Goal: Task Accomplishment & Management: Manage account settings

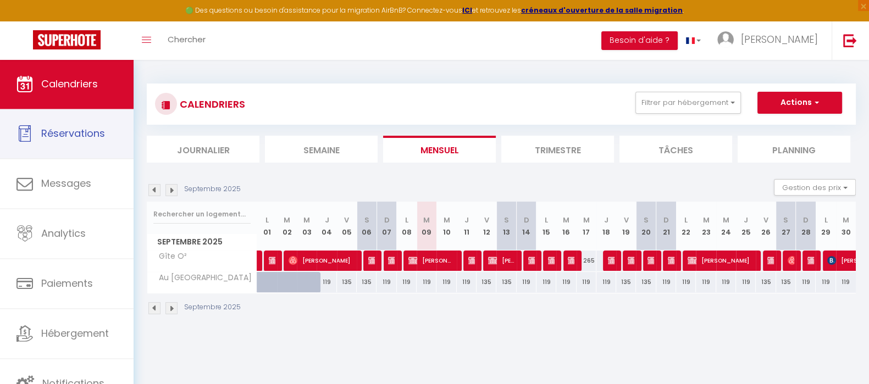
click at [52, 133] on span "Réservations" at bounding box center [73, 133] width 64 height 14
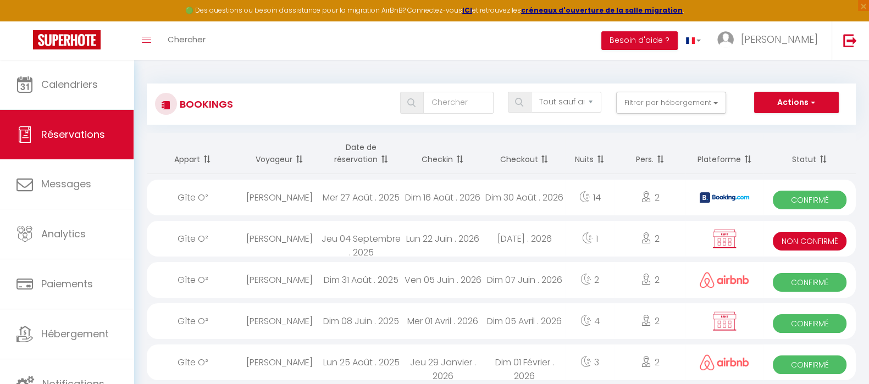
click at [519, 234] on div "[DATE] . 2026" at bounding box center [524, 239] width 81 height 36
select select "KO"
select select "0"
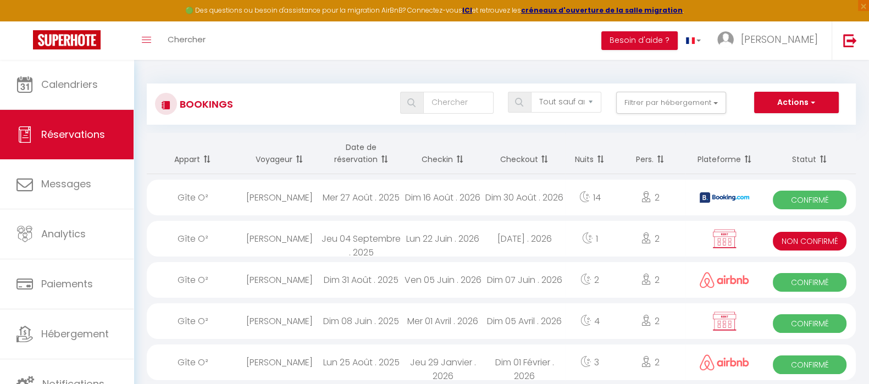
select select "1"
select select
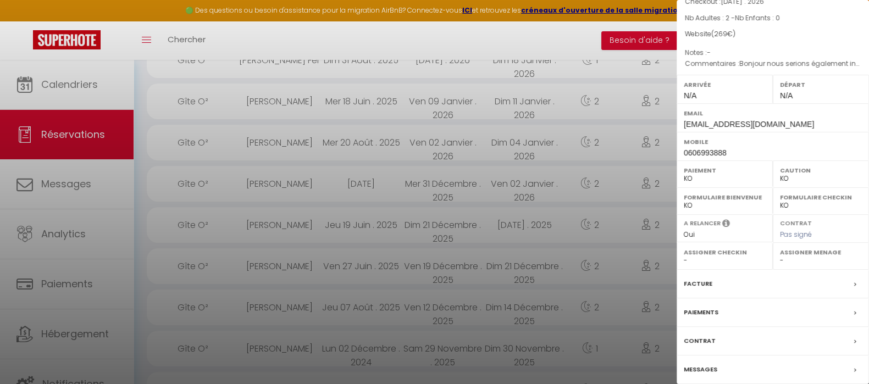
scroll to position [126, 0]
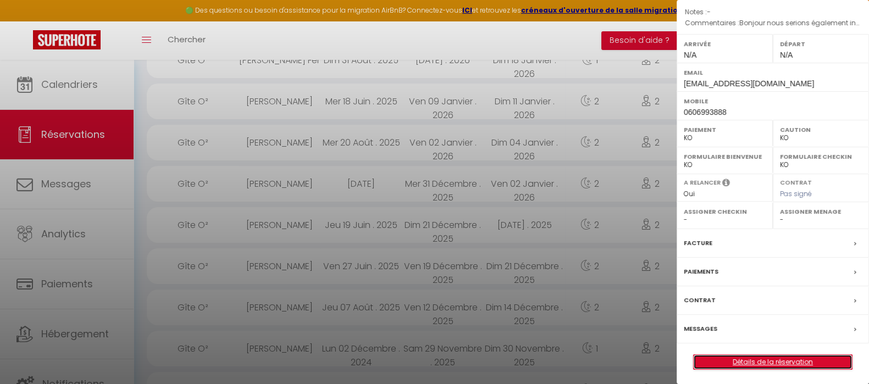
click at [763, 356] on link "Détails de la réservation" at bounding box center [773, 362] width 158 height 14
select select
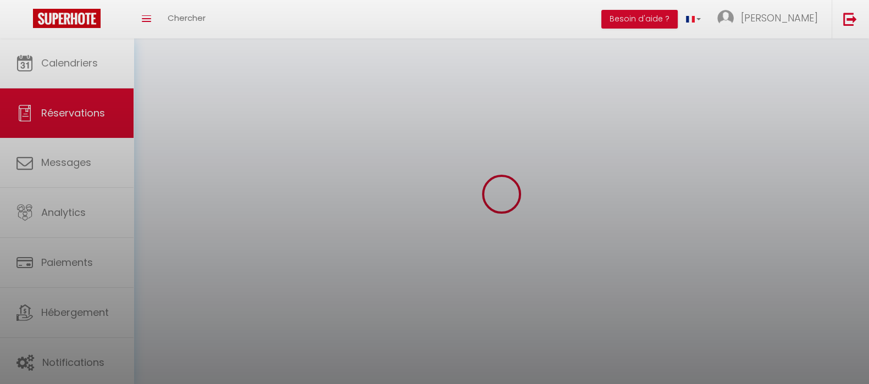
select select
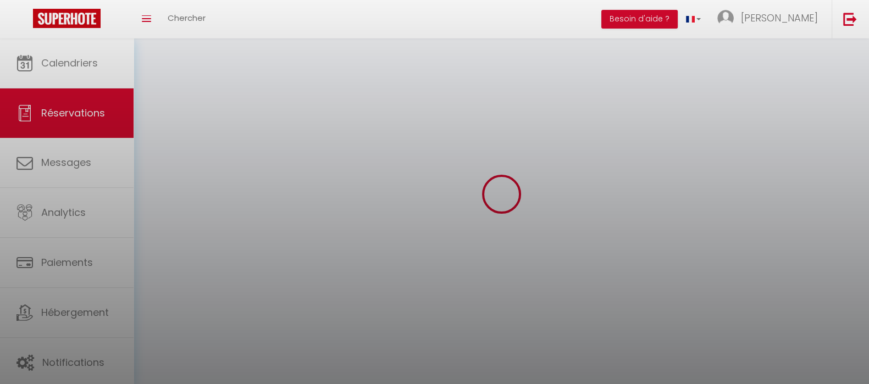
select select
checkbox input "false"
select select
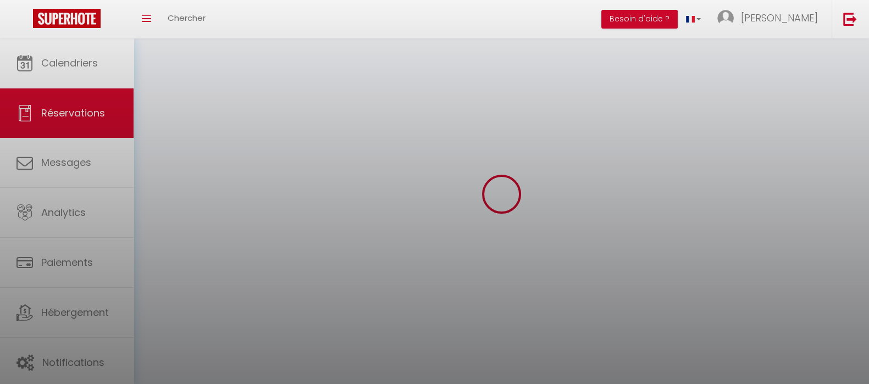
select select
checkbox input "false"
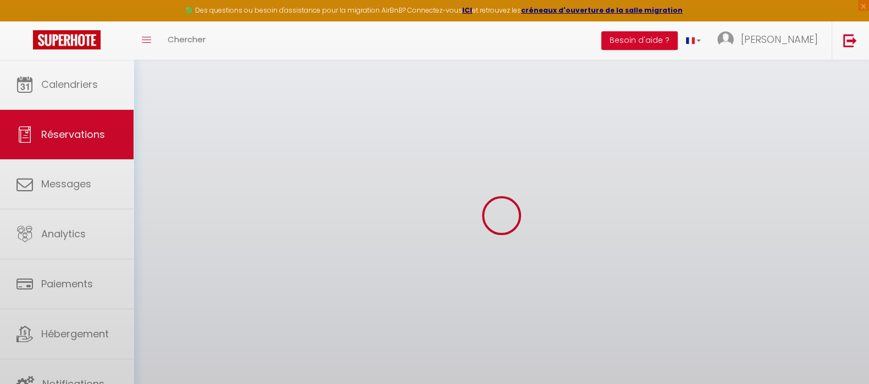
select select
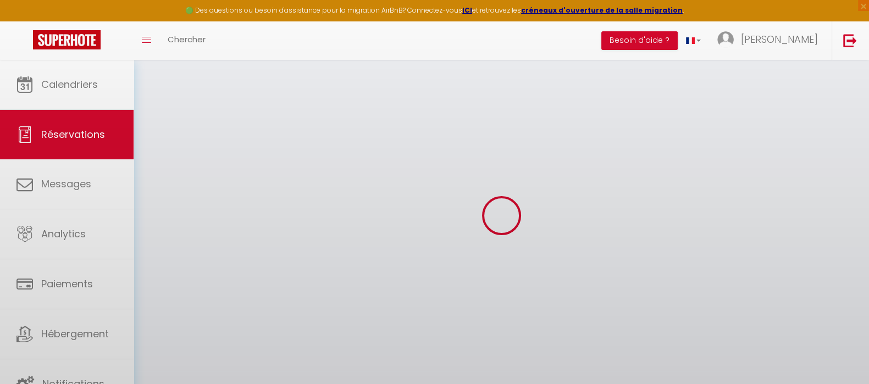
select select
checkbox input "false"
select select
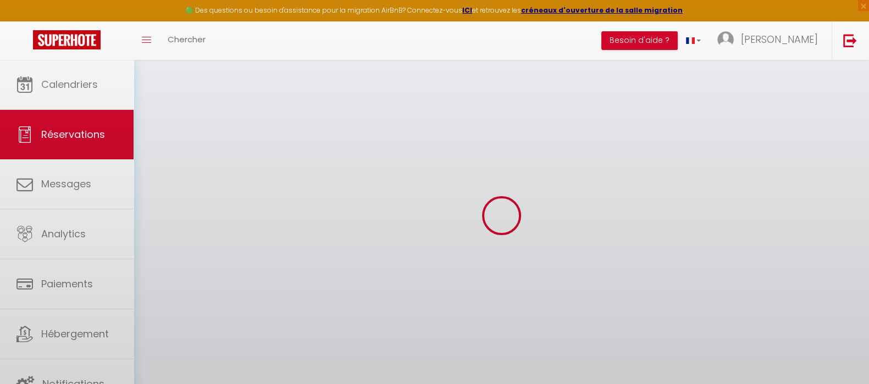
select select
checkbox input "false"
select select
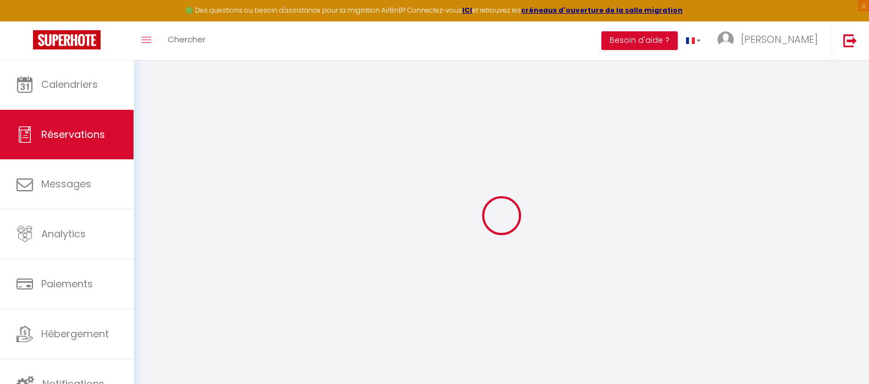
type input "Catherine"
type input "Rosio"
type input "catmeier2806@gmail.com"
type input "0606993888"
type input "67270"
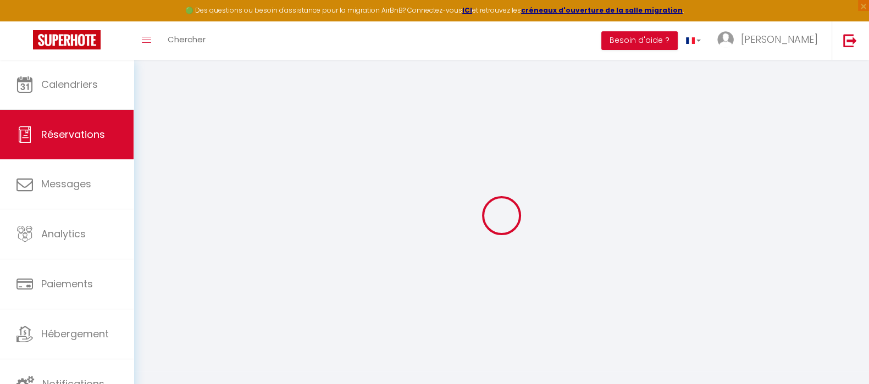
type input "32 Rue Principale"
type input "Zœbersdorf"
select select "FR"
select select "13609"
select select "2"
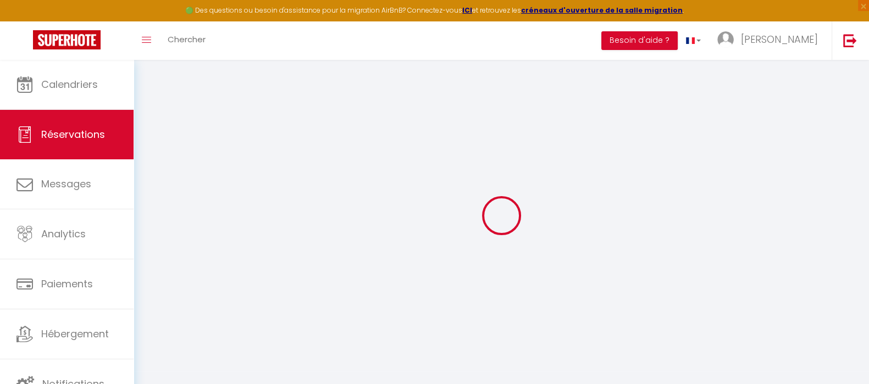
type input "Lun 22 Juin 2026"
select select
type input "Mar 23 Juin 2026"
select select
type input "2"
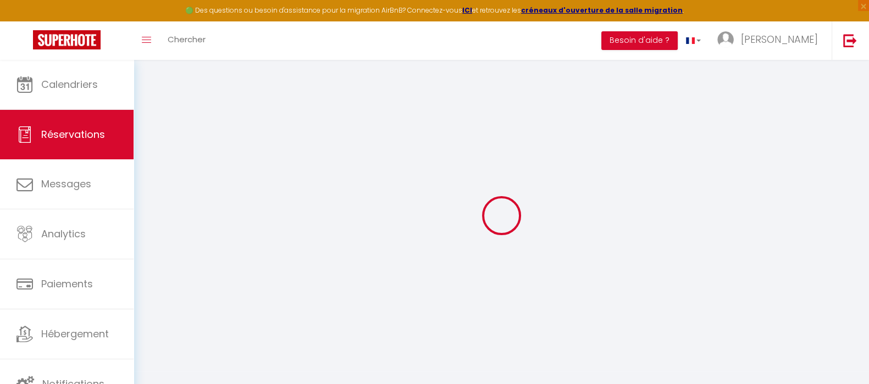
select select "10"
select select
type input "265"
checkbox input "false"
type input "269"
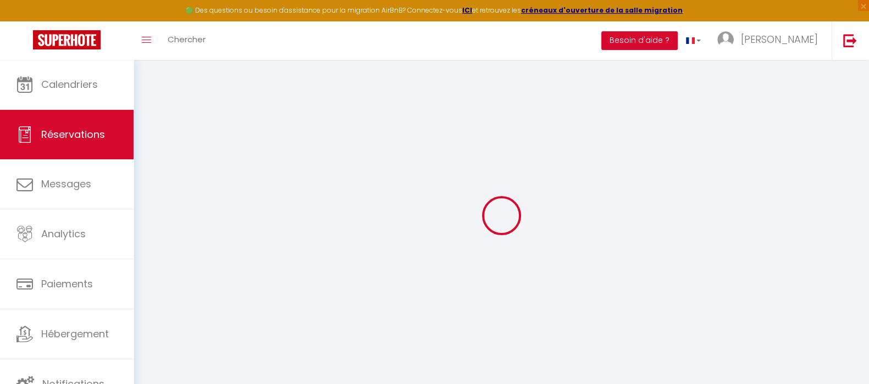
select select "69"
type input "0"
select select
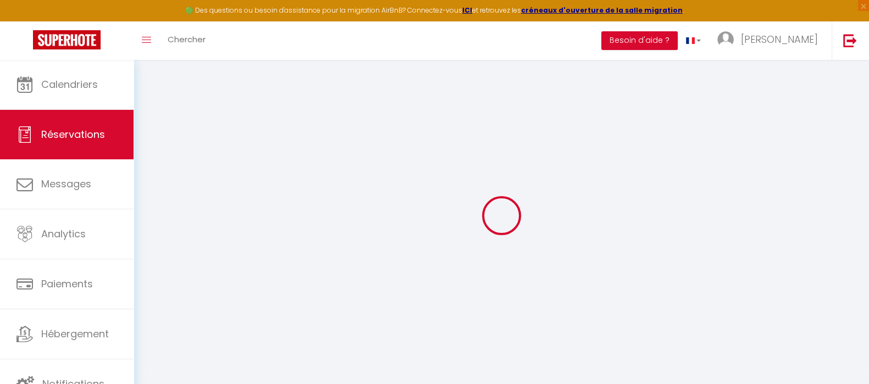
select select
select select "14"
checkbox input "false"
select select
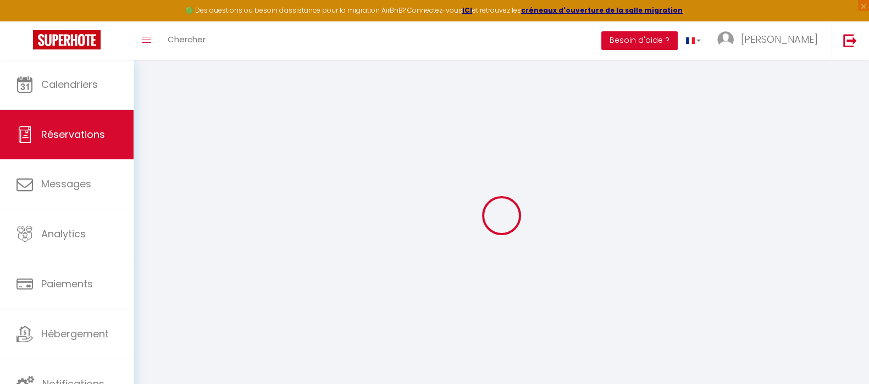
checkbox input "false"
select select
checkbox input "false"
type textarea "Bonjour nous serions également intéressés par des options supplémentaires (peti…"
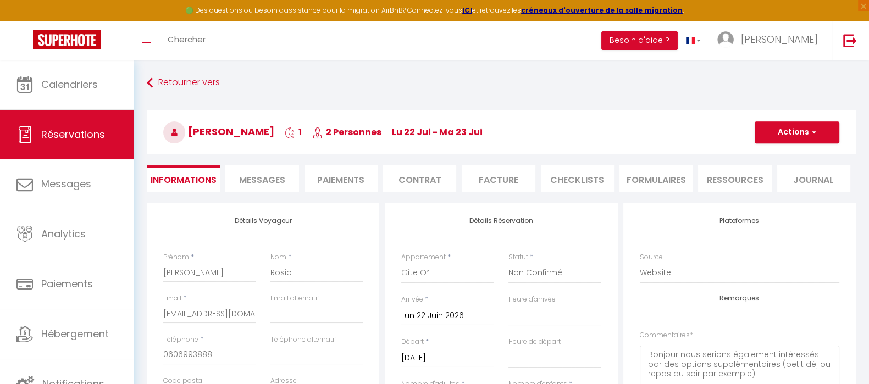
type input "4"
select select
checkbox input "false"
select select
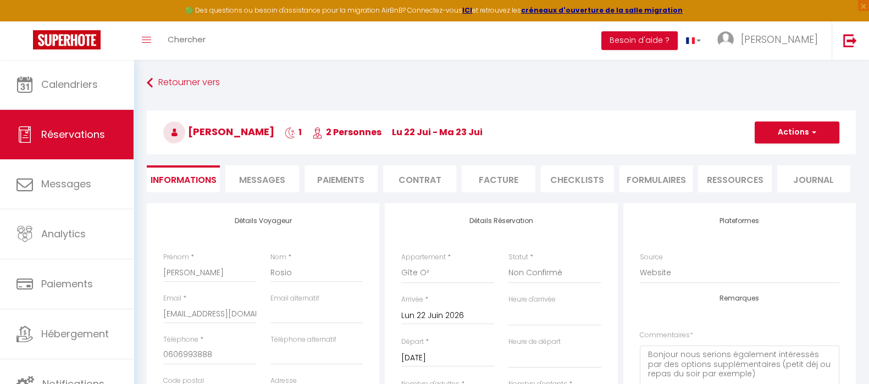
select select
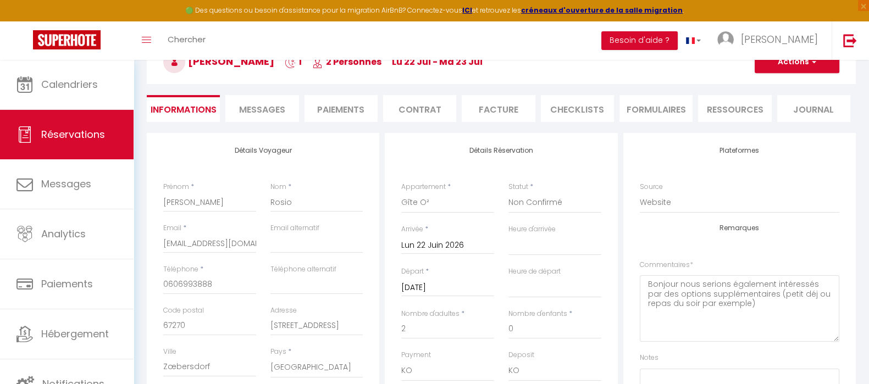
scroll to position [206, 0]
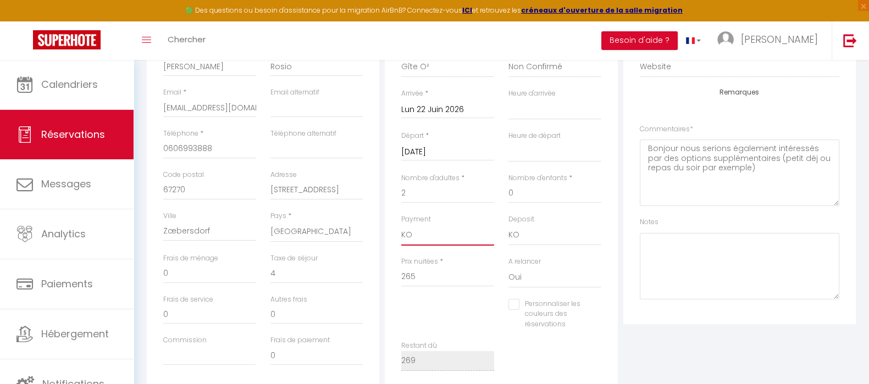
click at [440, 232] on select "OK KO" at bounding box center [447, 235] width 93 height 21
select select "12"
click at [401, 225] on select "OK KO" at bounding box center [447, 235] width 93 height 21
select select
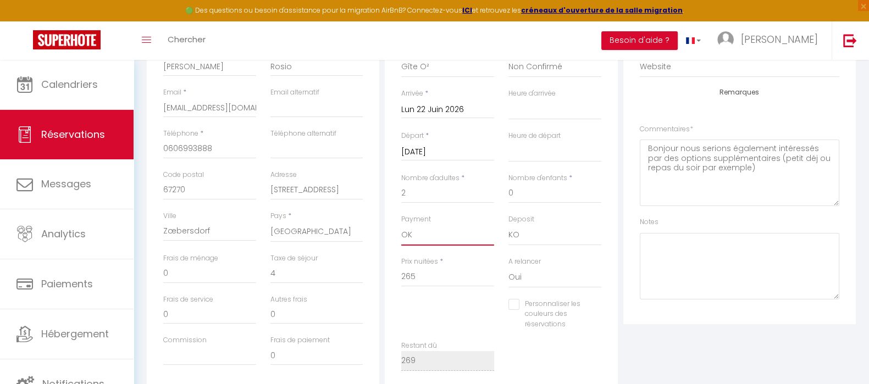
checkbox input "false"
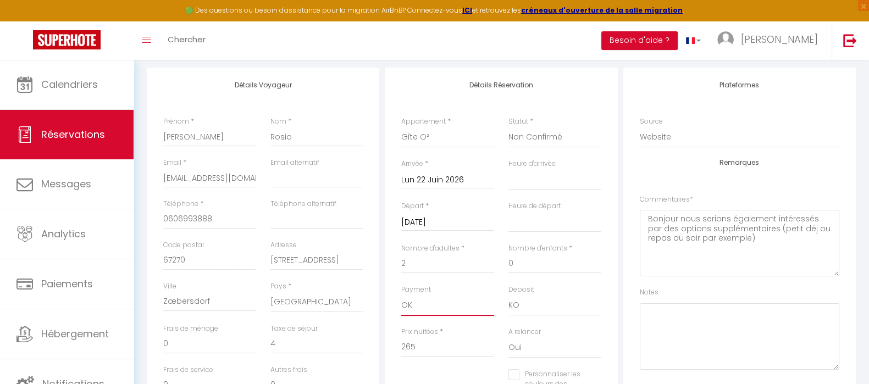
scroll to position [137, 0]
click at [739, 325] on textarea at bounding box center [739, 335] width 199 height 66
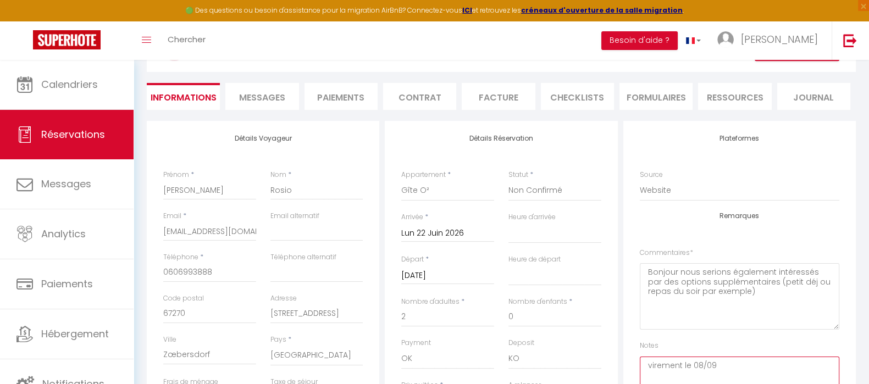
scroll to position [0, 0]
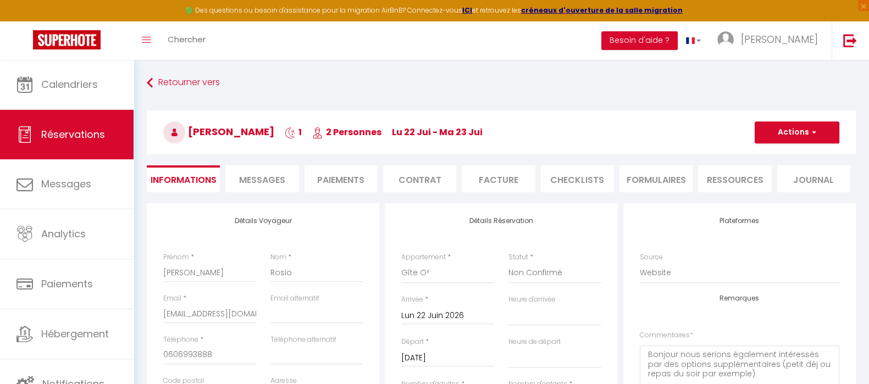
type textarea "virement le 08/09"
click at [806, 120] on h3 "Catherine Rosio 1 2 Personnes lu 22 Jui - ma 23 Jui" at bounding box center [501, 132] width 709 height 44
click at [796, 140] on button "Actions" at bounding box center [797, 132] width 85 height 22
click at [788, 152] on link "Enregistrer" at bounding box center [785, 156] width 87 height 14
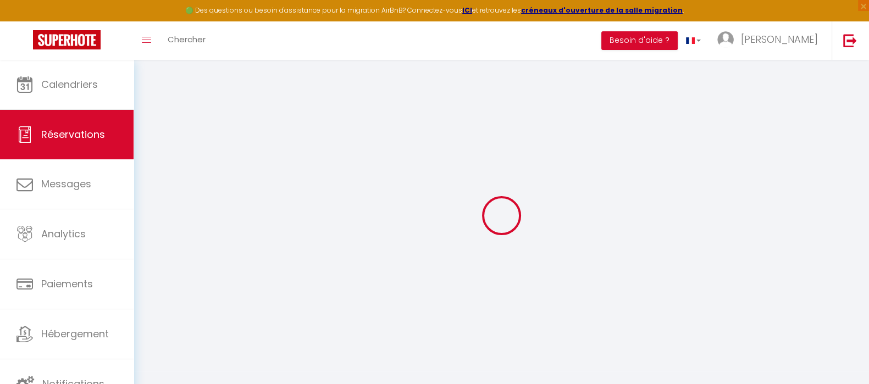
select select "not_cancelled"
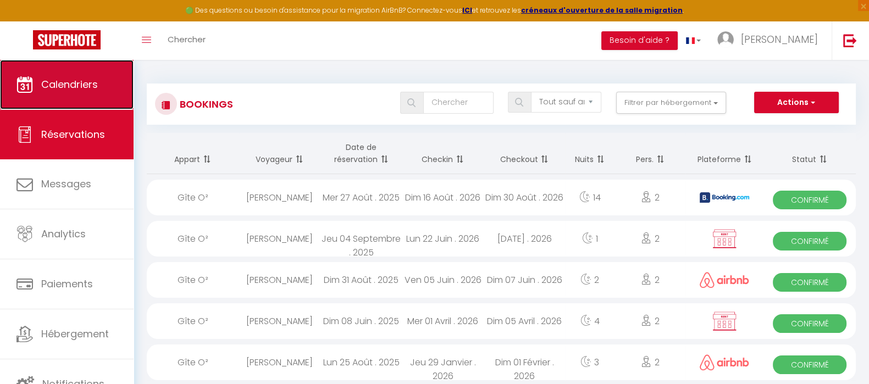
click at [97, 84] on span "Calendriers" at bounding box center [69, 84] width 57 height 14
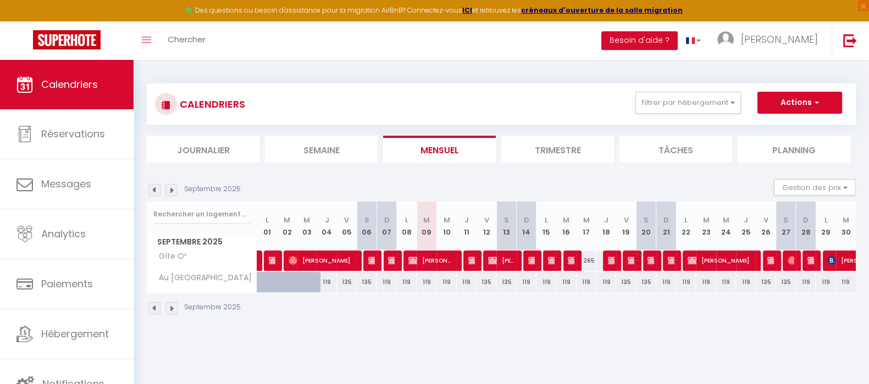
click at [153, 186] on img at bounding box center [154, 190] width 12 height 12
select select
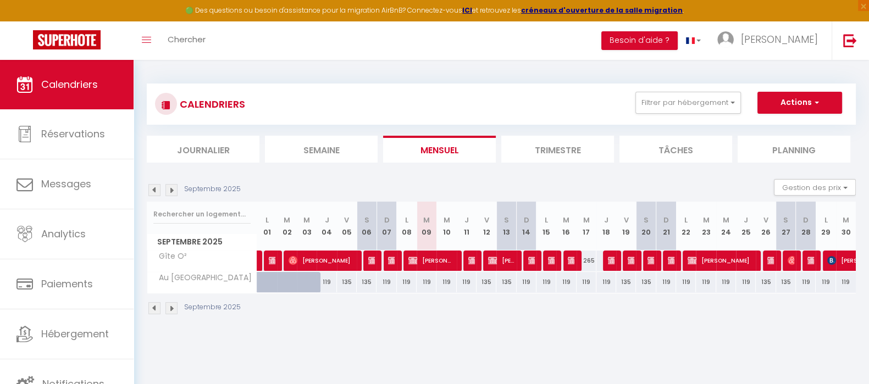
select select
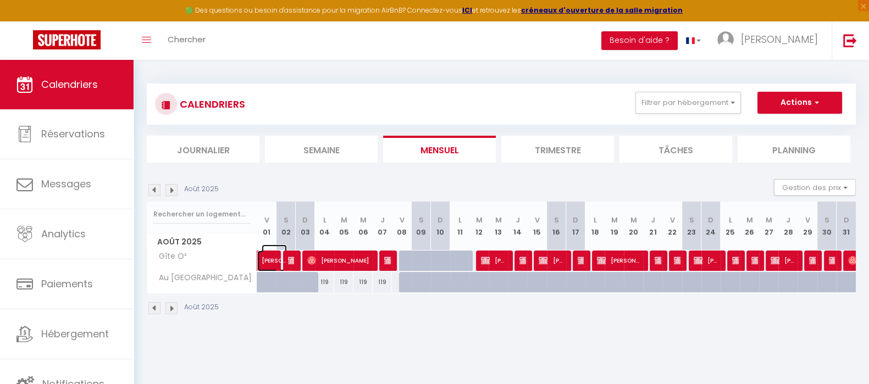
click at [272, 259] on span "Leila Schori" at bounding box center [274, 255] width 25 height 21
select select "OK"
select select "0"
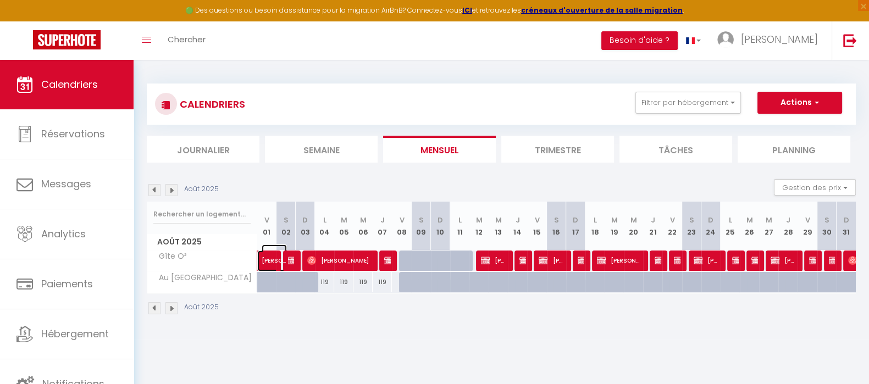
select select "1"
select select
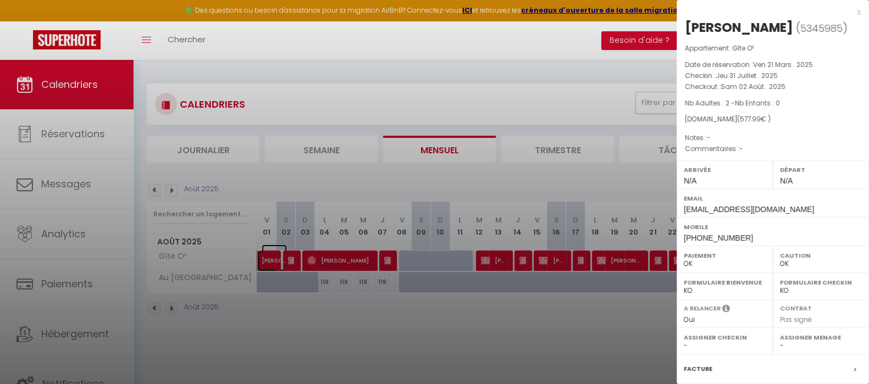
scroll to position [126, 0]
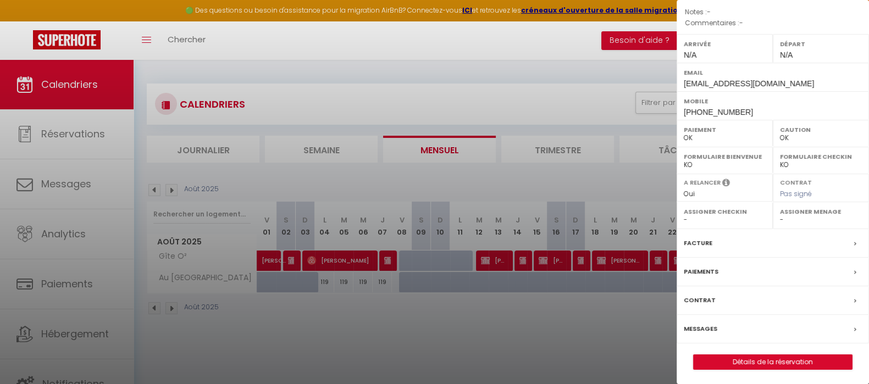
click at [708, 237] on label "Facture" at bounding box center [698, 243] width 29 height 12
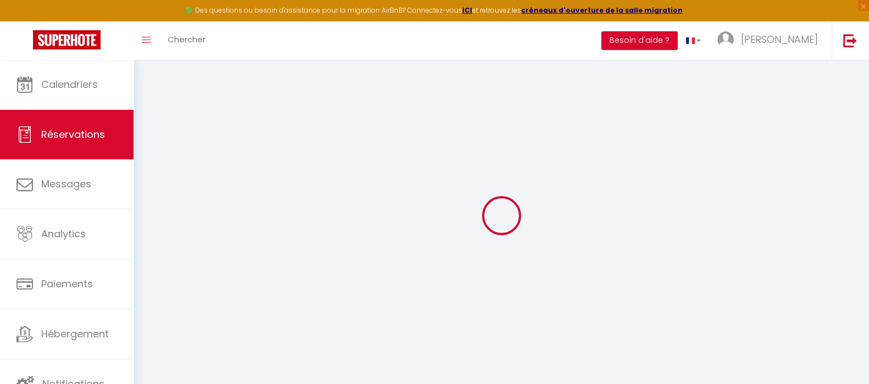
select select "taxes"
select select
checkbox input "false"
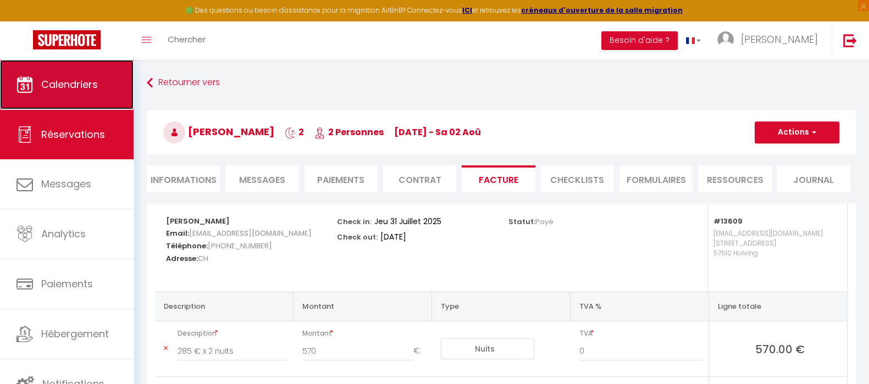
click at [91, 88] on span "Calendriers" at bounding box center [69, 84] width 57 height 14
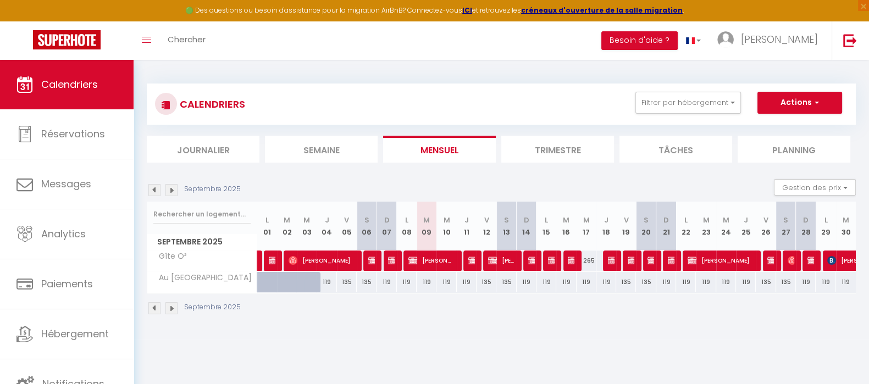
click at [153, 191] on img at bounding box center [154, 190] width 12 height 12
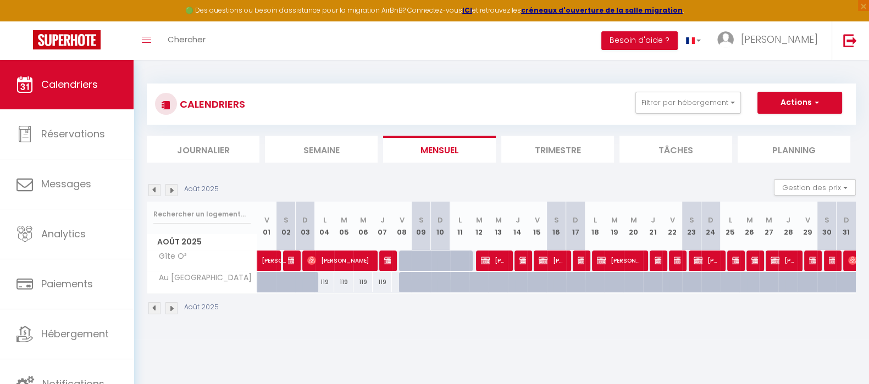
click at [153, 191] on img at bounding box center [154, 190] width 12 height 12
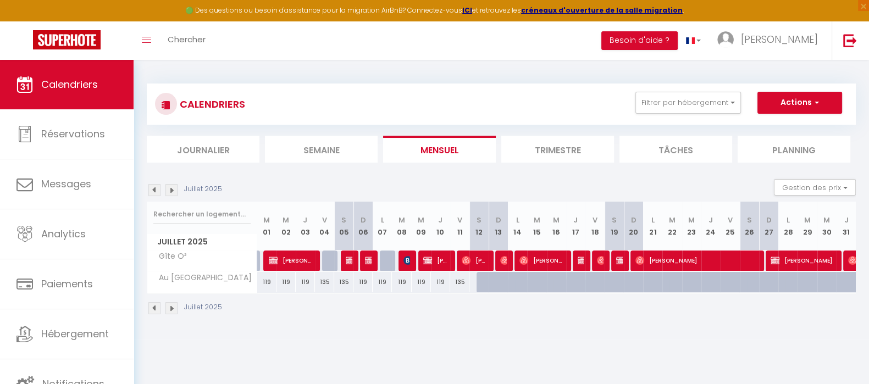
click at [174, 189] on img at bounding box center [171, 190] width 12 height 12
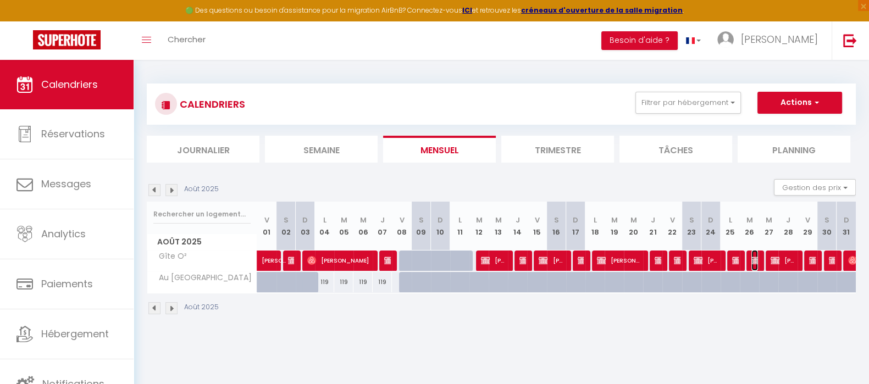
click at [753, 263] on img at bounding box center [755, 260] width 9 height 9
select select "OK"
select select "0"
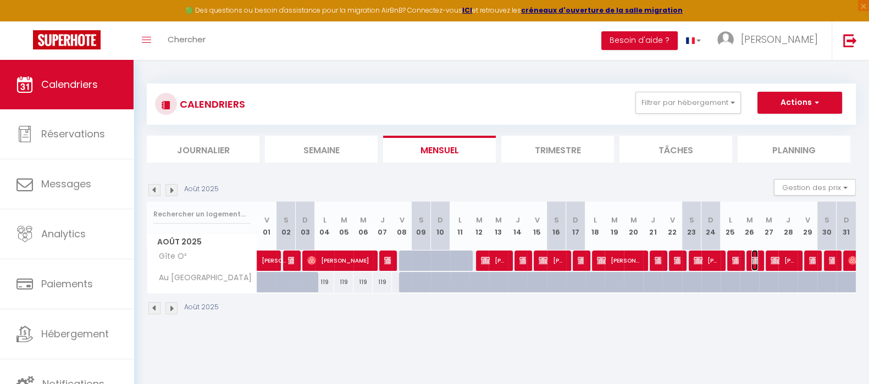
select select "1"
select select
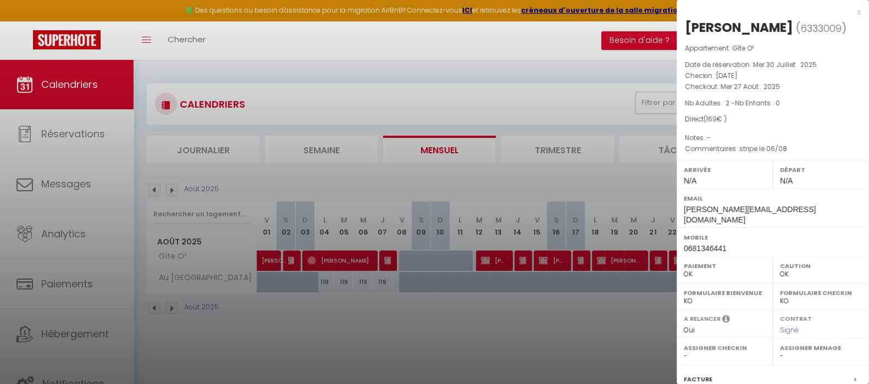
click at [602, 337] on div at bounding box center [434, 192] width 869 height 384
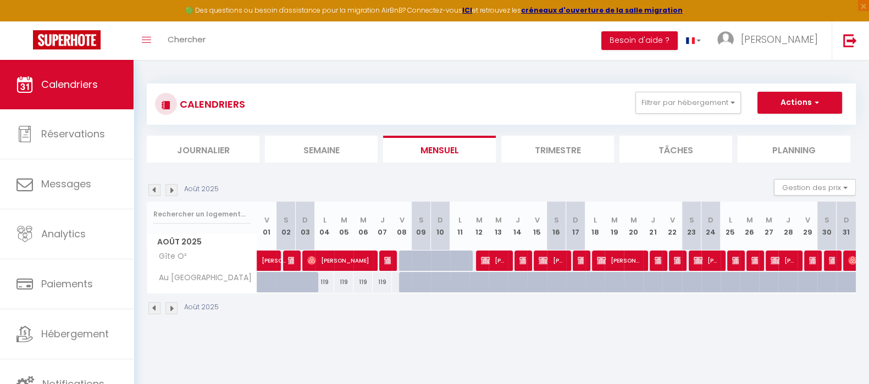
click at [662, 260] on div at bounding box center [657, 261] width 19 height 21
click at [659, 259] on img at bounding box center [659, 260] width 9 height 9
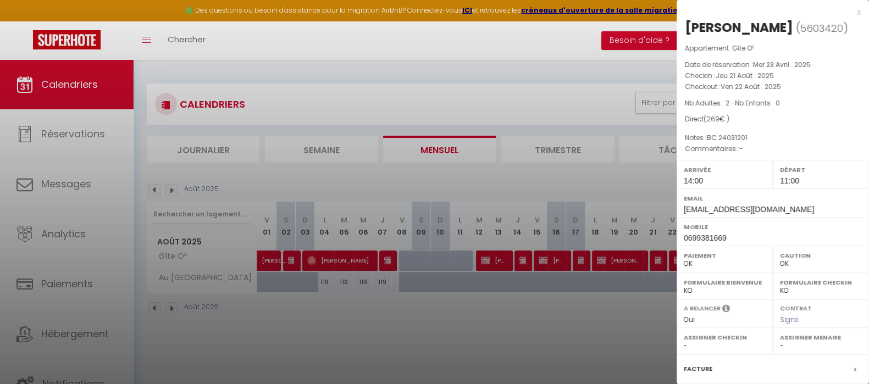
click at [659, 262] on div at bounding box center [434, 192] width 869 height 384
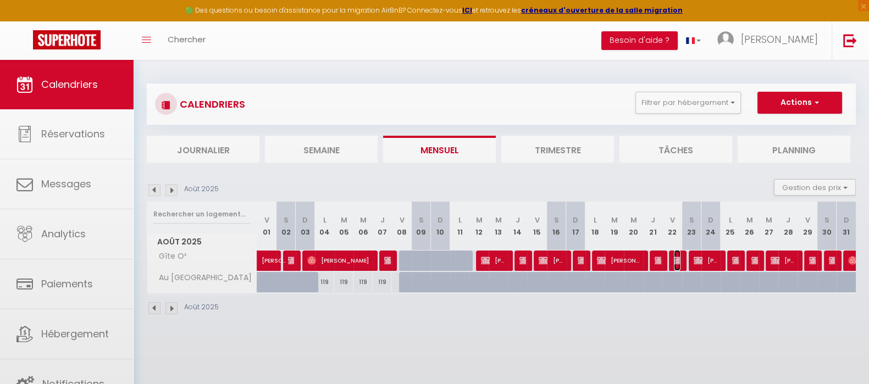
click at [674, 260] on img at bounding box center [678, 260] width 9 height 9
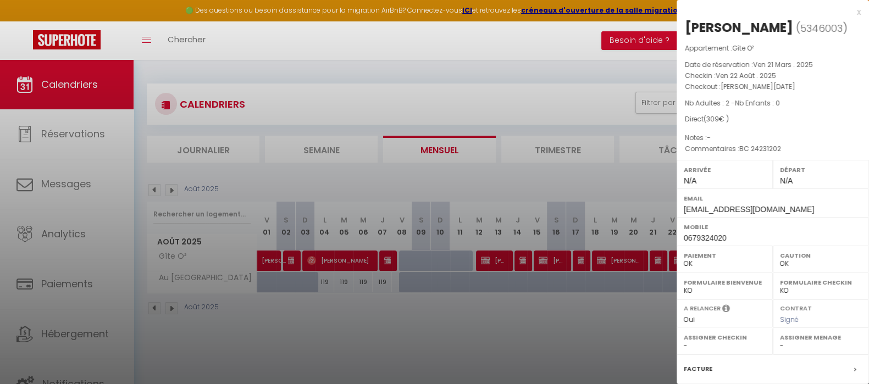
click at [646, 303] on div at bounding box center [434, 192] width 869 height 384
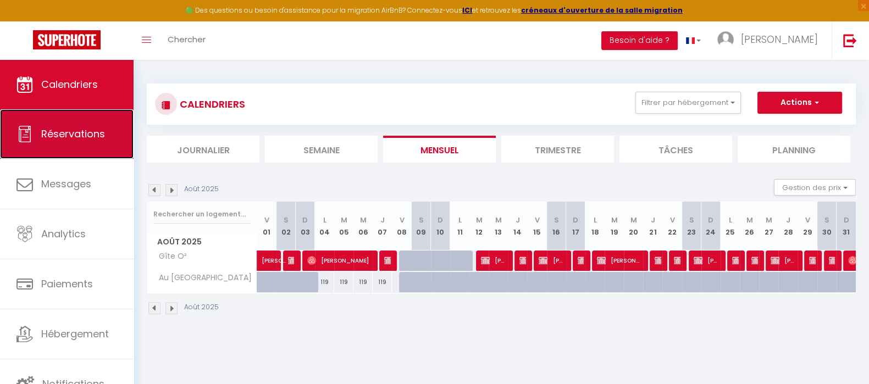
click at [49, 127] on span "Réservations" at bounding box center [73, 134] width 64 height 14
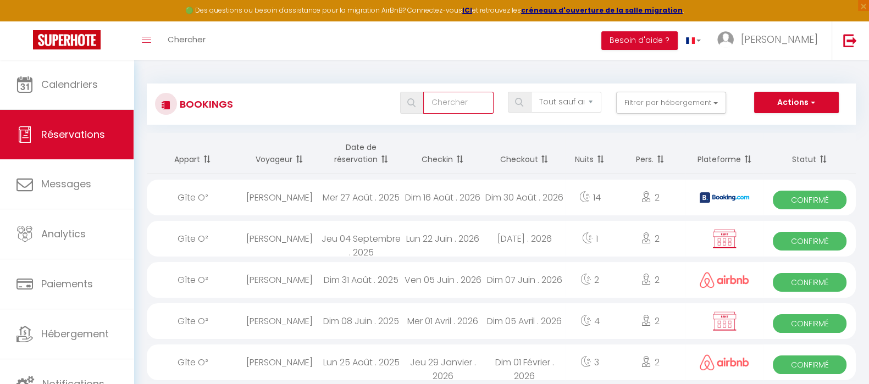
click at [448, 104] on input "text" at bounding box center [458, 103] width 70 height 22
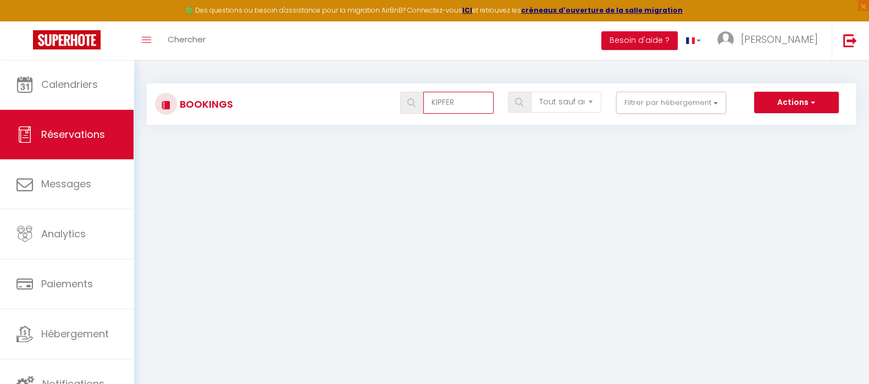
click at [445, 103] on input "KIPFER" at bounding box center [458, 103] width 70 height 22
type input "KIPFFER"
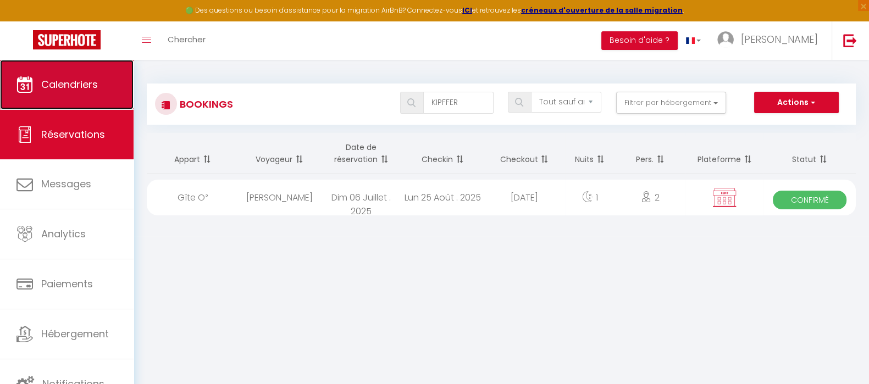
click at [79, 84] on span "Calendriers" at bounding box center [69, 84] width 57 height 14
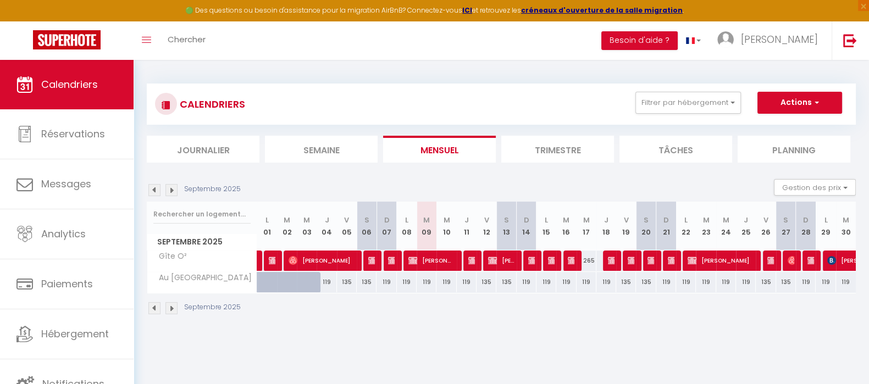
click at [152, 191] on img at bounding box center [154, 190] width 12 height 12
select select
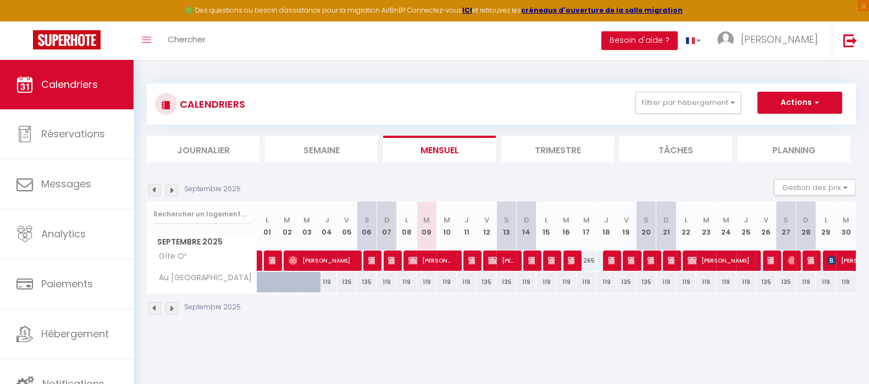
select select
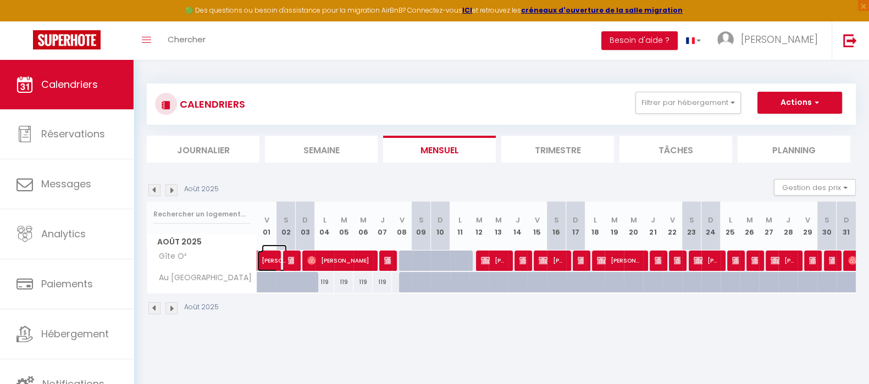
click at [269, 255] on span "Leila Schori" at bounding box center [274, 255] width 25 height 21
select select "OK"
select select "0"
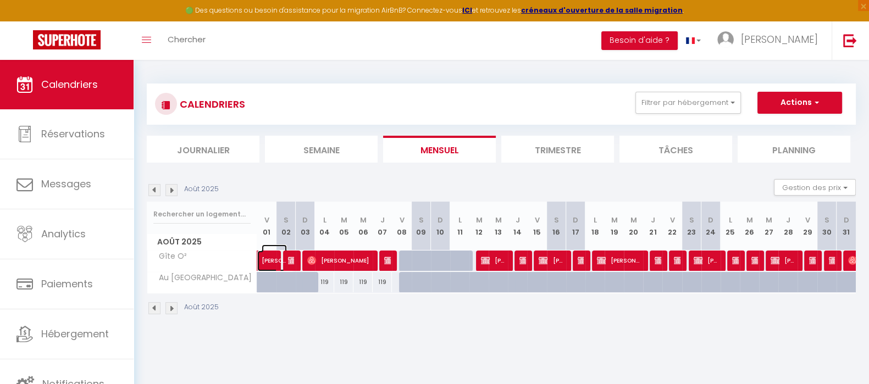
select select "1"
select select
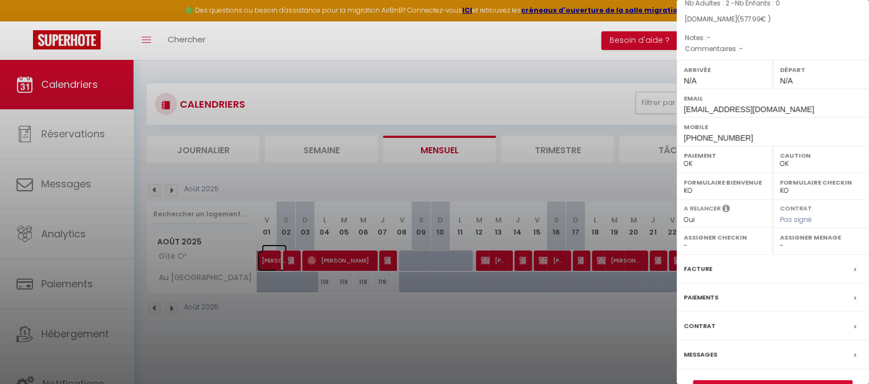
scroll to position [126, 0]
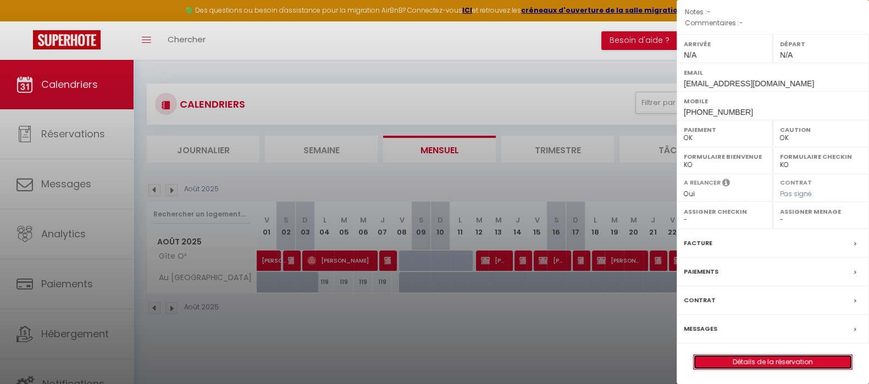
click at [767, 358] on link "Détails de la réservation" at bounding box center [773, 362] width 158 height 14
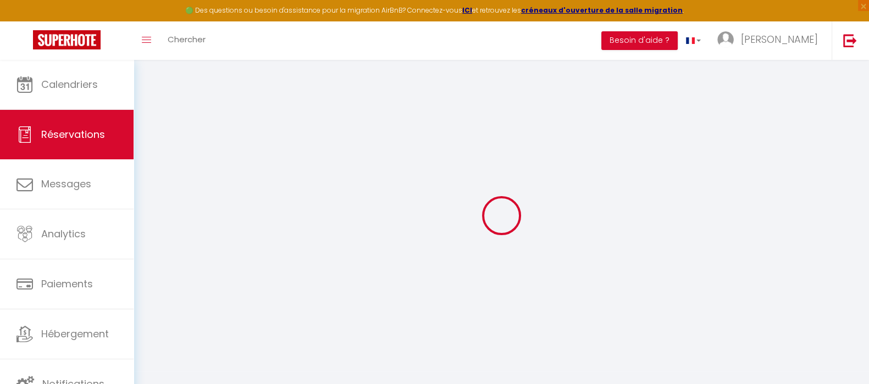
type input "Leila"
type input "Schori"
type input "2nxisyemzzczjkqu3nldhunhbsot@reply.superhote.com"
type input "+41796022056"
select select "CH"
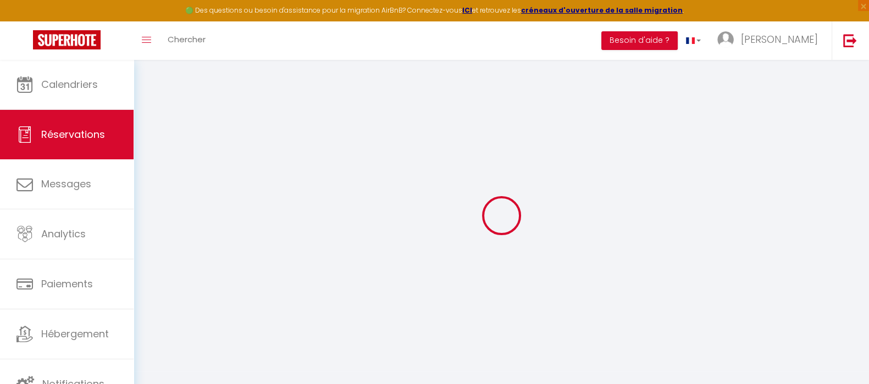
type input "20.5"
select select "13609"
select select "1"
select select
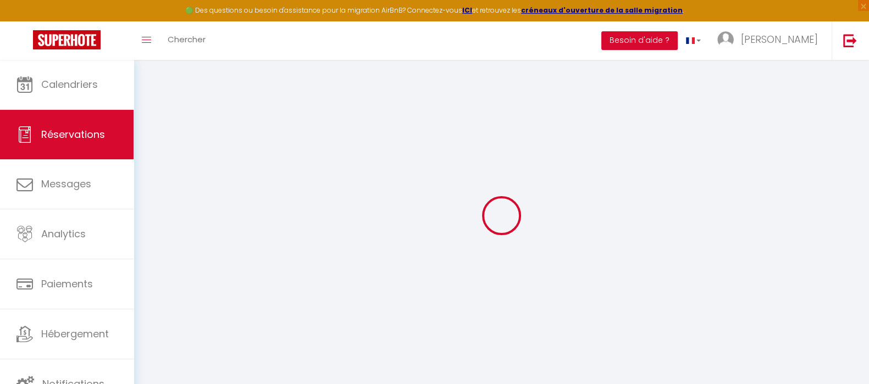
type input "2"
select select "12"
select select
type input "570"
checkbox input "false"
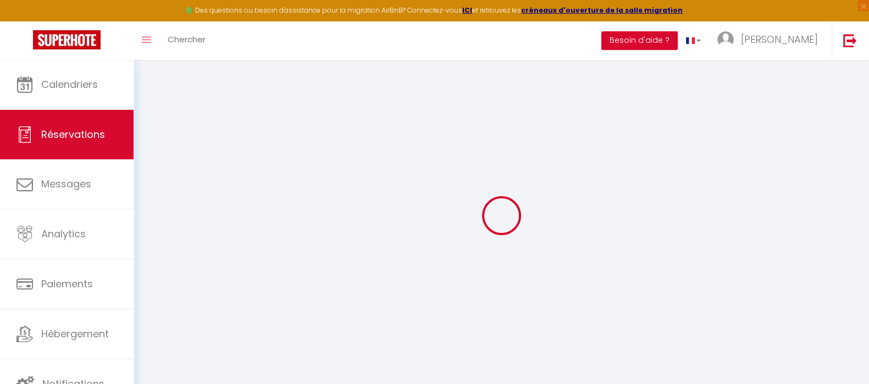
type input "0"
select select "1"
type input "0"
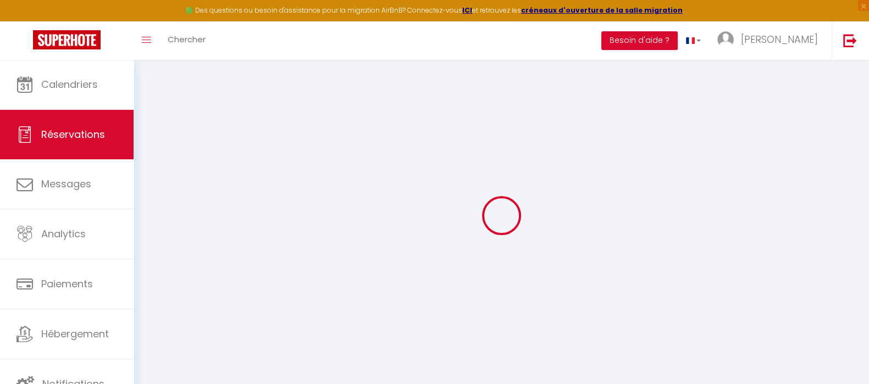
select select
select select "15"
checkbox input "false"
select select
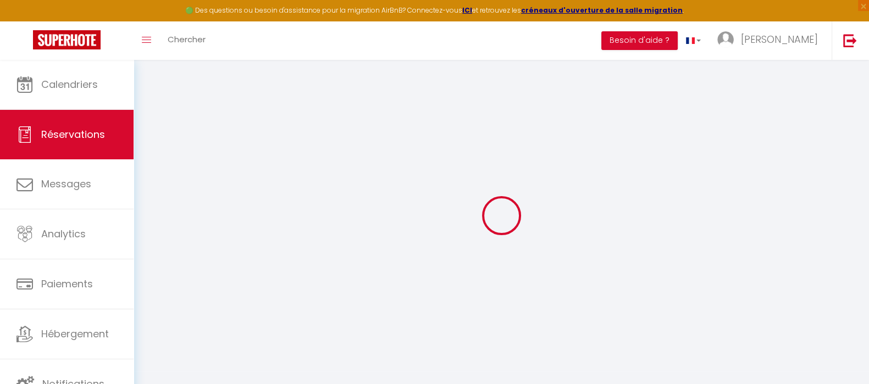
select select
checkbox input "false"
select select
checkbox input "false"
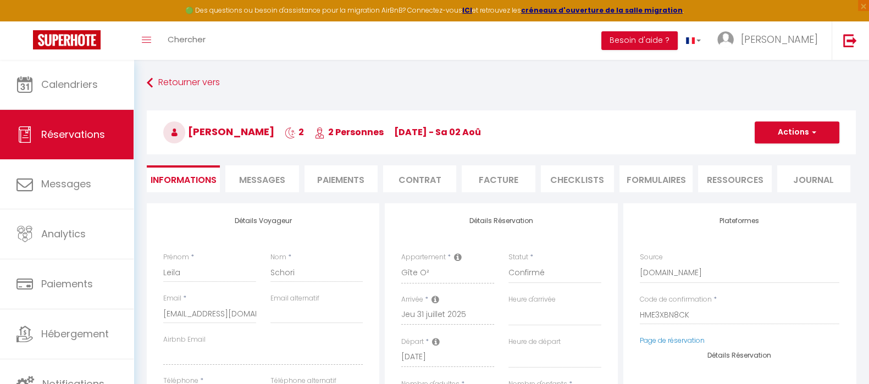
type input "7.99"
select select
checkbox input "false"
select select
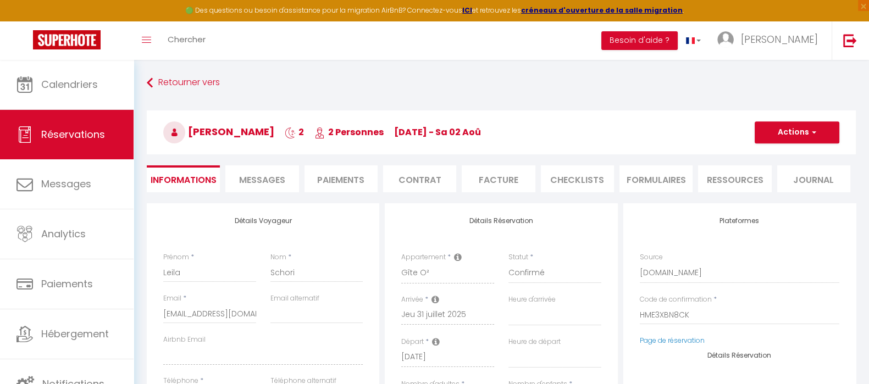
select select
click at [504, 181] on li "Facture" at bounding box center [498, 178] width 73 height 27
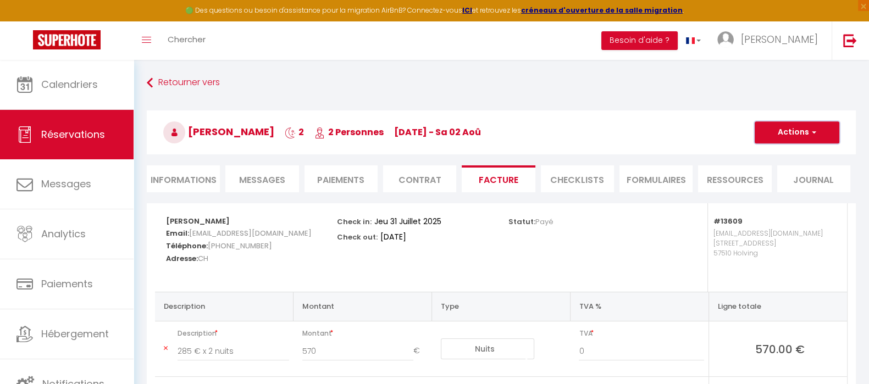
click at [825, 135] on button "Actions" at bounding box center [797, 132] width 85 height 22
click at [794, 170] on link "Aperçu et éditer" at bounding box center [788, 171] width 92 height 14
click at [832, 135] on button "Actions" at bounding box center [797, 132] width 85 height 22
click at [800, 168] on link "Aperçu et éditer" at bounding box center [788, 171] width 92 height 14
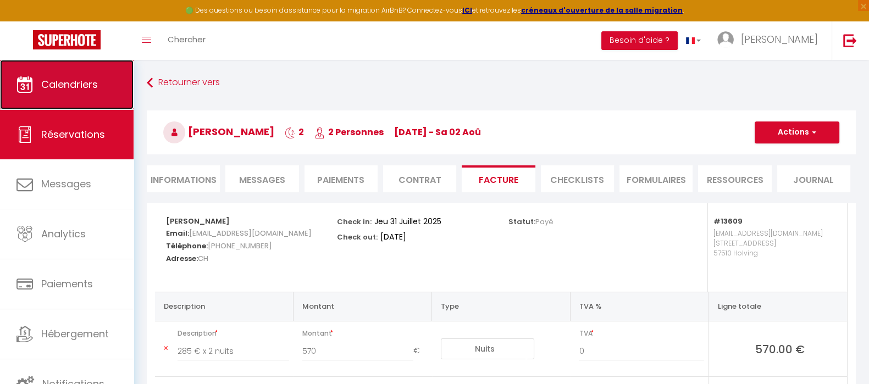
click at [56, 85] on span "Calendriers" at bounding box center [69, 84] width 57 height 14
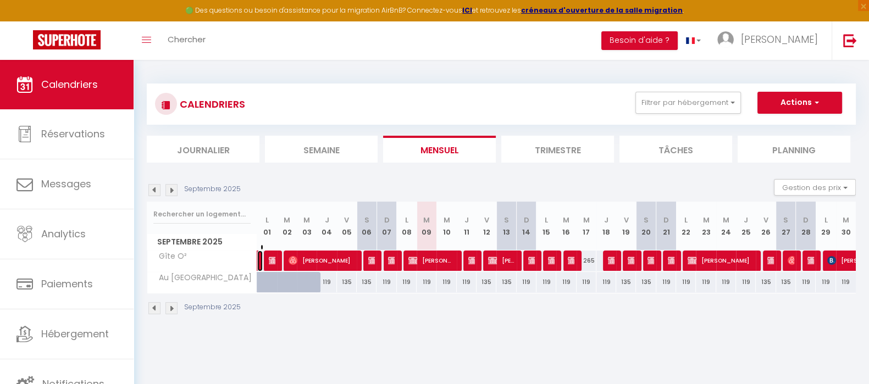
click at [258, 262] on link "Emilie Hartmann" at bounding box center [259, 261] width 5 height 21
select select "OK"
select select "0"
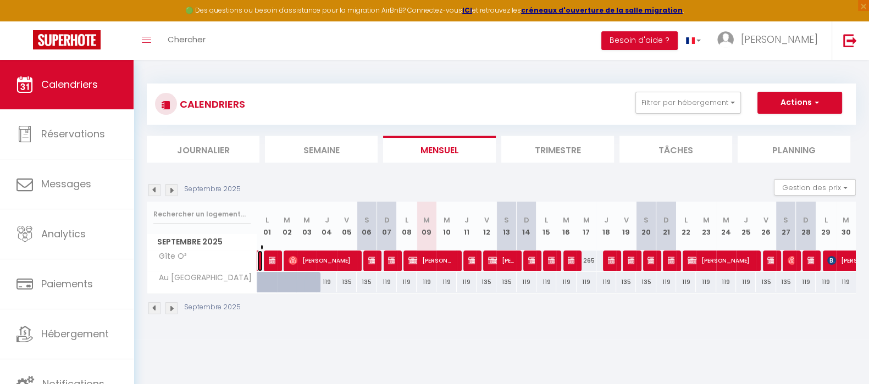
select select "1"
select select
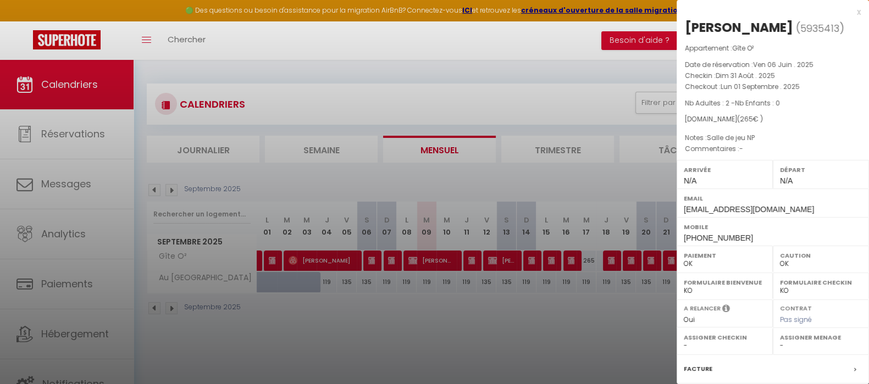
click at [337, 352] on div at bounding box center [434, 192] width 869 height 384
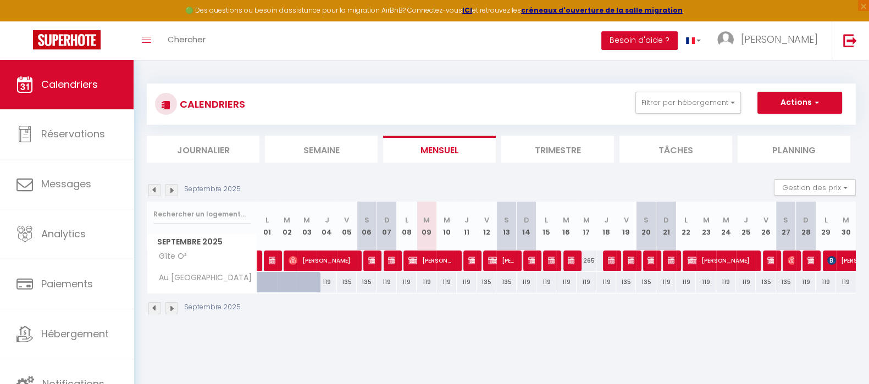
click at [155, 190] on img at bounding box center [154, 190] width 12 height 12
select select "0"
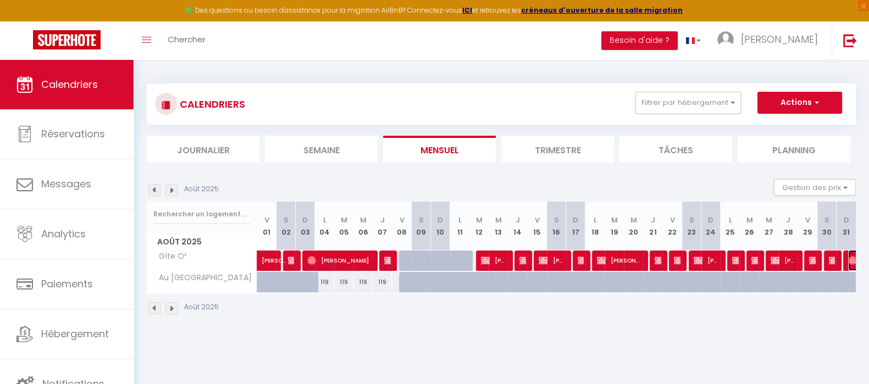
click at [848, 259] on img at bounding box center [852, 260] width 9 height 9
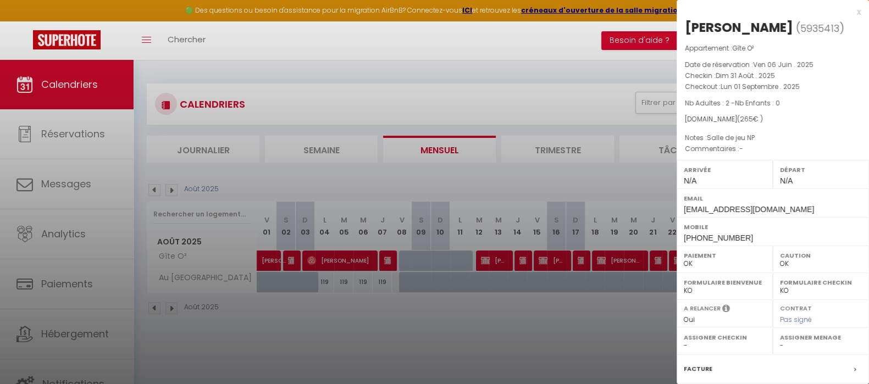
click at [493, 358] on div at bounding box center [434, 192] width 869 height 384
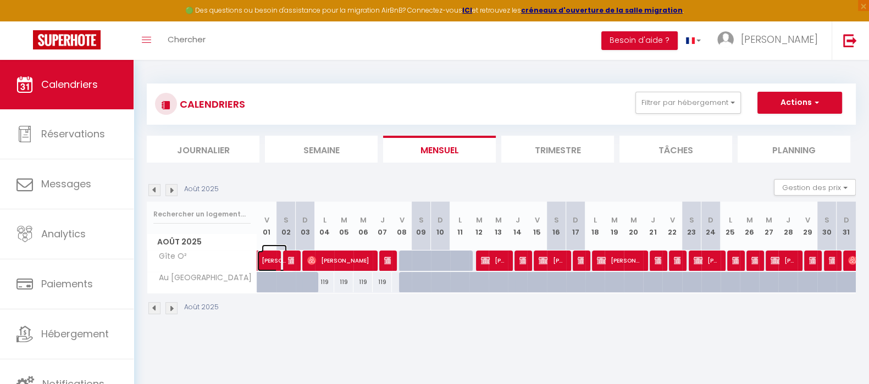
click at [267, 259] on span "Leila Schori" at bounding box center [274, 255] width 25 height 21
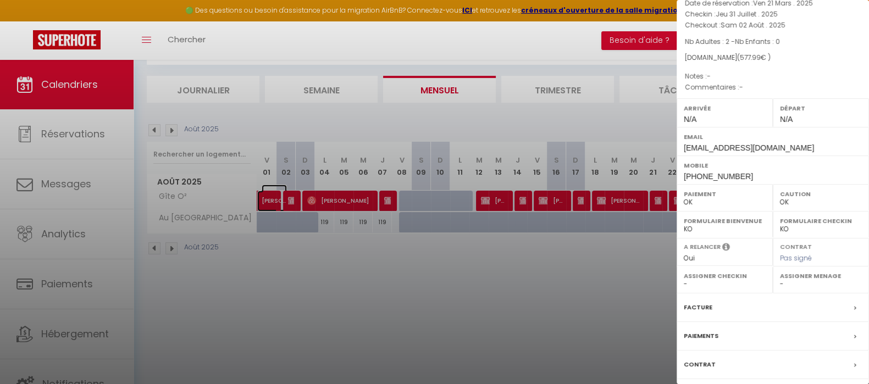
scroll to position [57, 0]
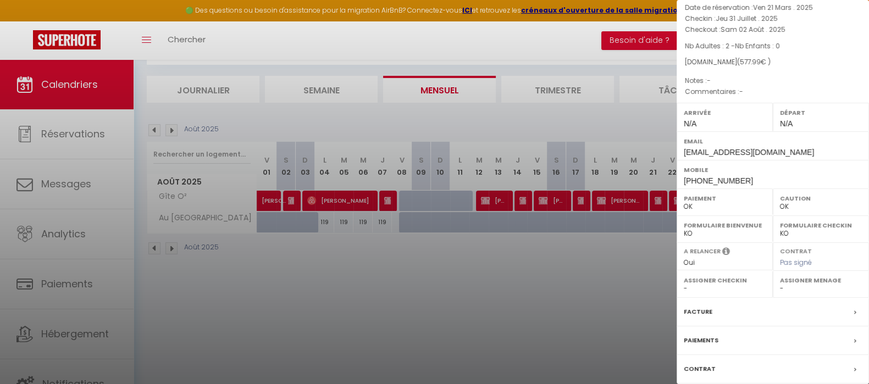
click at [714, 306] on div "Facture" at bounding box center [772, 312] width 192 height 29
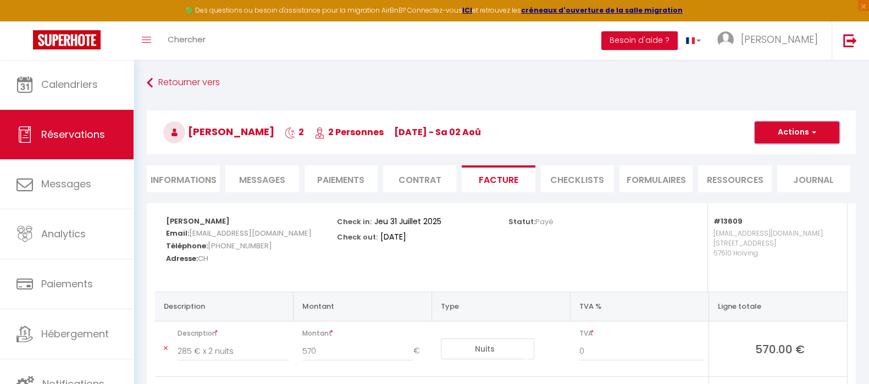
click at [777, 137] on button "Actions" at bounding box center [797, 132] width 85 height 22
click at [778, 171] on link "Aperçu et éditer" at bounding box center [788, 171] width 92 height 14
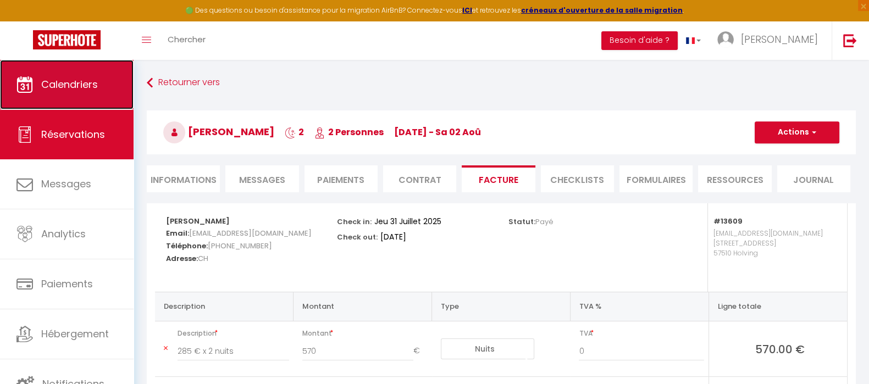
click at [79, 86] on span "Calendriers" at bounding box center [69, 84] width 57 height 14
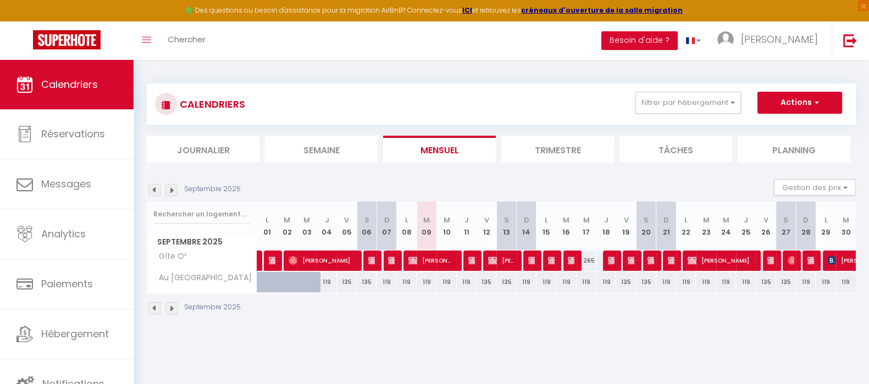
click at [154, 188] on img at bounding box center [154, 190] width 12 height 12
select select
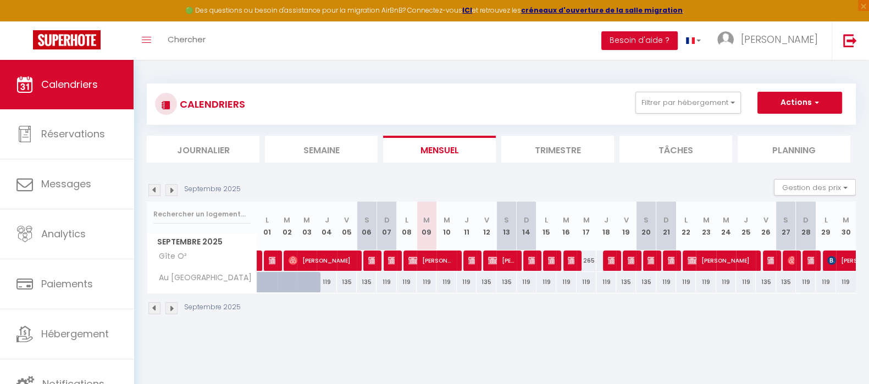
select select
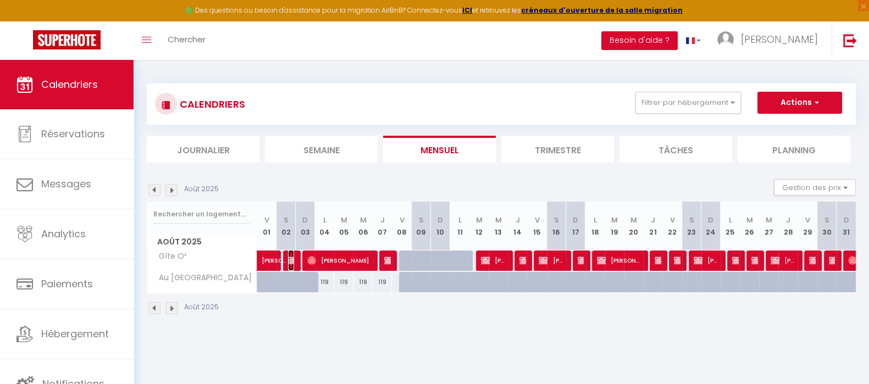
click at [292, 257] on img at bounding box center [292, 260] width 9 height 9
select select "OK"
select select "0"
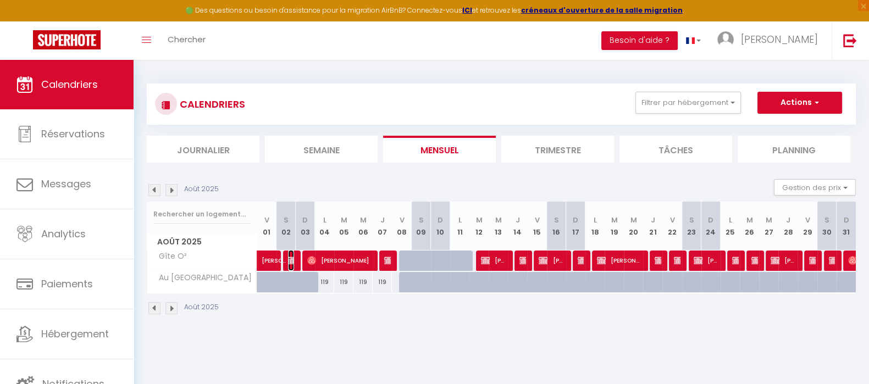
select select "1"
select select
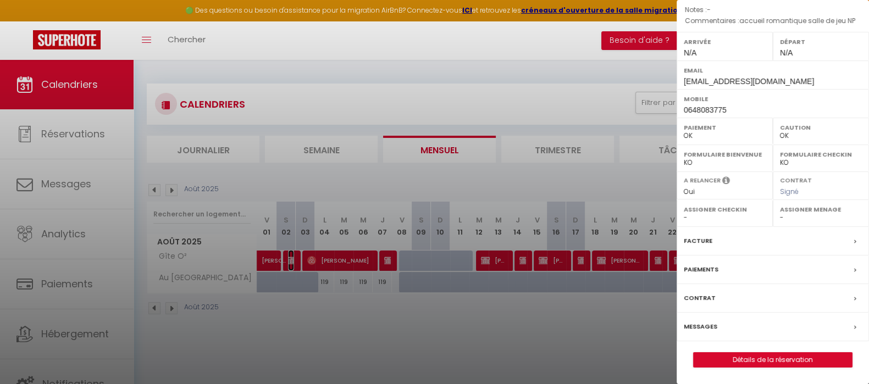
scroll to position [143, 0]
click at [742, 359] on link "Détails de la réservation" at bounding box center [773, 360] width 158 height 14
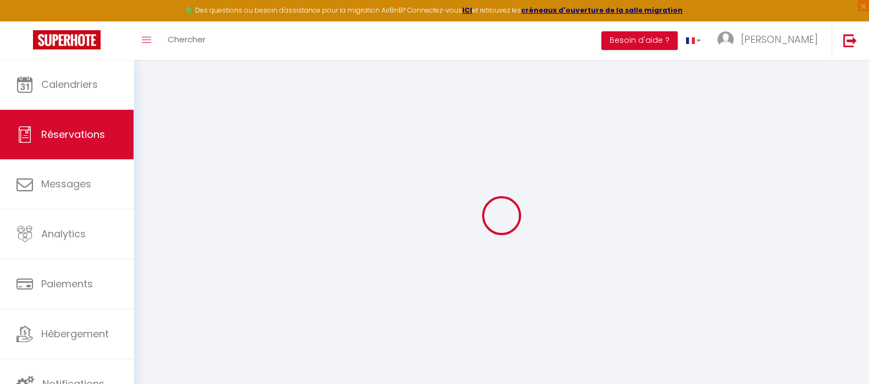
type input "[PERSON_NAME]"
type input "Lewandowski"
type input "Pitchoune5713@hotmail.fr"
type input "0648083775"
type input "57800"
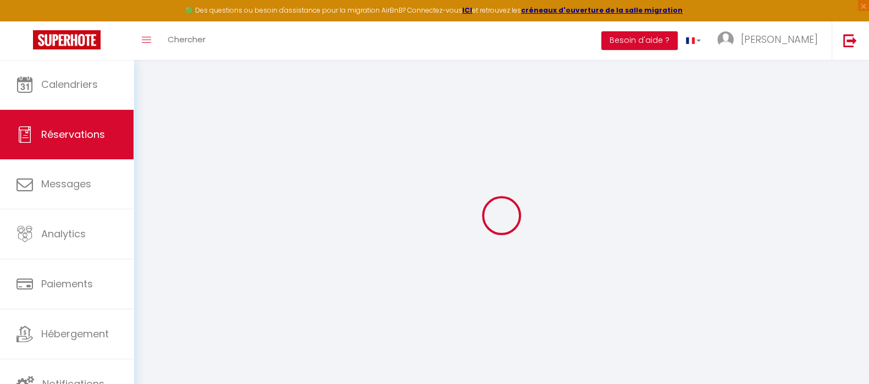
type input "252 avenue de l'Europe"
type input "Freyming-Merlebach"
select select "FR"
select select "13609"
select select "1"
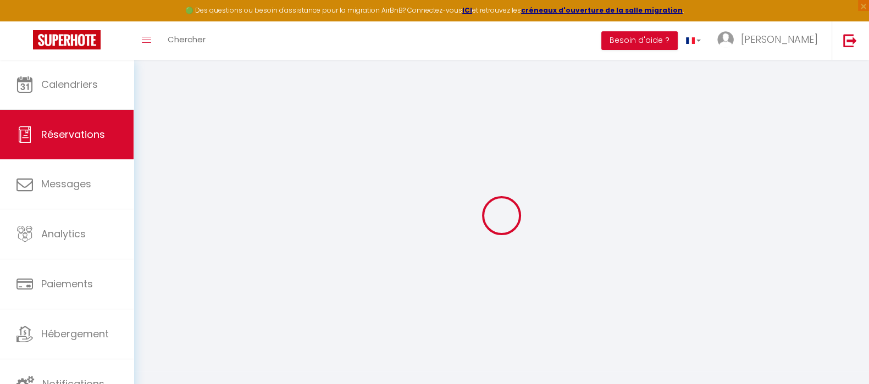
type input "Sam 02 Août 2025"
select select
type input "Dim 03 Août 2025"
select select
type input "2"
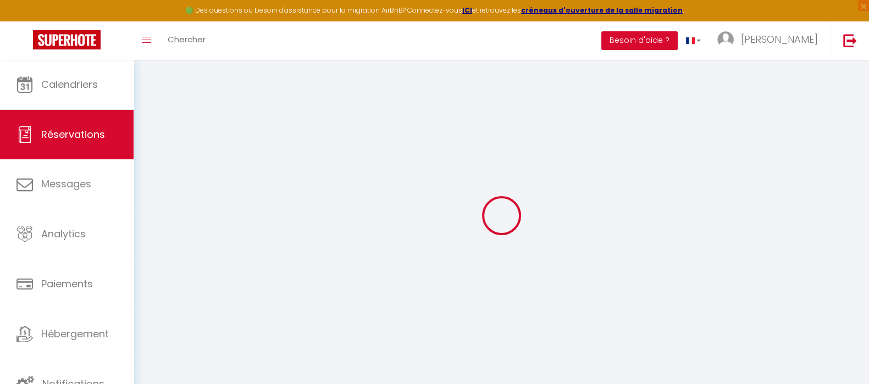
select select "12"
select select "15"
type input "305"
checkbox input "false"
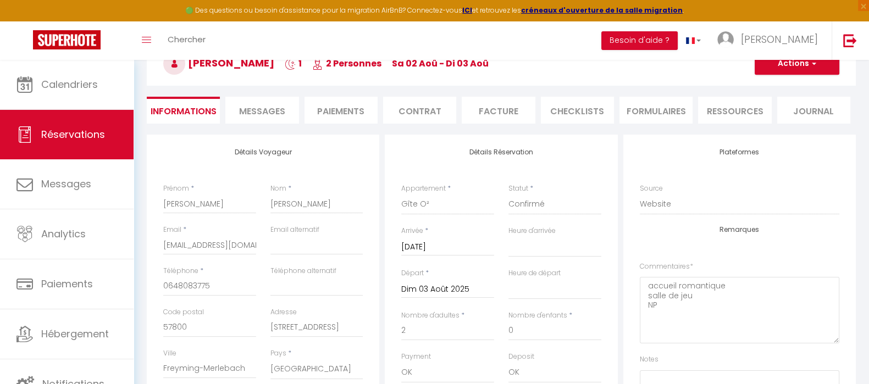
scroll to position [137, 0]
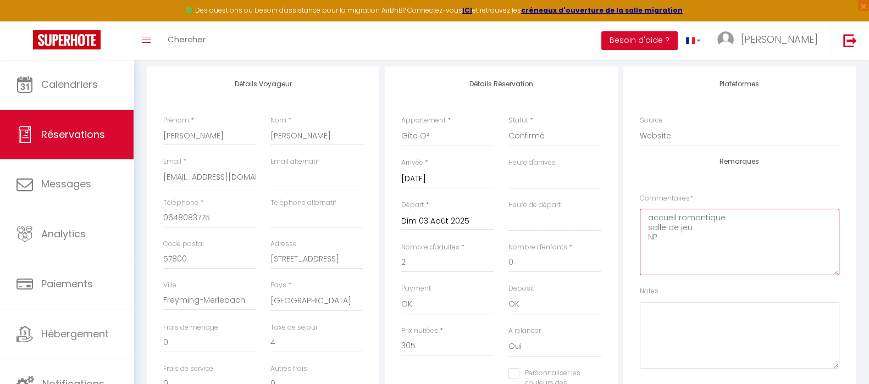
drag, startPoint x: 676, startPoint y: 245, endPoint x: 648, endPoint y: 218, distance: 39.3
click at [648, 218] on textarea "accueil romantique salle de jeu NP" at bounding box center [739, 242] width 199 height 66
click at [728, 249] on textarea "accueil romantique salle de jeu NP" at bounding box center [739, 242] width 199 height 66
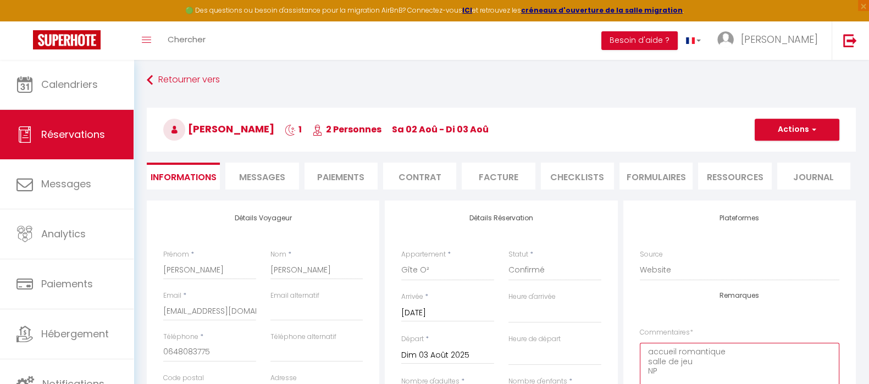
scroll to position [0, 0]
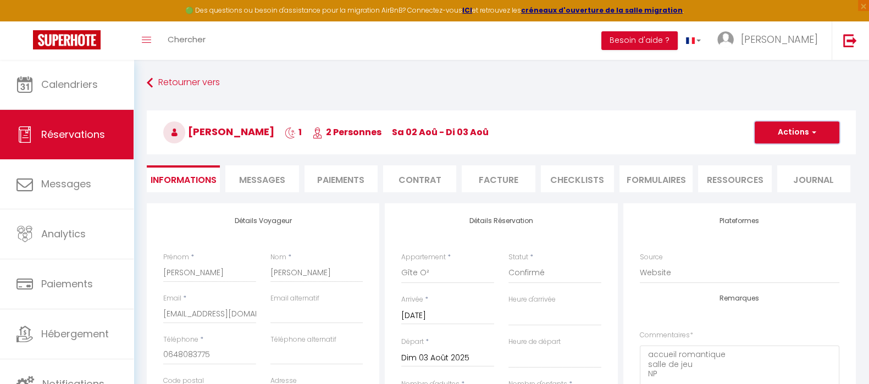
click at [792, 135] on button "Actions" at bounding box center [797, 132] width 85 height 22
click at [497, 173] on li "Facture" at bounding box center [498, 178] width 73 height 27
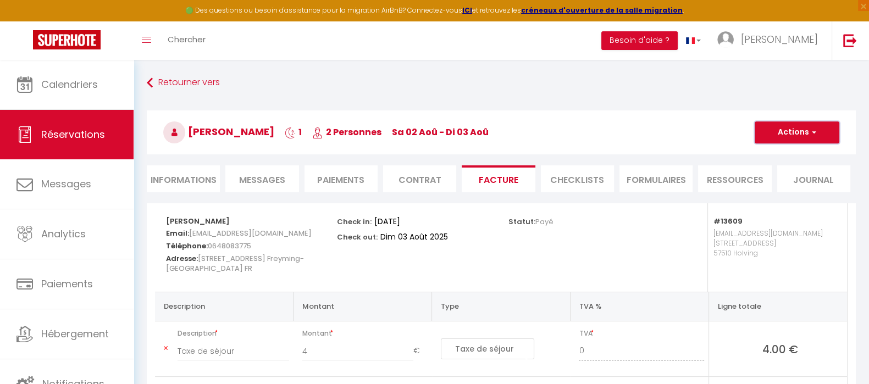
click at [803, 131] on button "Actions" at bounding box center [797, 132] width 85 height 22
click at [786, 171] on link "Aperçu et éditer" at bounding box center [788, 171] width 92 height 14
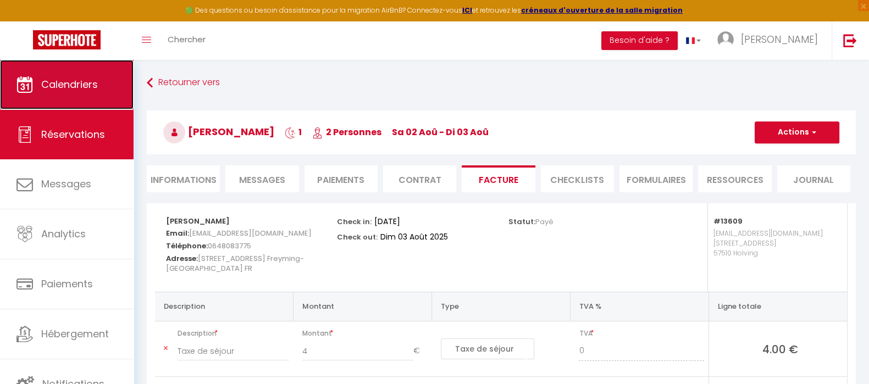
click at [55, 78] on span "Calendriers" at bounding box center [69, 84] width 57 height 14
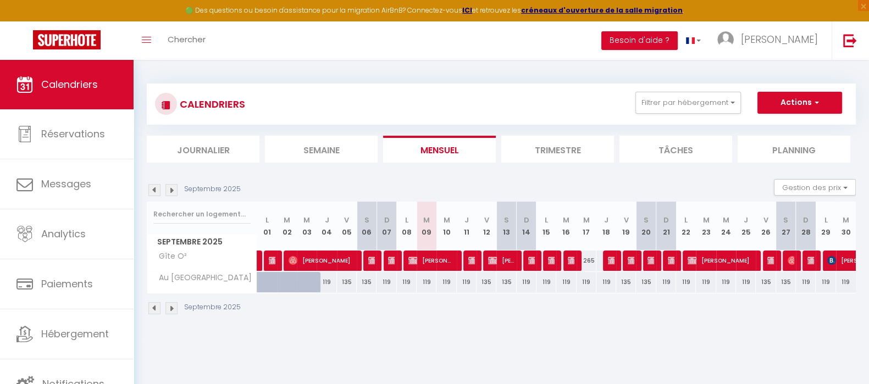
click at [156, 185] on img at bounding box center [154, 190] width 12 height 12
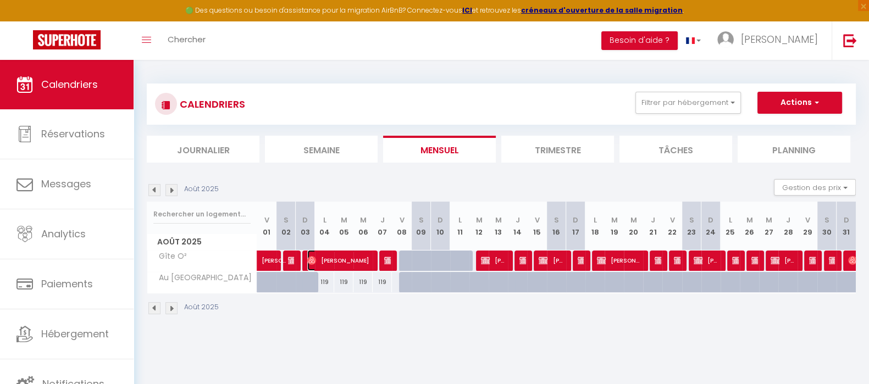
click at [344, 258] on span "Christian Braun" at bounding box center [339, 260] width 64 height 21
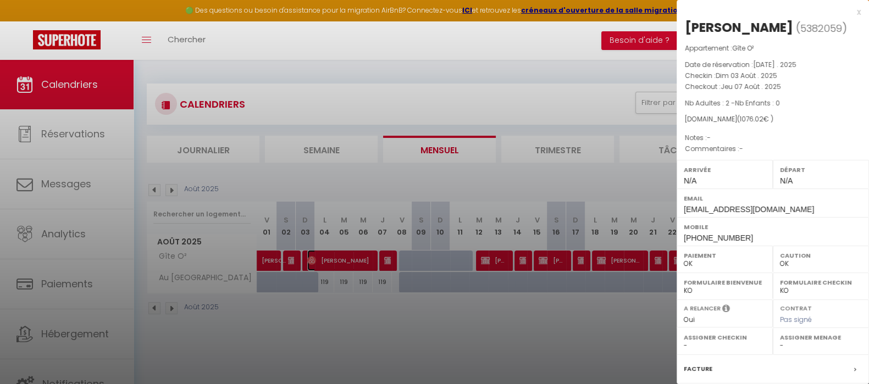
scroll to position [126, 0]
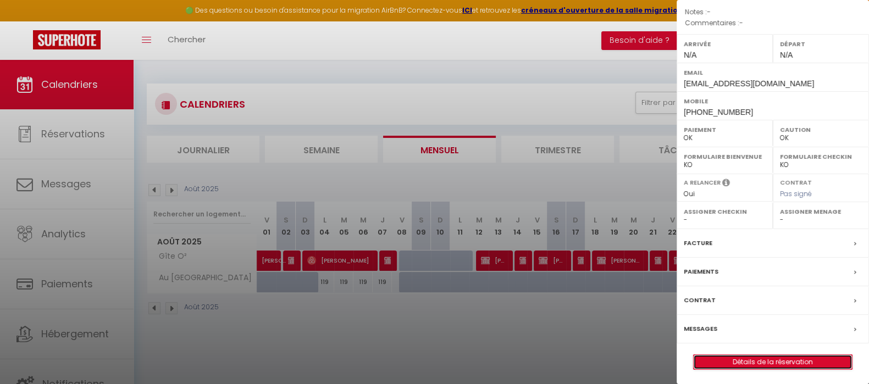
click at [772, 358] on link "Détails de la réservation" at bounding box center [773, 362] width 158 height 14
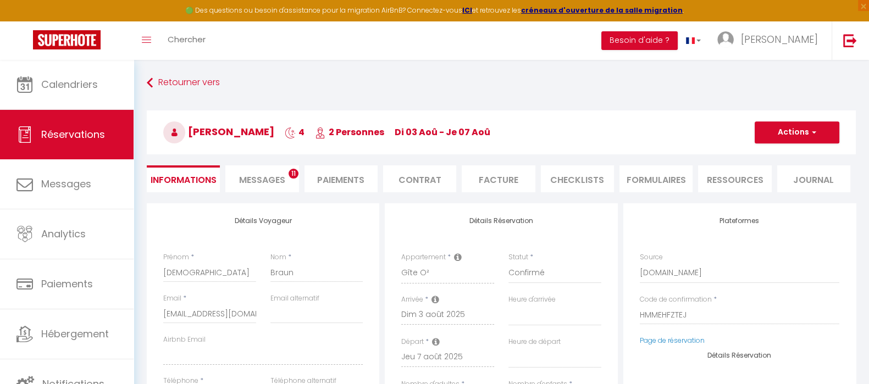
scroll to position [68, 0]
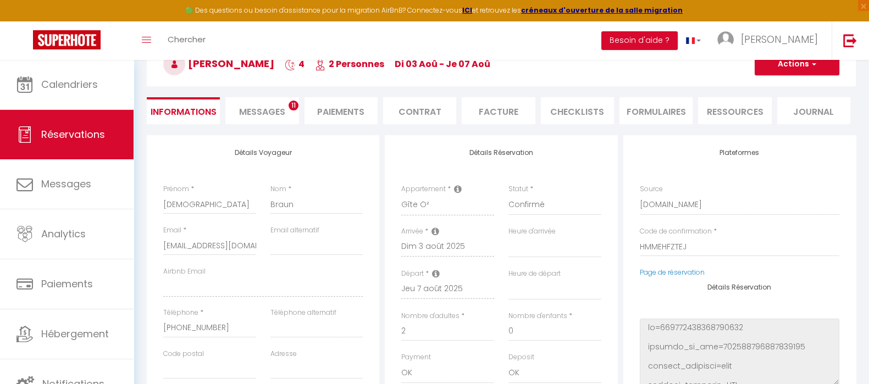
click at [497, 108] on li "Facture" at bounding box center [498, 110] width 73 height 27
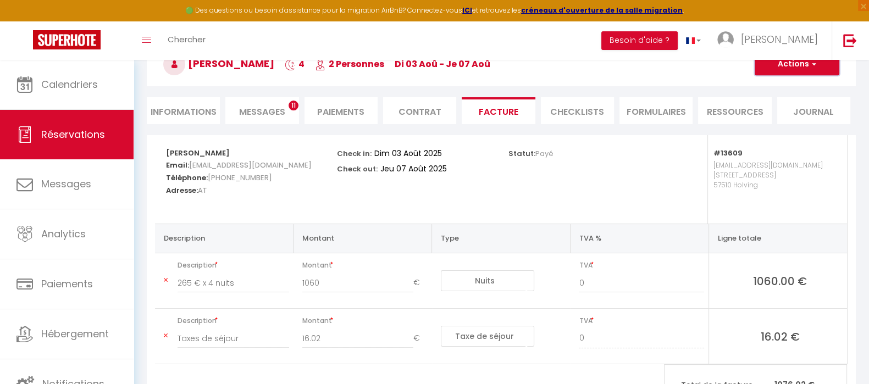
click at [809, 70] on button "Actions" at bounding box center [797, 64] width 85 height 22
click at [808, 103] on link "Aperçu et éditer" at bounding box center [788, 103] width 92 height 14
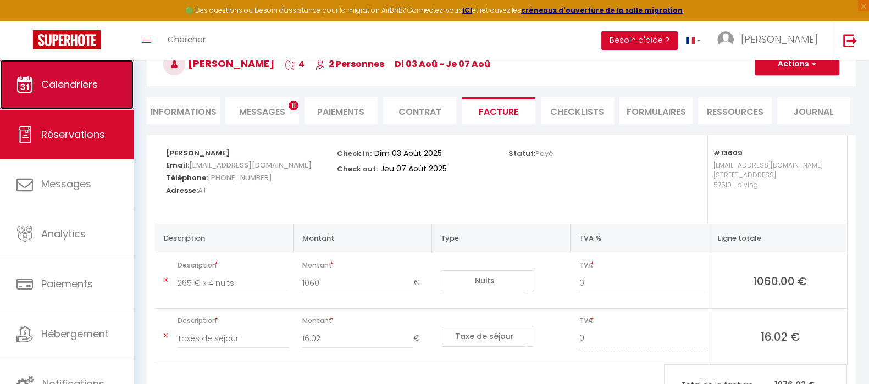
click at [82, 81] on span "Calendriers" at bounding box center [69, 84] width 57 height 14
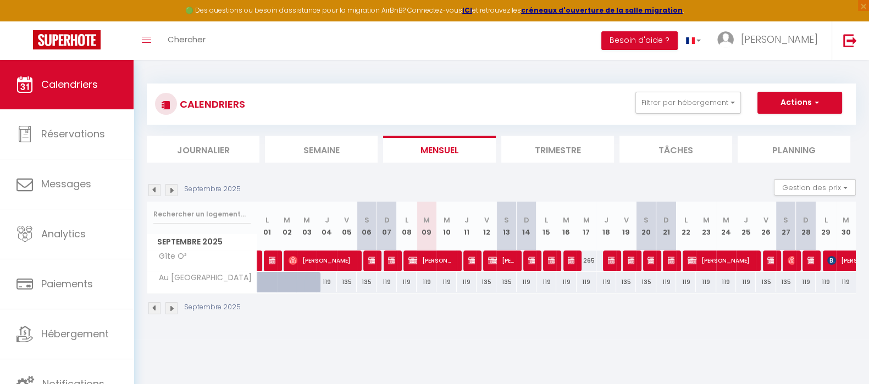
click at [154, 193] on img at bounding box center [154, 190] width 12 height 12
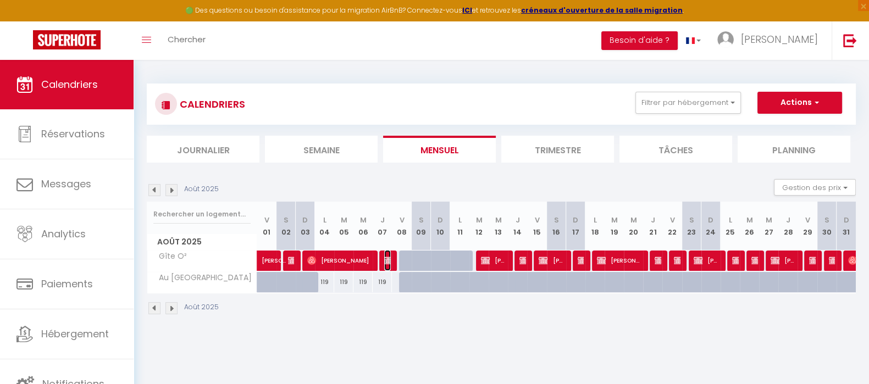
click at [386, 257] on img at bounding box center [388, 260] width 9 height 9
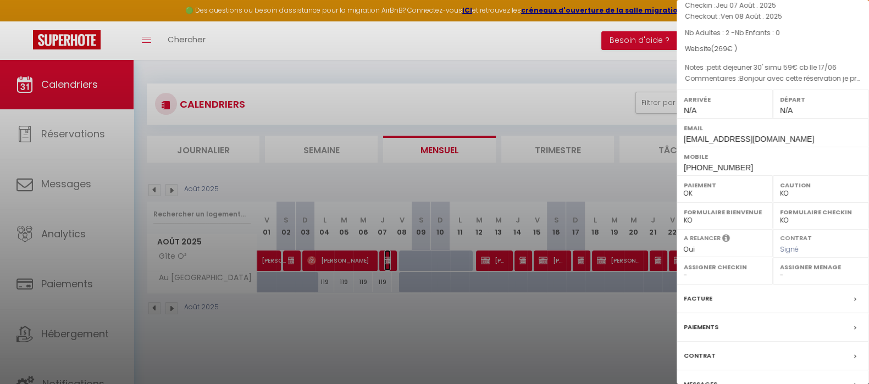
scroll to position [143, 0]
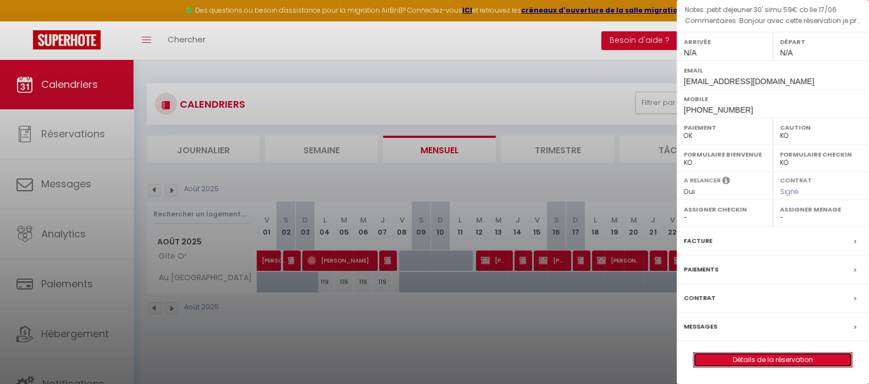
click at [796, 361] on link "Détails de la réservation" at bounding box center [773, 360] width 158 height 14
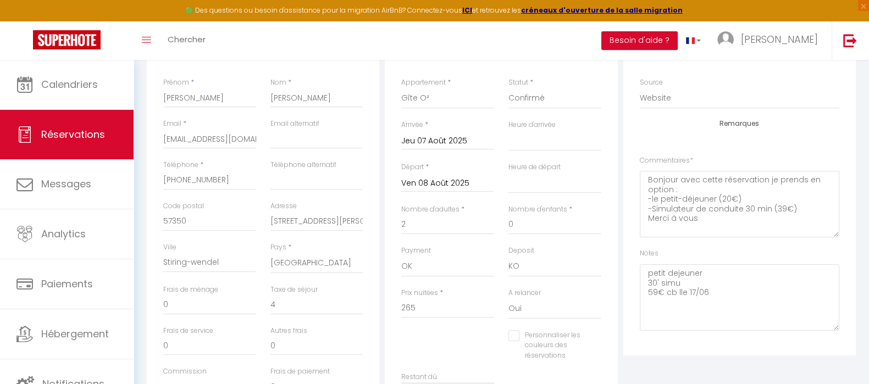
scroll to position [206, 0]
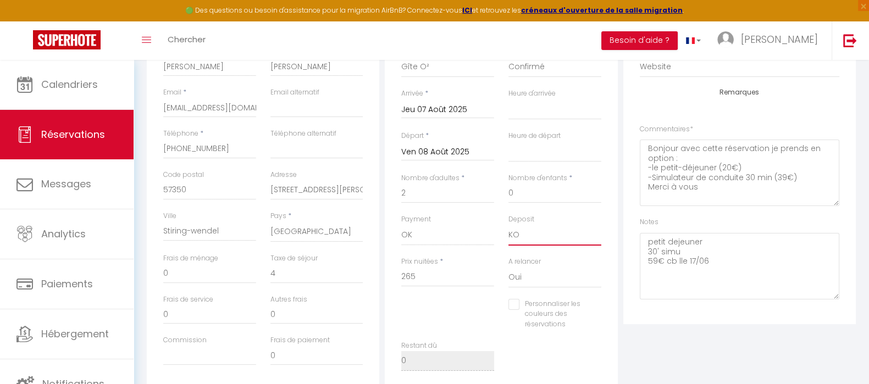
click at [570, 237] on select "OK KO" at bounding box center [554, 235] width 93 height 21
click at [424, 271] on input "265" at bounding box center [447, 277] width 93 height 20
click at [437, 308] on div "Personnaliser les couleurs des réservations #D7092E" at bounding box center [501, 320] width 214 height 42
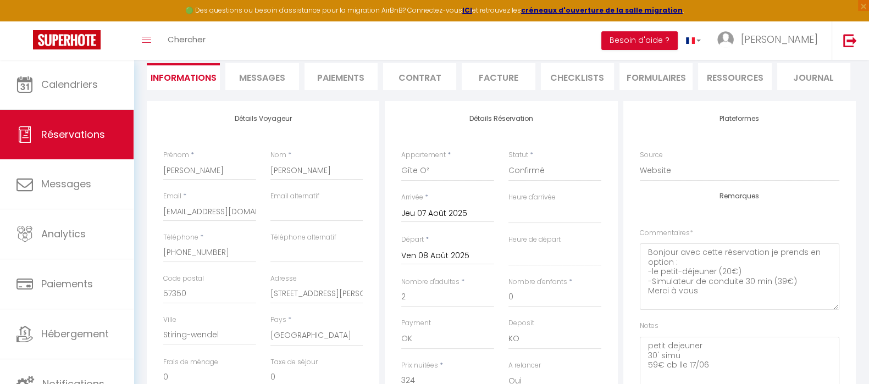
scroll to position [0, 0]
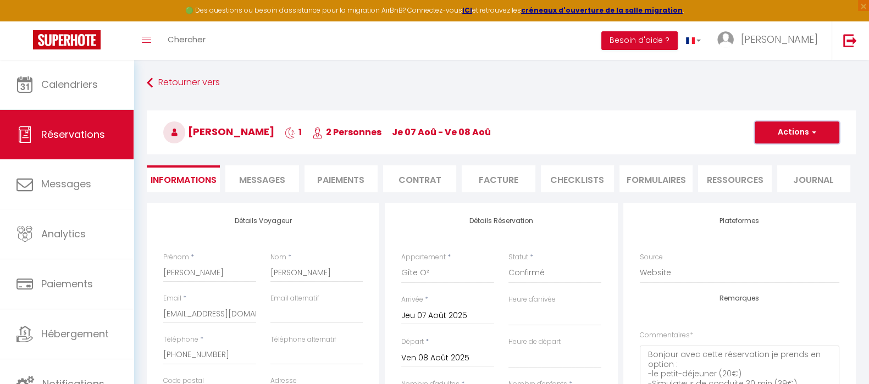
click at [816, 129] on button "Actions" at bounding box center [797, 132] width 85 height 22
click at [794, 154] on link "Enregistrer" at bounding box center [785, 156] width 87 height 14
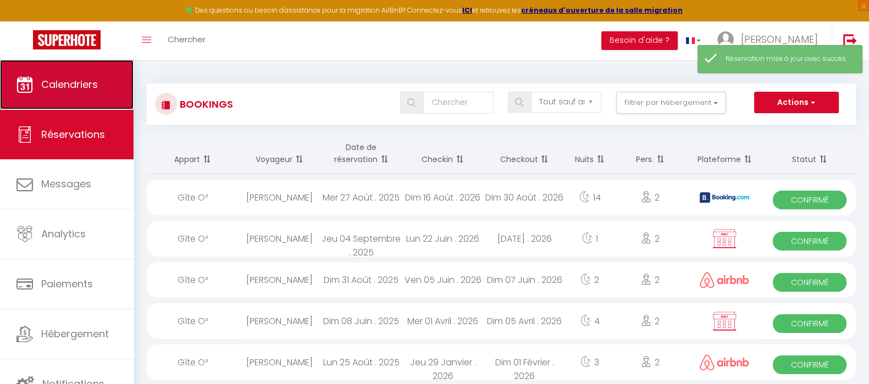
click at [79, 84] on span "Calendriers" at bounding box center [69, 84] width 57 height 14
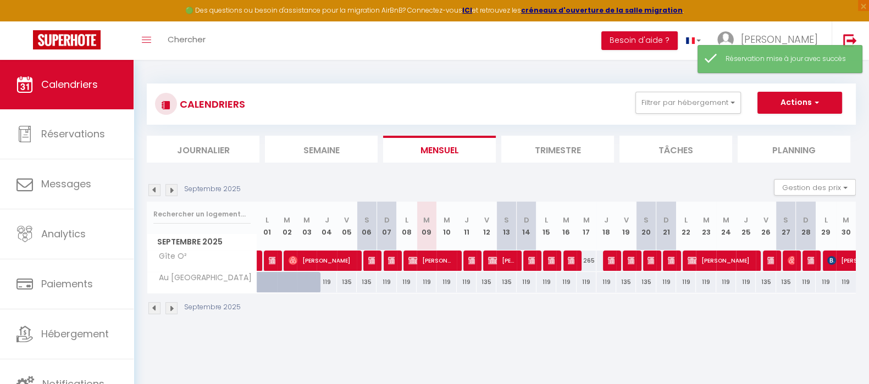
click at [155, 188] on img at bounding box center [154, 190] width 12 height 12
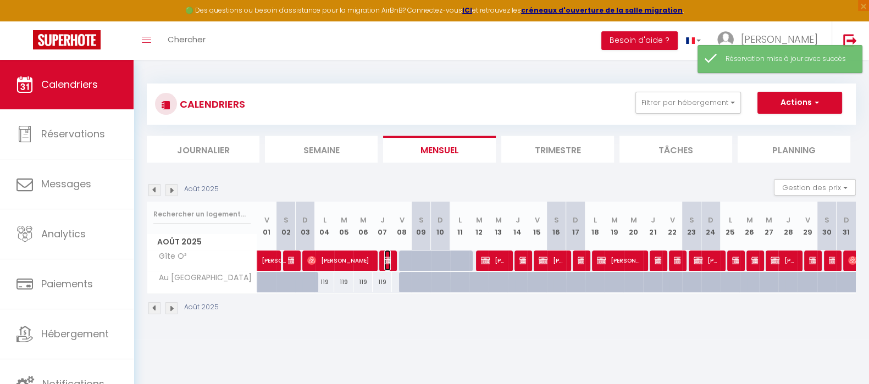
click at [388, 258] on img at bounding box center [388, 260] width 9 height 9
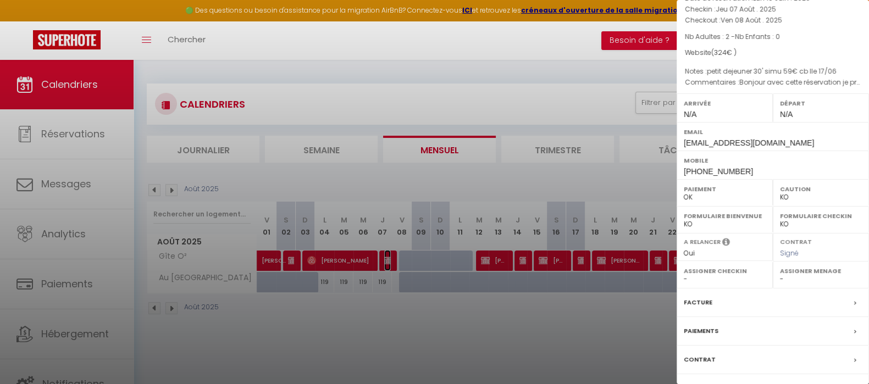
scroll to position [143, 0]
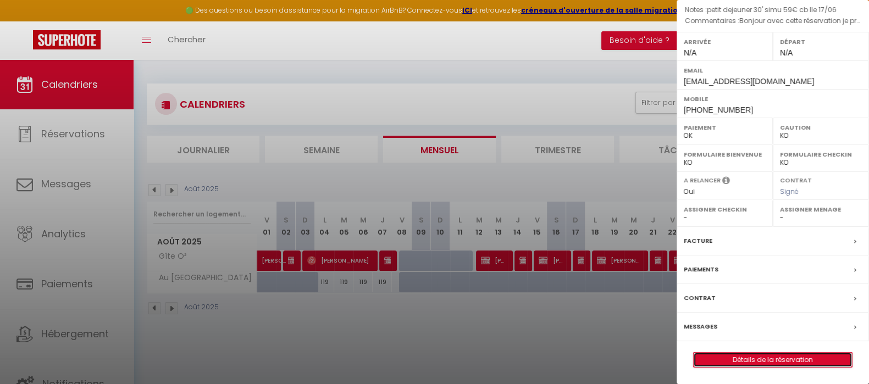
click at [774, 359] on link "Détails de la réservation" at bounding box center [773, 360] width 158 height 14
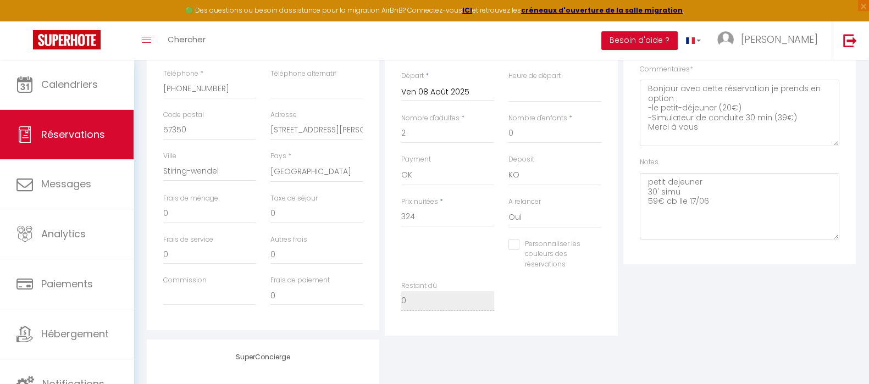
scroll to position [274, 0]
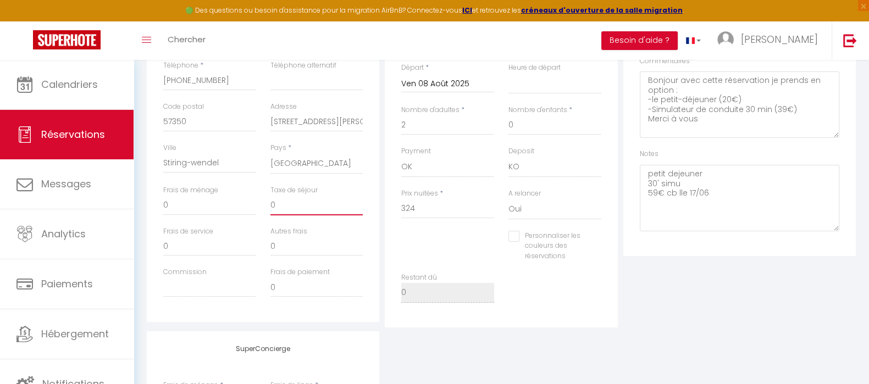
drag, startPoint x: 286, startPoint y: 199, endPoint x: 241, endPoint y: 198, distance: 44.5
click at [241, 198] on div "Frais de ménage 0 Taxe de séjour 0" at bounding box center [263, 205] width 214 height 41
click at [668, 275] on div "Plateformes Source Direct Airbnb.com Booking.com Chalet montagne Expedia Gite d…" at bounding box center [739, 128] width 238 height 398
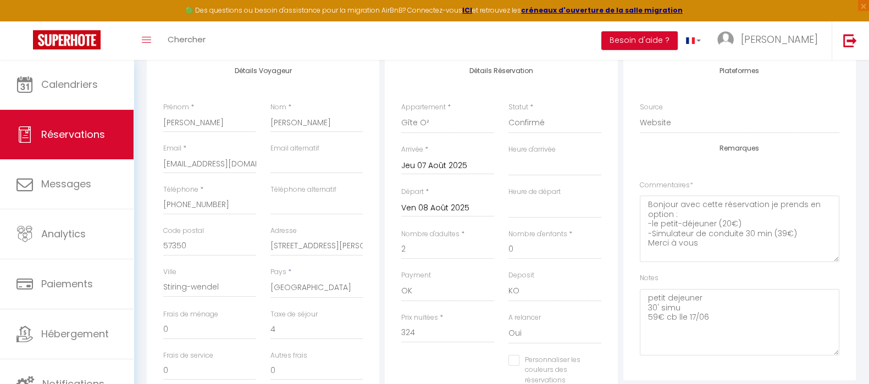
scroll to position [0, 0]
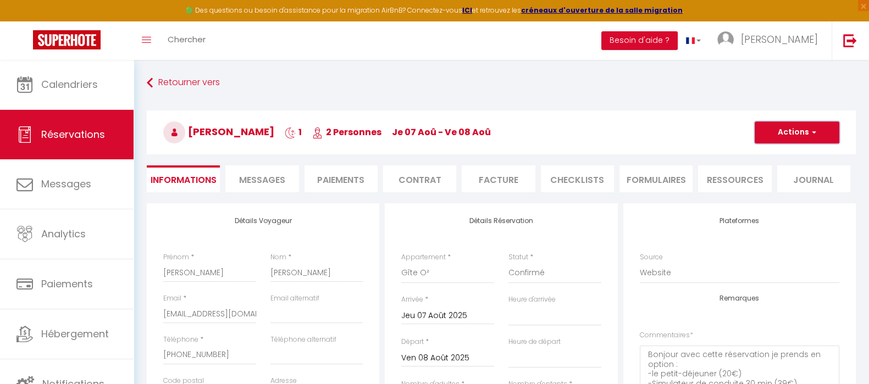
click at [786, 133] on button "Actions" at bounding box center [797, 132] width 85 height 22
click at [789, 153] on link "Enregistrer" at bounding box center [785, 156] width 87 height 14
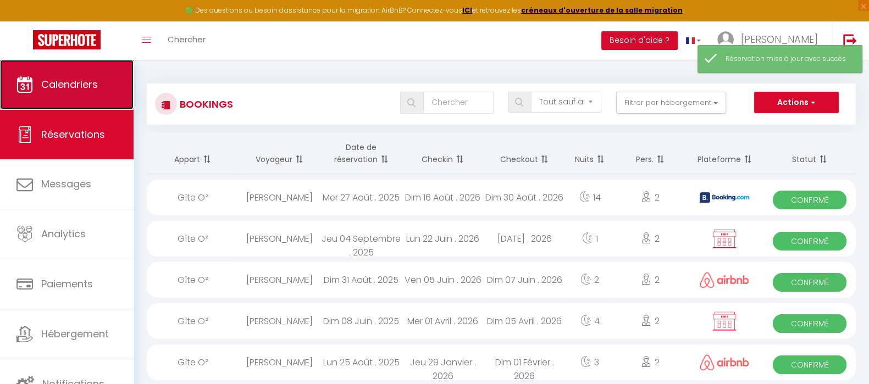
click at [101, 77] on link "Calendriers" at bounding box center [67, 84] width 134 height 49
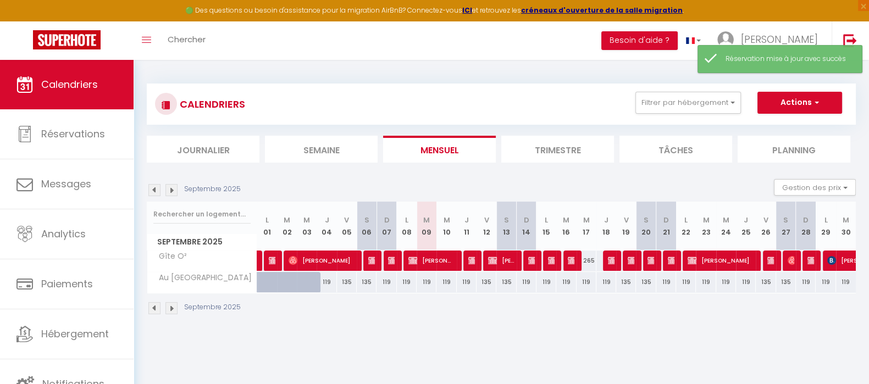
click at [155, 186] on img at bounding box center [154, 190] width 12 height 12
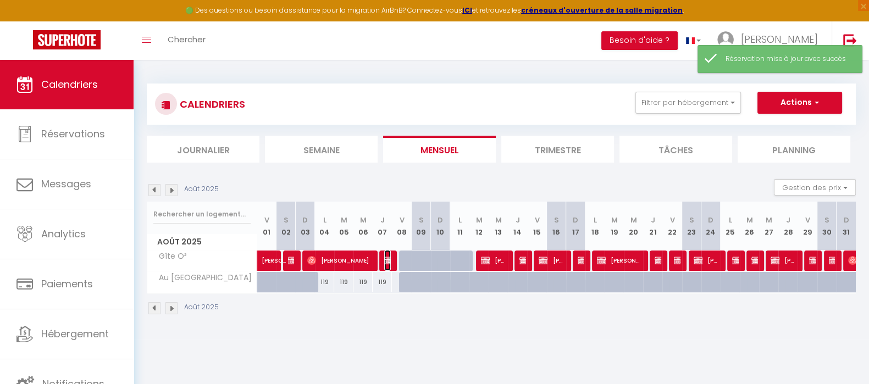
click at [387, 257] on img at bounding box center [388, 260] width 9 height 9
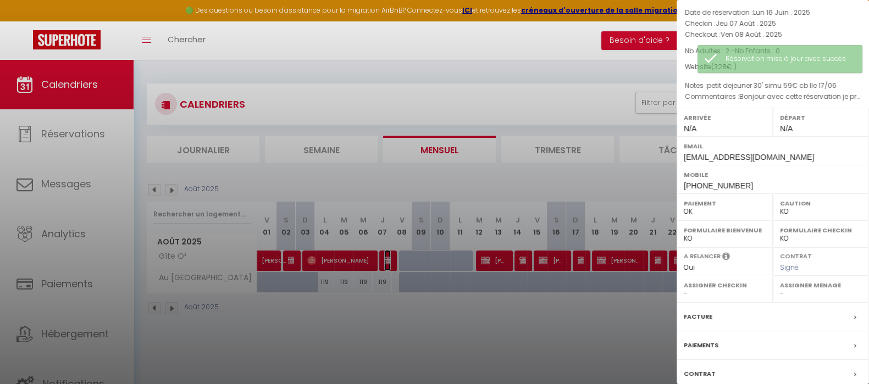
scroll to position [143, 0]
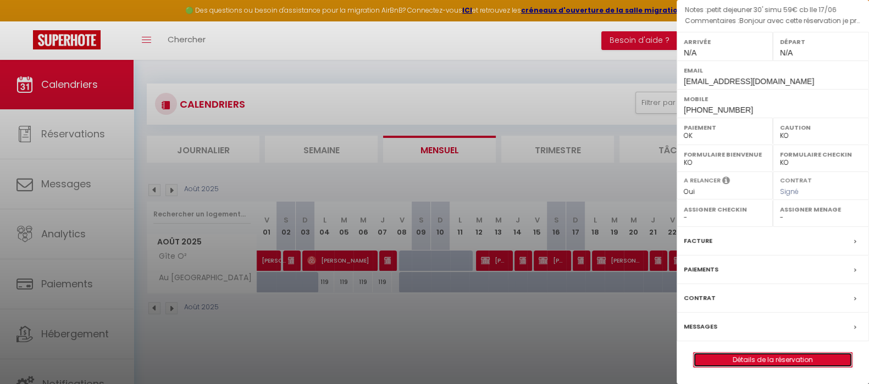
click at [766, 363] on link "Détails de la réservation" at bounding box center [773, 360] width 158 height 14
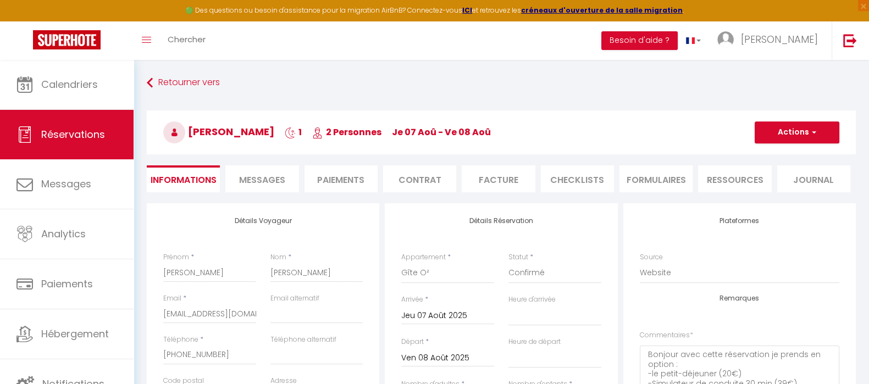
click at [510, 174] on li "Facture" at bounding box center [498, 178] width 73 height 27
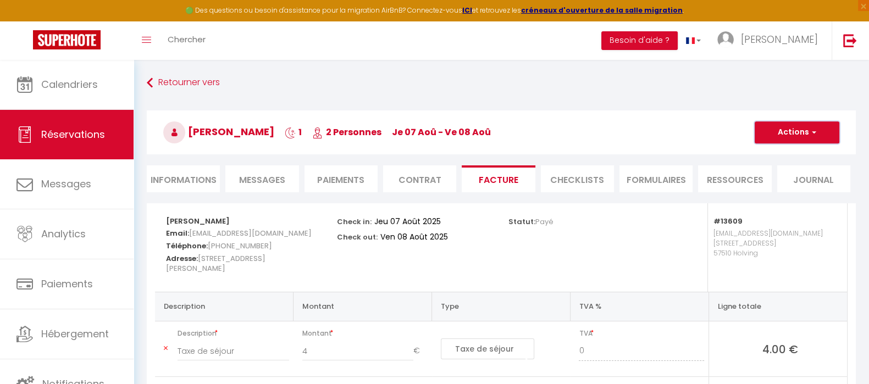
click at [808, 128] on button "Actions" at bounding box center [797, 132] width 85 height 22
click at [798, 173] on link "Aperçu et éditer" at bounding box center [788, 171] width 92 height 14
click at [177, 177] on li "Informations" at bounding box center [183, 178] width 73 height 27
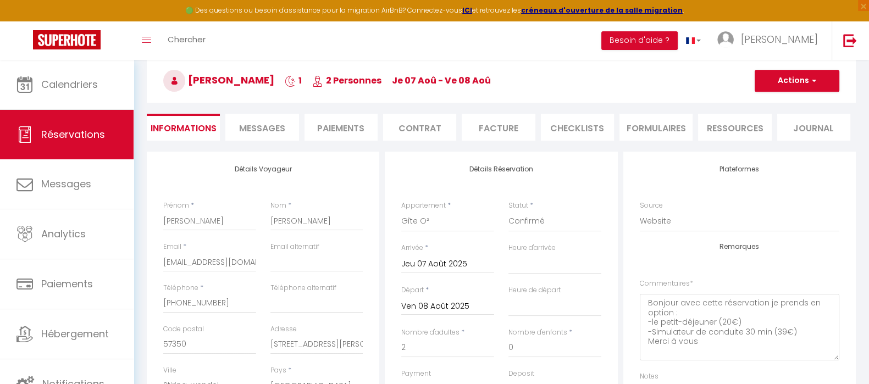
scroll to position [137, 0]
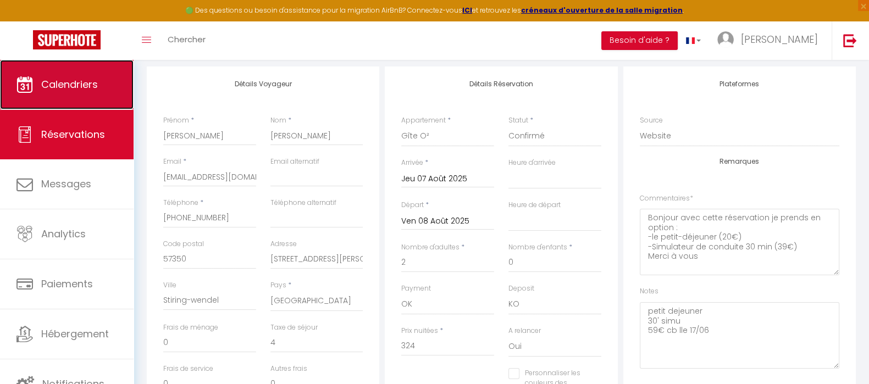
click at [78, 83] on span "Calendriers" at bounding box center [69, 84] width 57 height 14
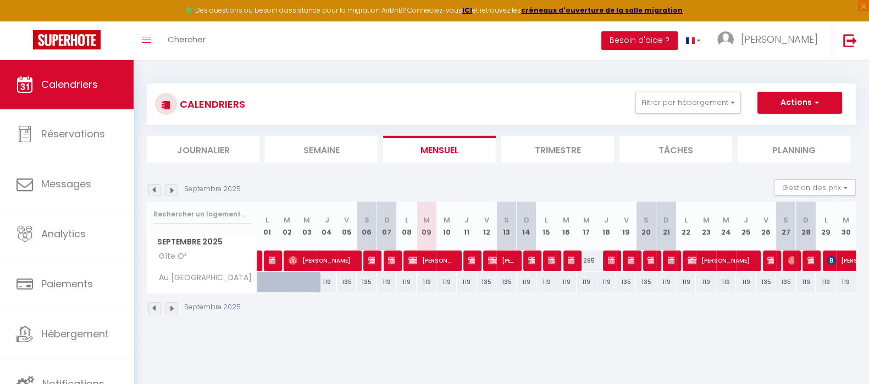
click at [152, 190] on img at bounding box center [154, 190] width 12 height 12
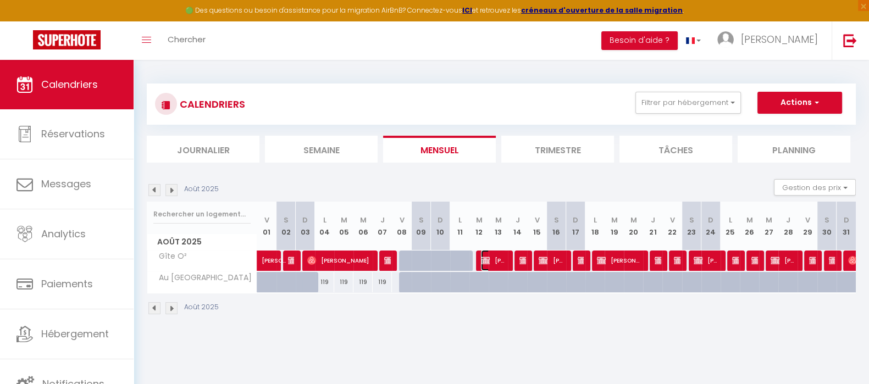
click at [496, 260] on span "DOMINIQUE OSWALD" at bounding box center [494, 260] width 26 height 21
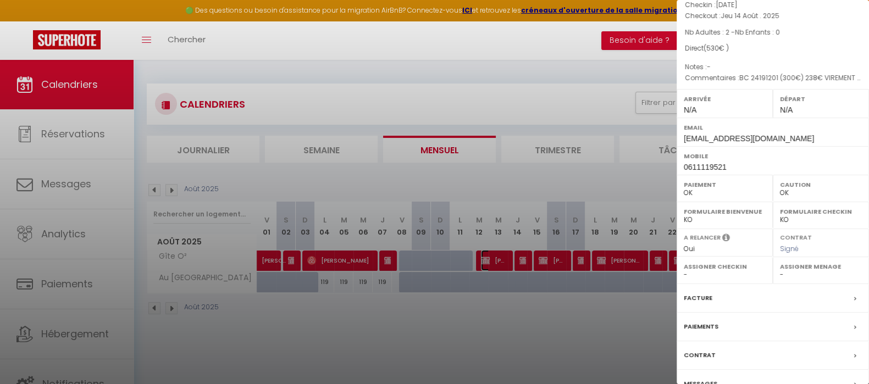
scroll to position [143, 0]
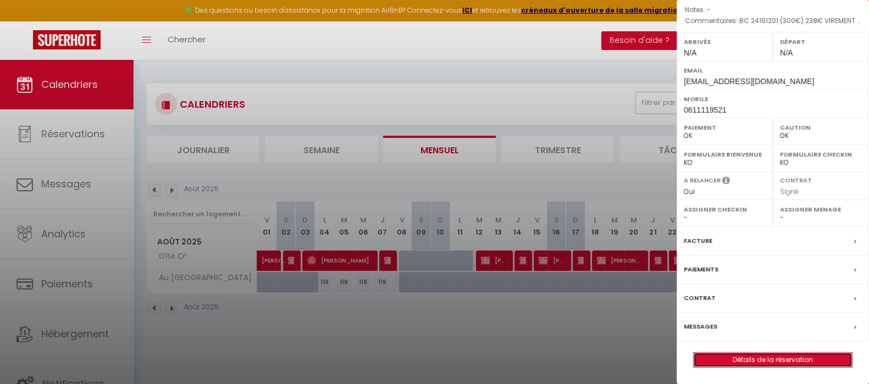
click at [800, 361] on link "Détails de la réservation" at bounding box center [773, 360] width 158 height 14
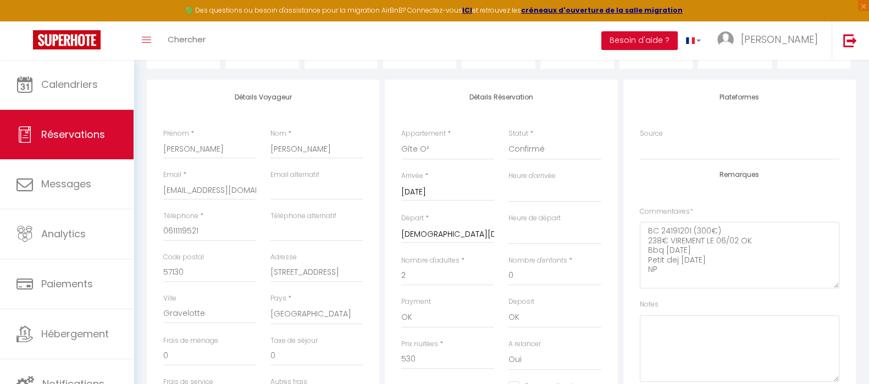
scroll to position [137, 0]
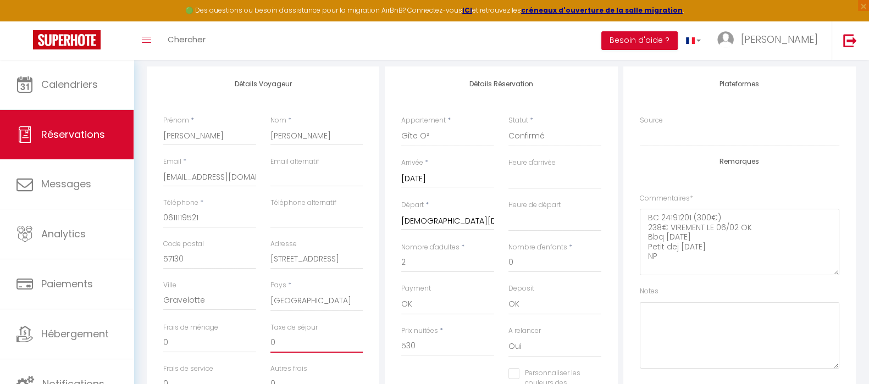
drag, startPoint x: 274, startPoint y: 341, endPoint x: 225, endPoint y: 344, distance: 49.0
click at [225, 343] on div "Frais de ménage 0 Taxe de séjour 0" at bounding box center [263, 343] width 214 height 41
click at [508, 357] on div "A relancer Oui Non" at bounding box center [554, 347] width 107 height 42
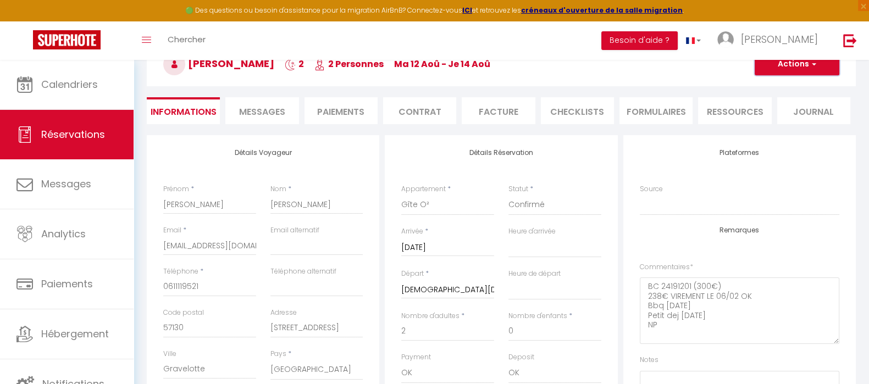
click at [825, 65] on button "Actions" at bounding box center [797, 64] width 85 height 22
click at [784, 85] on link "Enregistrer" at bounding box center [785, 88] width 87 height 14
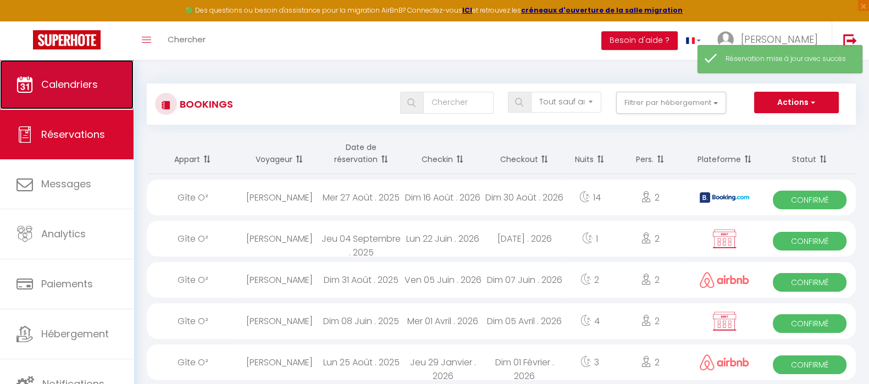
click at [59, 98] on link "Calendriers" at bounding box center [67, 84] width 134 height 49
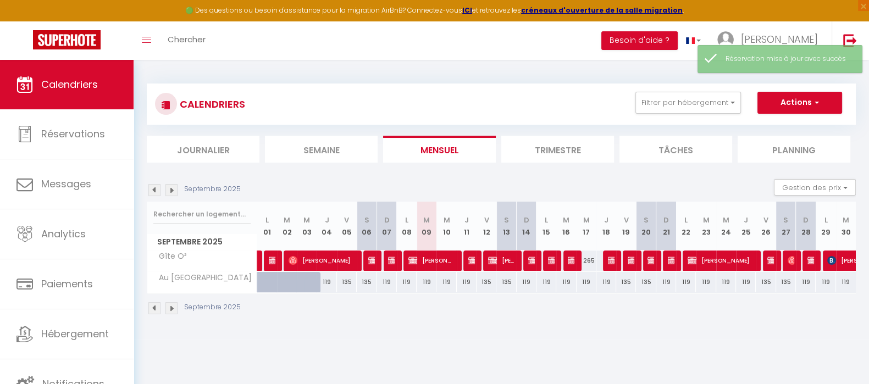
click at [152, 188] on img at bounding box center [154, 190] width 12 height 12
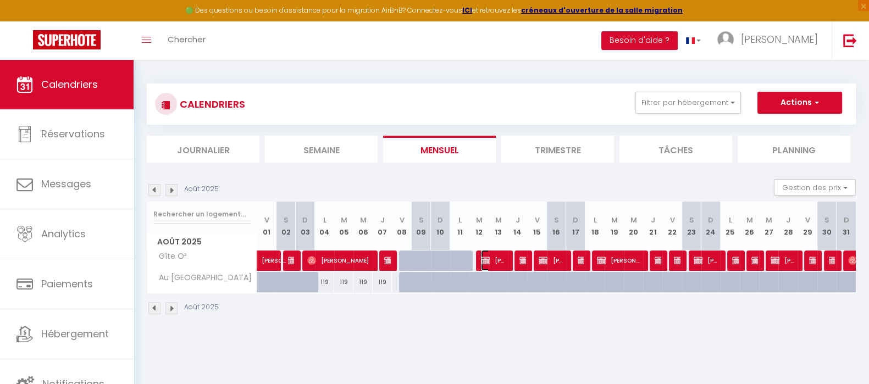
click at [484, 257] on img at bounding box center [485, 260] width 9 height 9
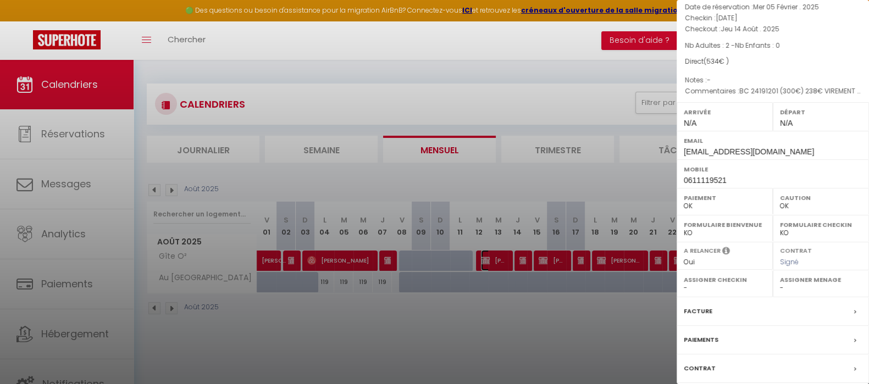
scroll to position [143, 0]
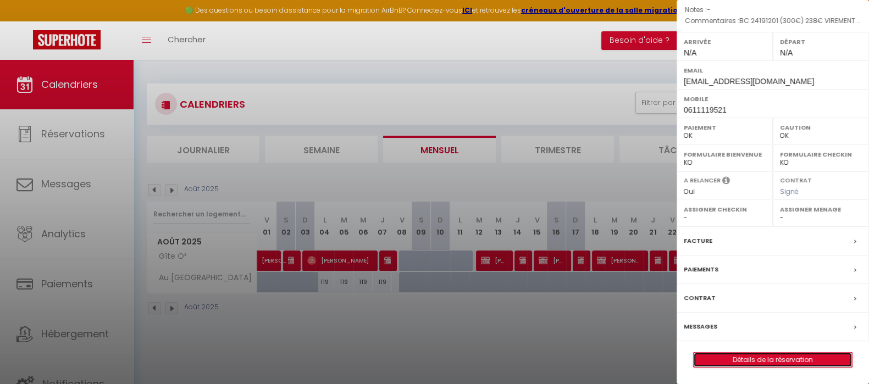
click at [789, 360] on link "Détails de la réservation" at bounding box center [773, 360] width 158 height 14
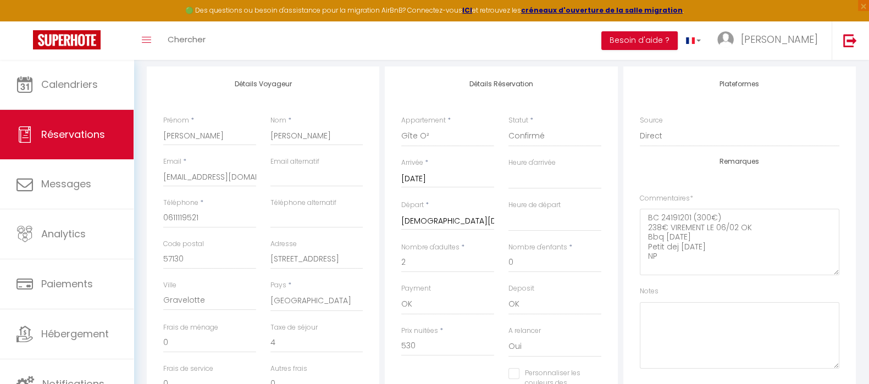
scroll to position [137, 0]
drag, startPoint x: 296, startPoint y: 342, endPoint x: 248, endPoint y: 346, distance: 48.0
click at [248, 346] on div "Frais de ménage 0 Taxe de séjour 4" at bounding box center [263, 343] width 214 height 41
click at [758, 313] on textarea at bounding box center [739, 335] width 199 height 66
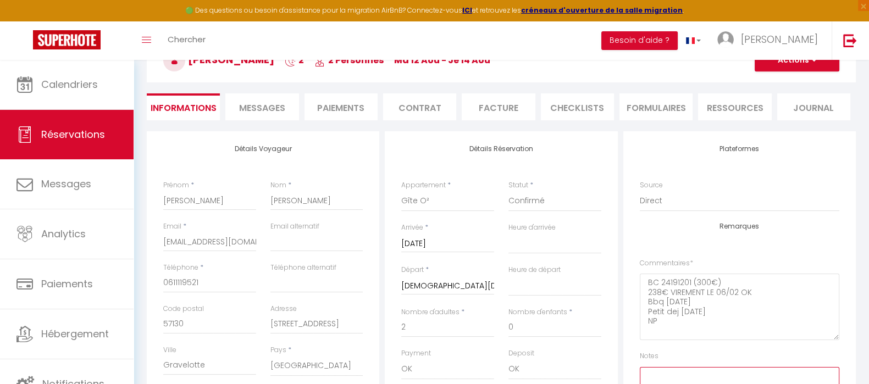
scroll to position [0, 0]
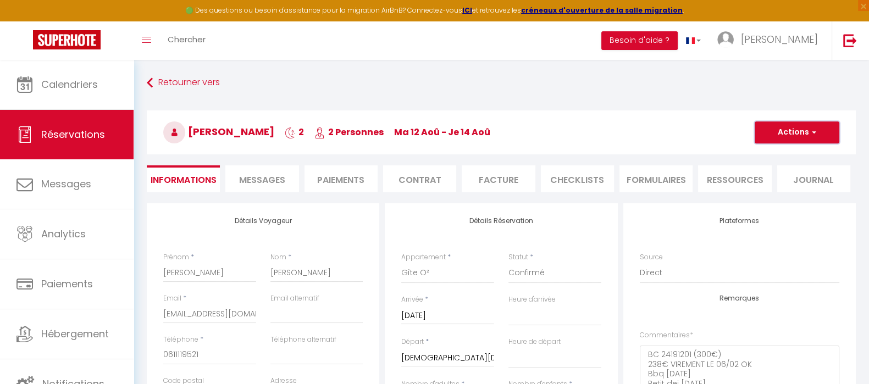
click at [824, 134] on button "Actions" at bounding box center [797, 132] width 85 height 22
click at [800, 161] on link "Enregistrer" at bounding box center [785, 156] width 87 height 14
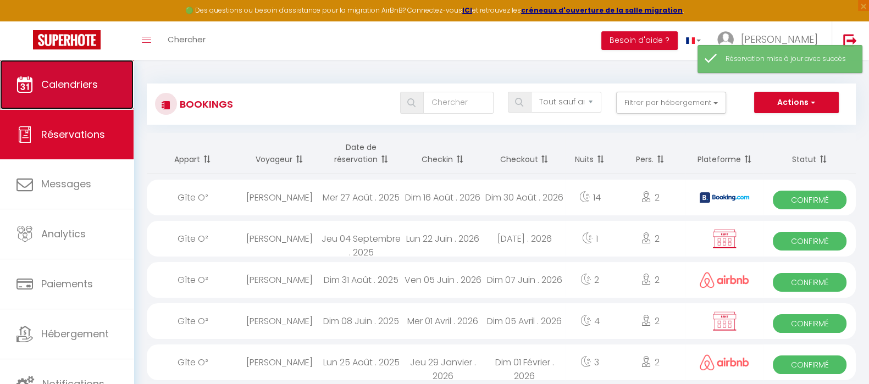
click at [84, 73] on link "Calendriers" at bounding box center [67, 84] width 134 height 49
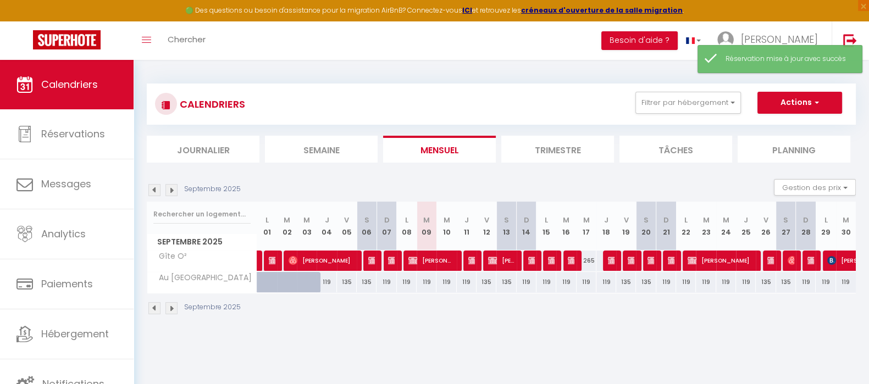
click at [152, 190] on img at bounding box center [154, 190] width 12 height 12
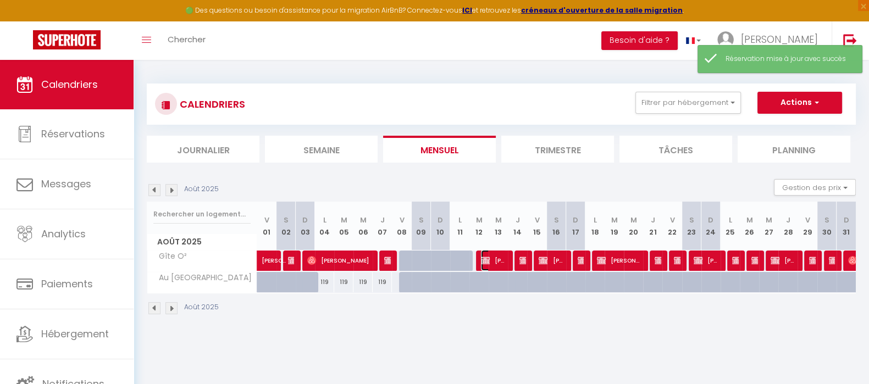
click at [491, 257] on span "DOMINIQUE OSWALD" at bounding box center [494, 260] width 26 height 21
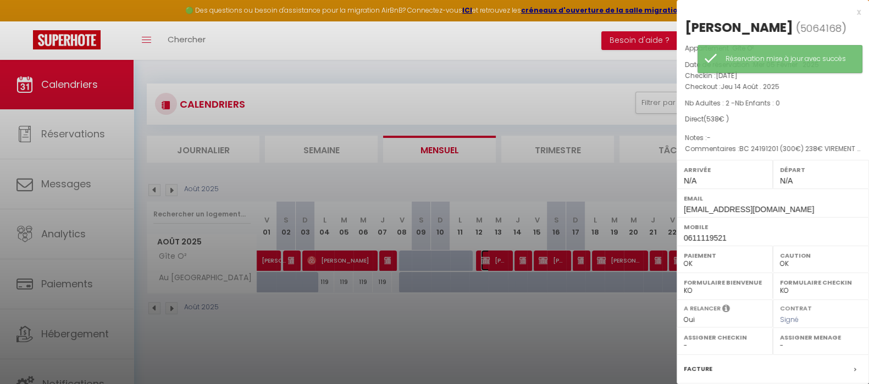
scroll to position [143, 0]
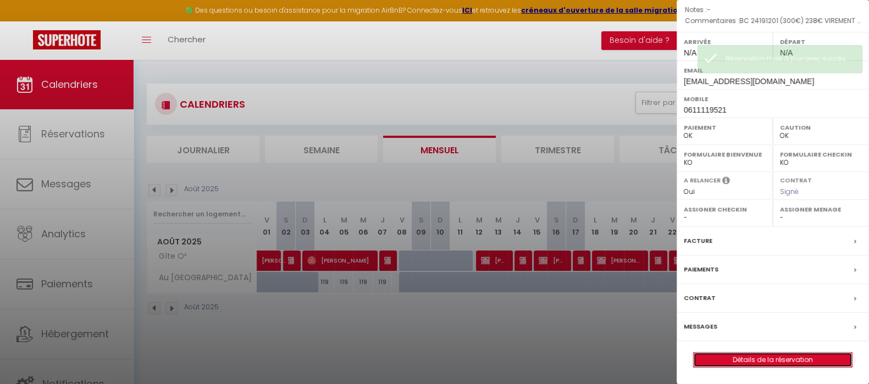
click at [774, 358] on link "Détails de la réservation" at bounding box center [773, 360] width 158 height 14
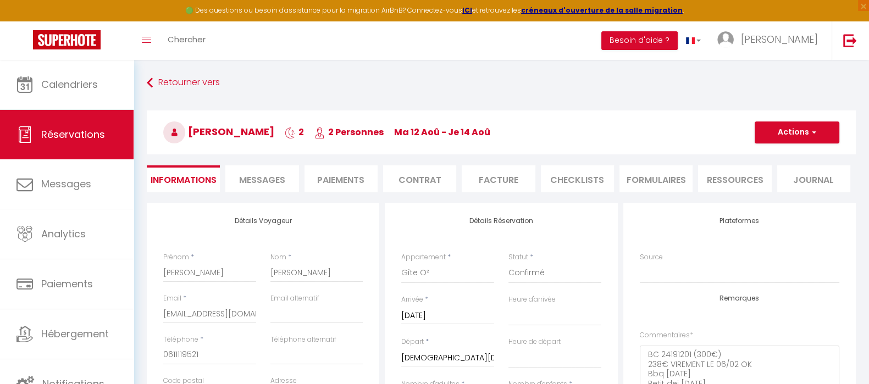
click at [491, 172] on li "Facture" at bounding box center [498, 178] width 73 height 27
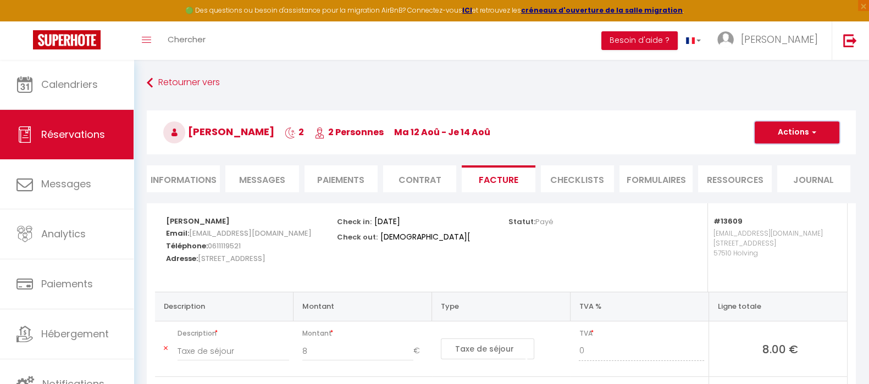
click at [797, 126] on button "Actions" at bounding box center [797, 132] width 85 height 22
click at [777, 168] on link "Aperçu et éditer" at bounding box center [788, 171] width 92 height 14
click at [188, 184] on li "Informations" at bounding box center [183, 178] width 73 height 27
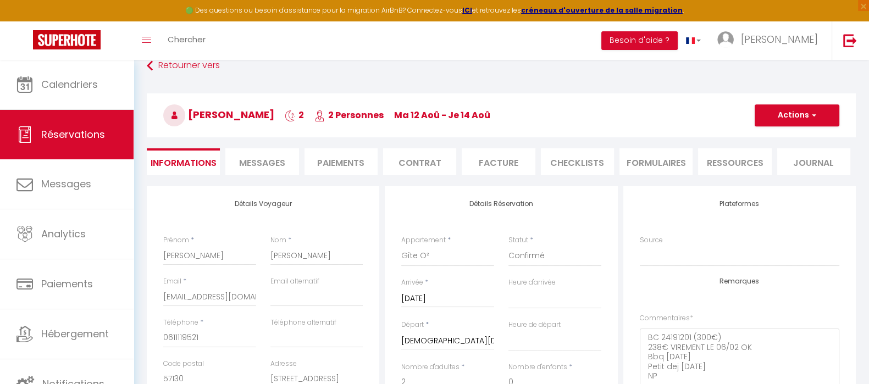
scroll to position [137, 0]
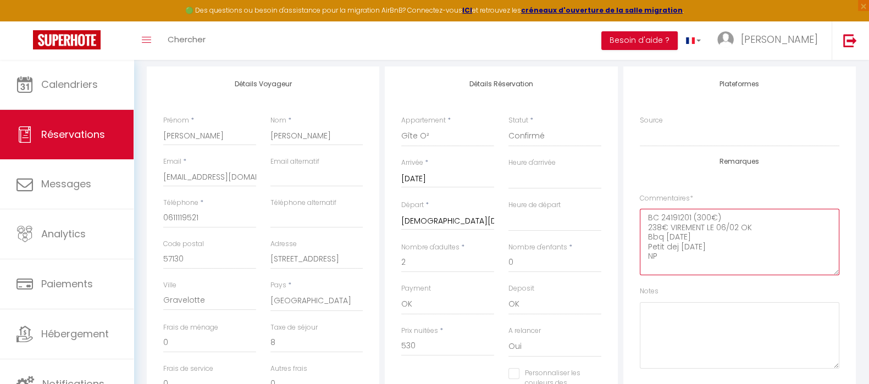
click at [676, 215] on textarea "BC 24191201 (300€) 238€ VIREMENT LE 06/02 OK Bbq mardi Petit dej mercredi NP" at bounding box center [739, 242] width 199 height 66
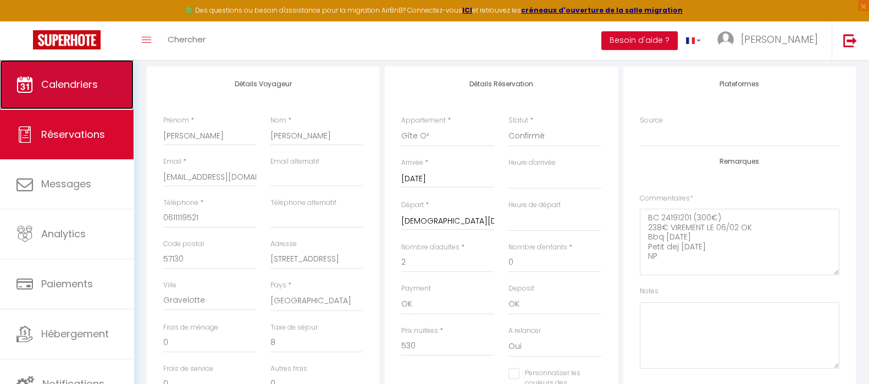
click at [86, 84] on span "Calendriers" at bounding box center [69, 84] width 57 height 14
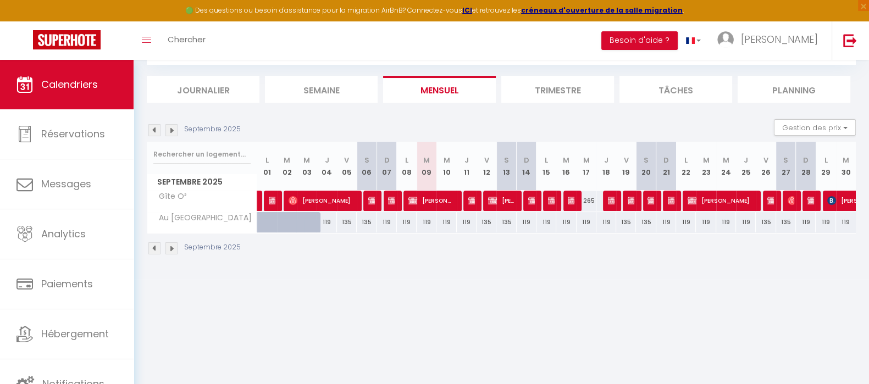
click at [156, 129] on img at bounding box center [154, 130] width 12 height 12
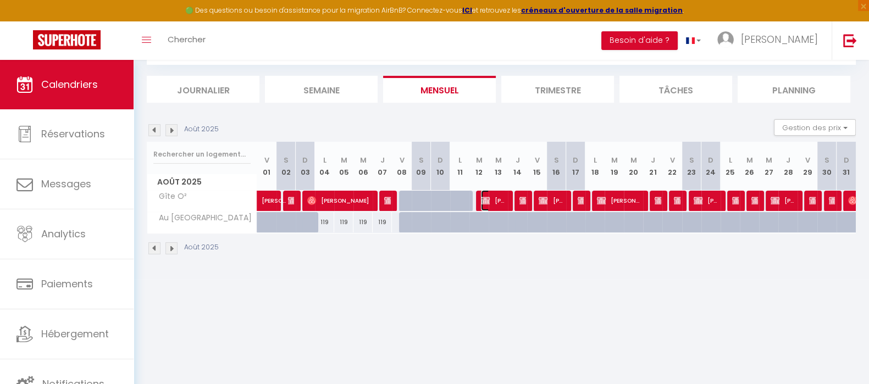
click at [495, 200] on span "DOMINIQUE OSWALD" at bounding box center [494, 200] width 26 height 21
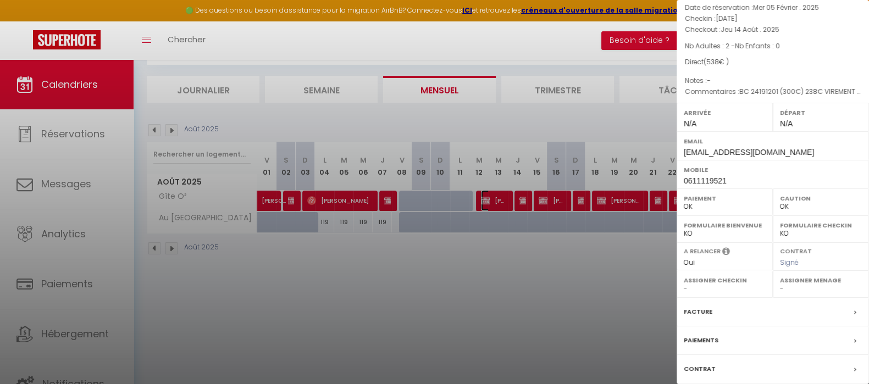
scroll to position [143, 0]
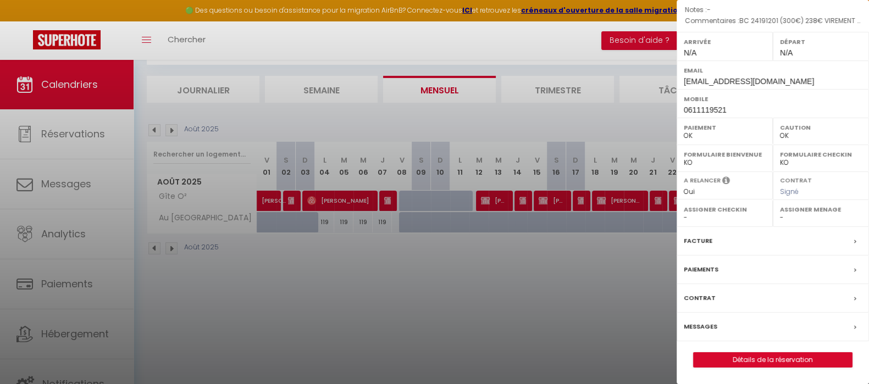
click at [731, 237] on div "Facture" at bounding box center [772, 241] width 192 height 29
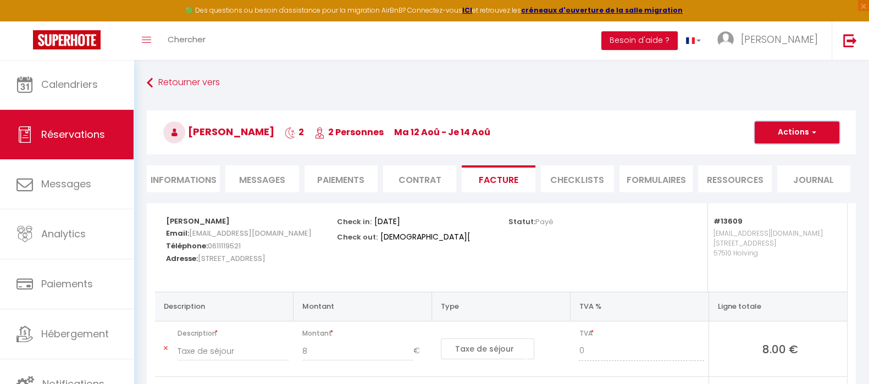
click at [800, 133] on button "Actions" at bounding box center [797, 132] width 85 height 22
click at [778, 169] on link "Aperçu et éditer" at bounding box center [788, 171] width 92 height 14
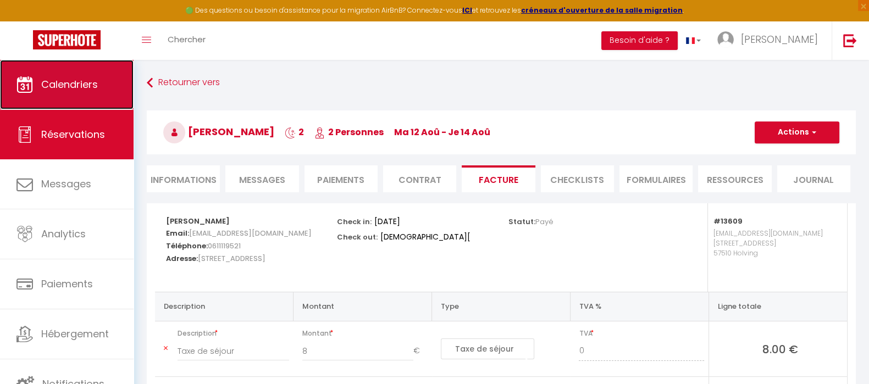
click at [63, 87] on span "Calendriers" at bounding box center [69, 84] width 57 height 14
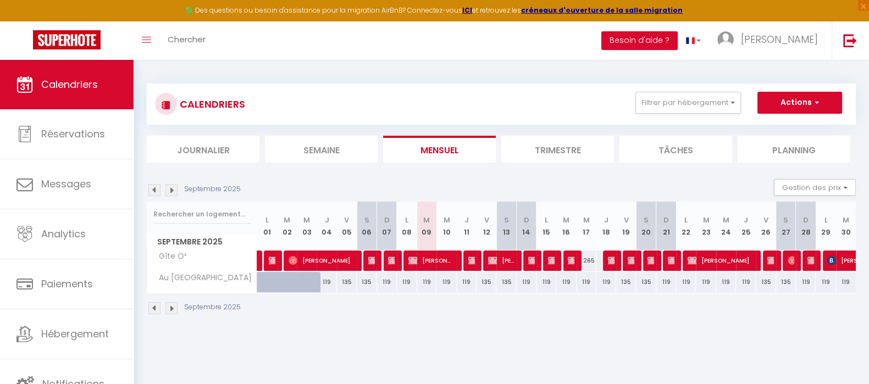
click at [153, 187] on img at bounding box center [154, 190] width 12 height 12
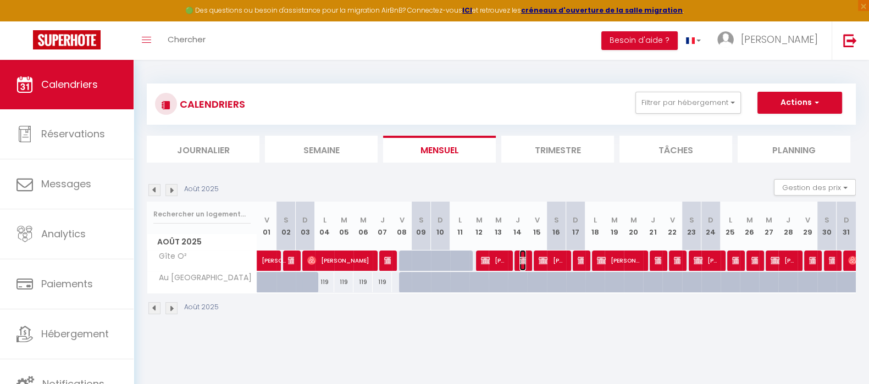
click at [522, 259] on img at bounding box center [523, 260] width 9 height 9
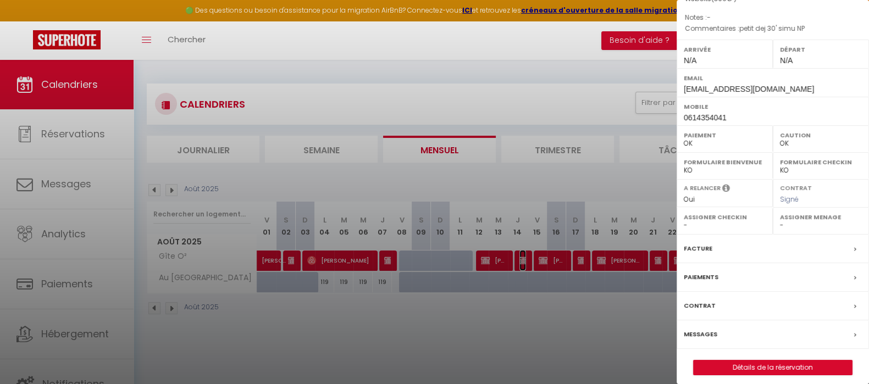
scroll to position [126, 0]
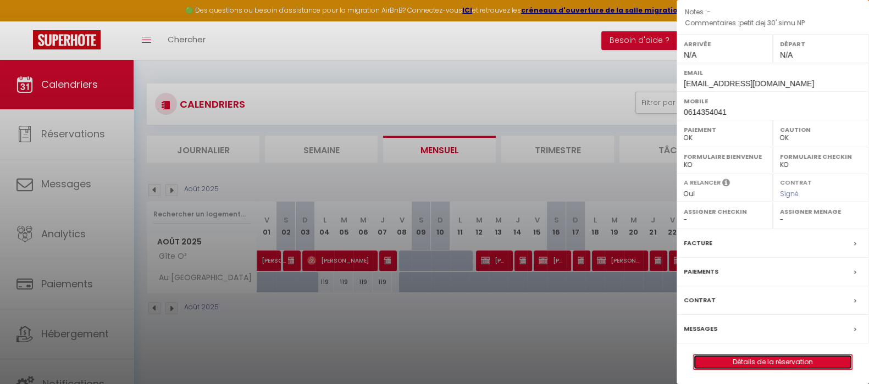
click at [766, 367] on link "Détails de la réservation" at bounding box center [773, 362] width 158 height 14
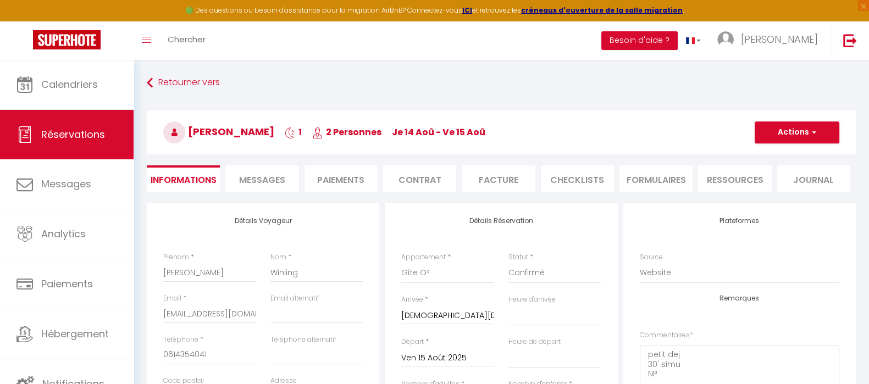
click at [502, 180] on li "Facture" at bounding box center [498, 178] width 73 height 27
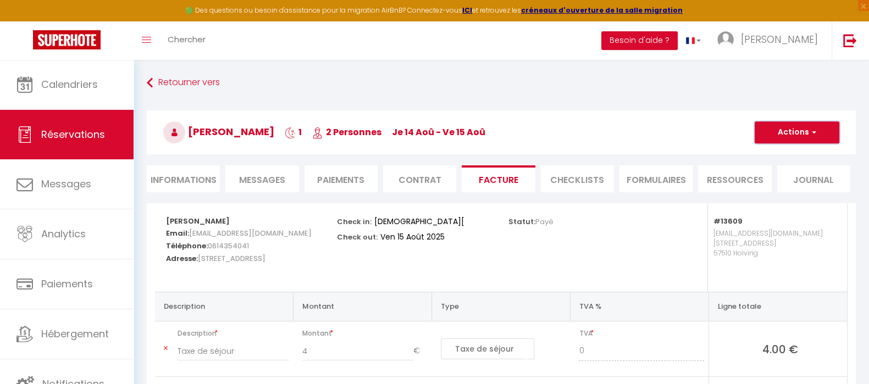
click at [811, 136] on span "button" at bounding box center [812, 132] width 7 height 10
click at [806, 170] on link "Aperçu et éditer" at bounding box center [788, 171] width 92 height 14
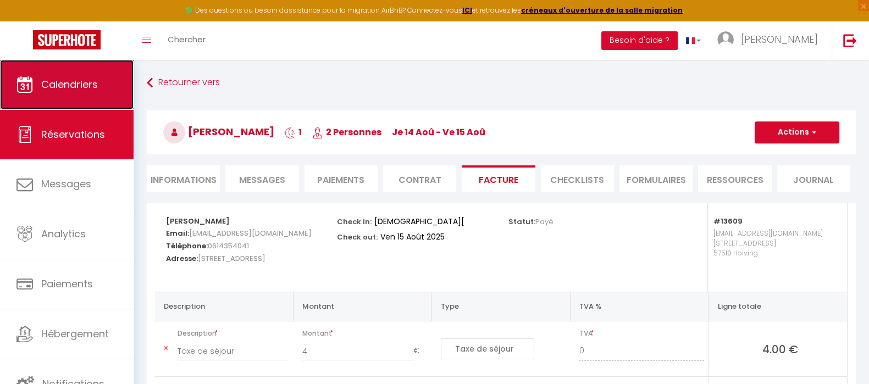
click at [89, 89] on span "Calendriers" at bounding box center [69, 84] width 57 height 14
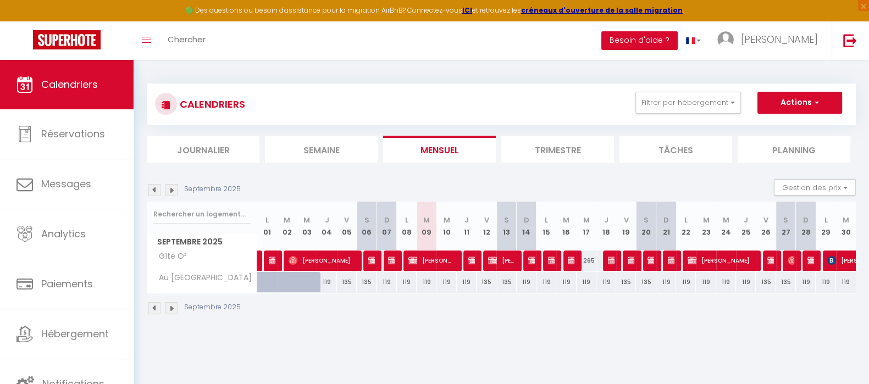
click at [154, 187] on img at bounding box center [154, 190] width 12 height 12
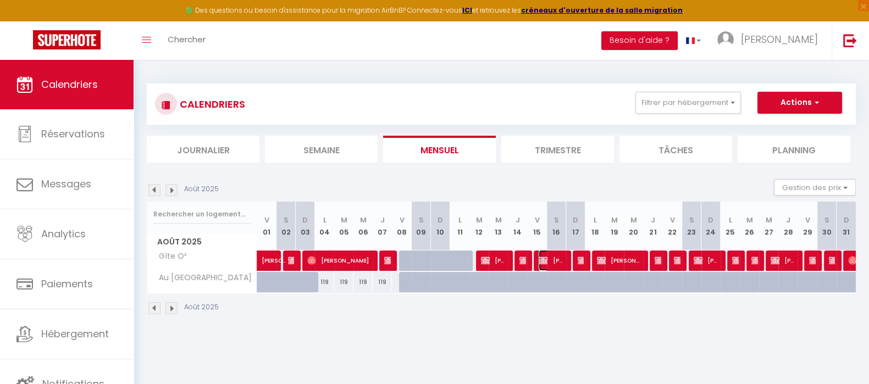
click at [557, 257] on span "Sören Wirth" at bounding box center [552, 260] width 26 height 21
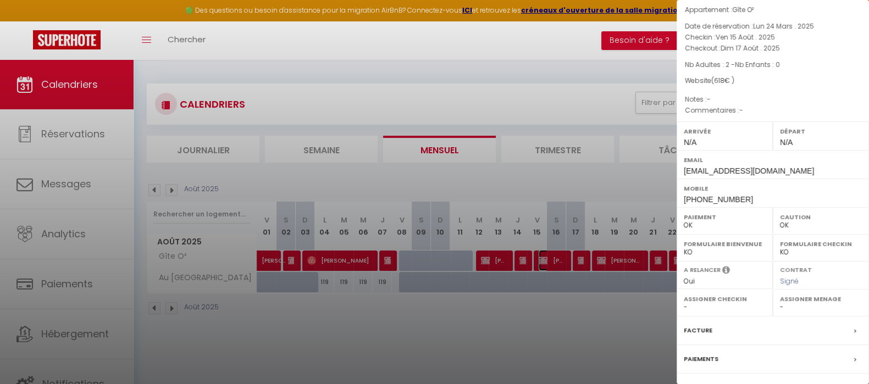
scroll to position [126, 0]
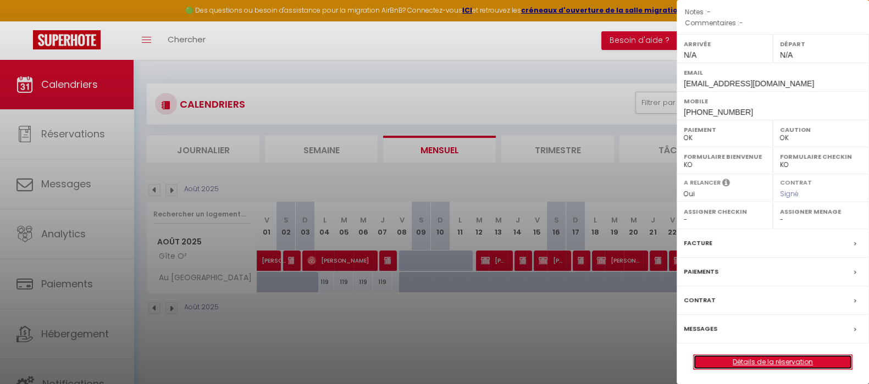
click at [781, 360] on link "Détails de la réservation" at bounding box center [773, 362] width 158 height 14
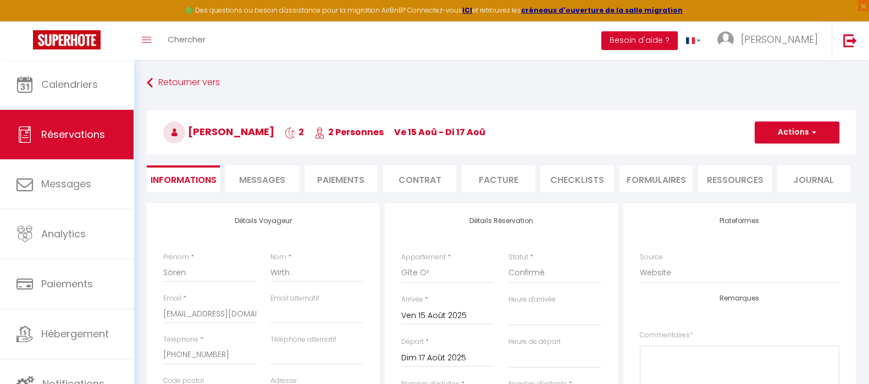
click at [499, 175] on li "Facture" at bounding box center [498, 178] width 73 height 27
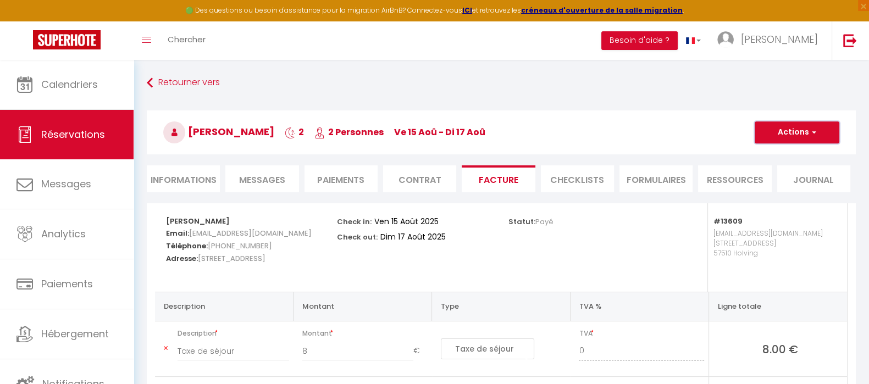
click at [798, 129] on button "Actions" at bounding box center [797, 132] width 85 height 22
click at [768, 172] on link "Aperçu et éditer" at bounding box center [788, 171] width 92 height 14
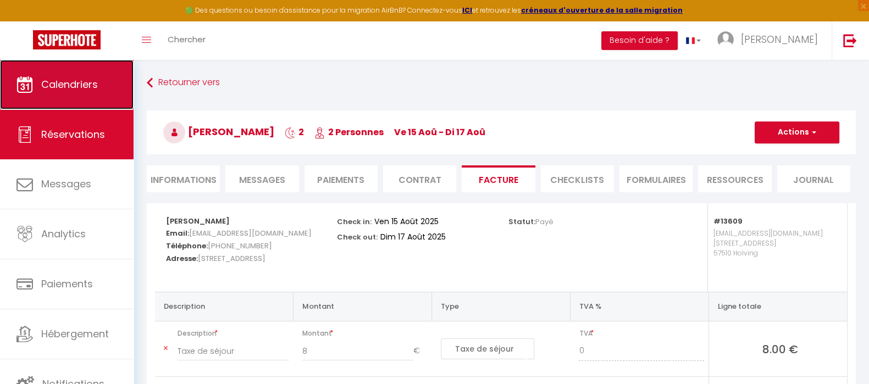
click at [96, 91] on span "Calendriers" at bounding box center [69, 84] width 57 height 14
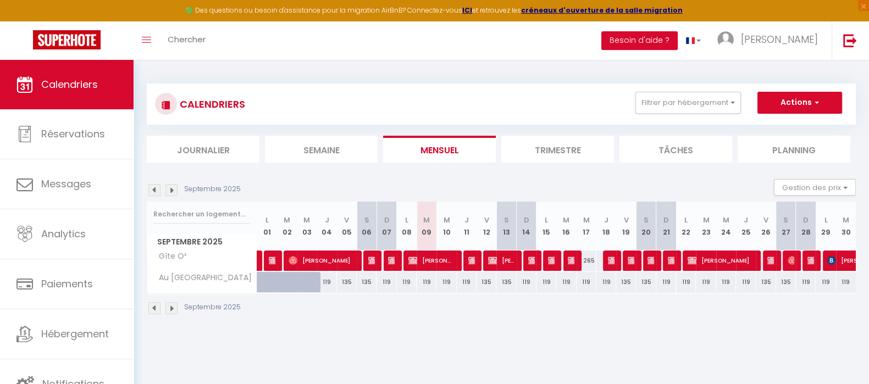
click at [154, 188] on img at bounding box center [154, 190] width 12 height 12
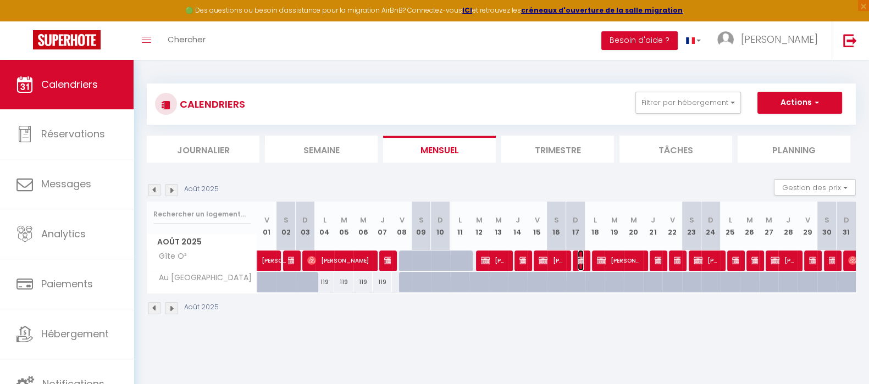
click at [581, 262] on img at bounding box center [582, 260] width 9 height 9
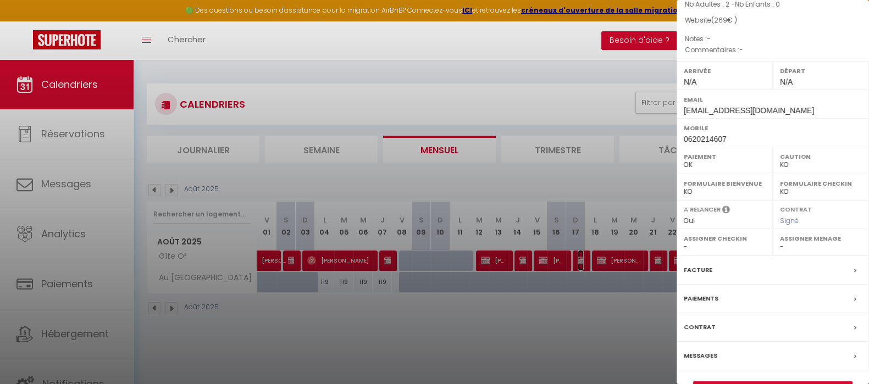
scroll to position [143, 0]
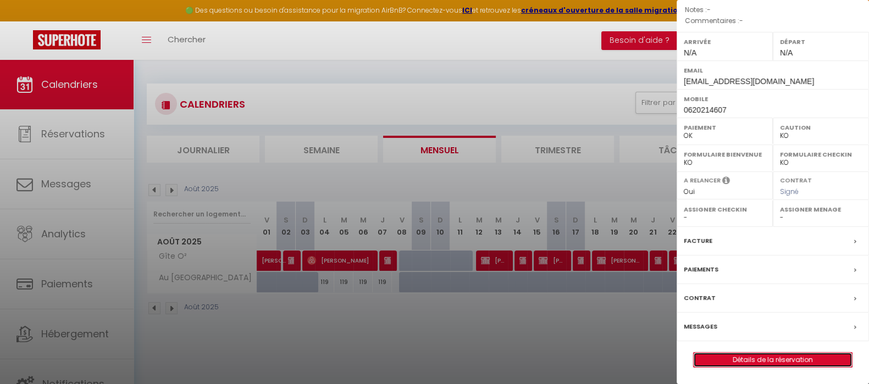
click at [781, 362] on link "Détails de la réservation" at bounding box center [773, 360] width 158 height 14
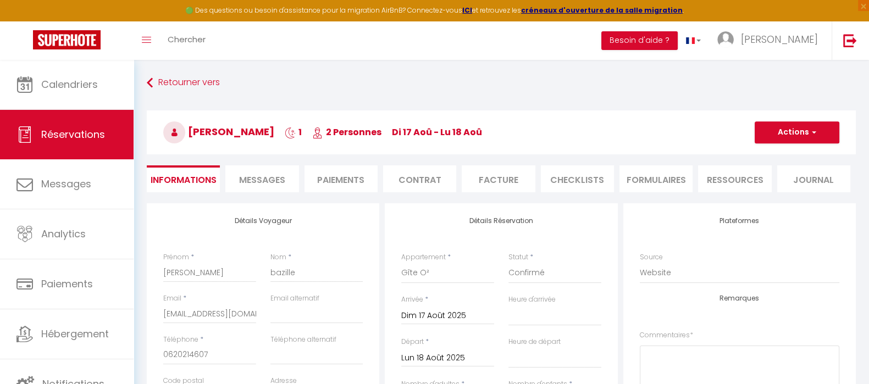
click at [493, 179] on li "Facture" at bounding box center [498, 178] width 73 height 27
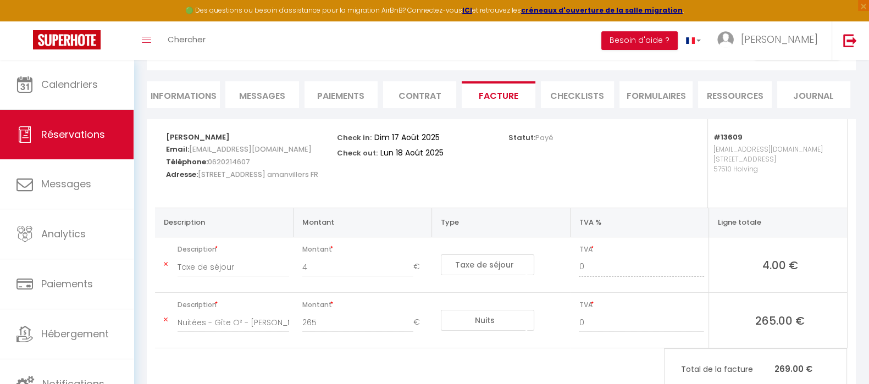
scroll to position [52, 0]
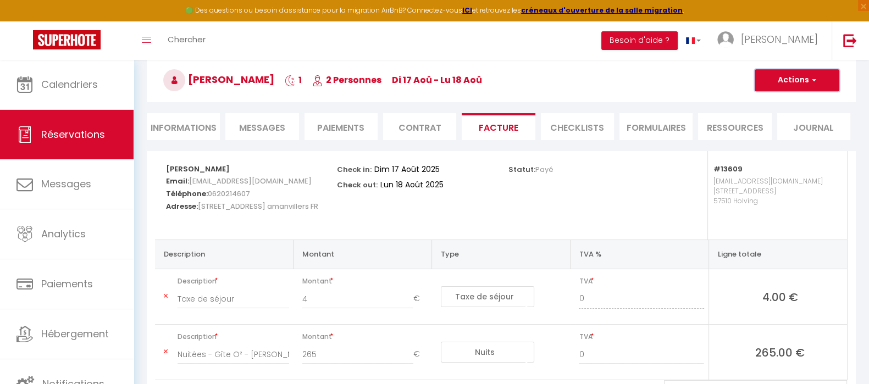
click at [799, 74] on button "Actions" at bounding box center [797, 80] width 85 height 22
click at [797, 119] on link "Aperçu et éditer" at bounding box center [788, 119] width 92 height 14
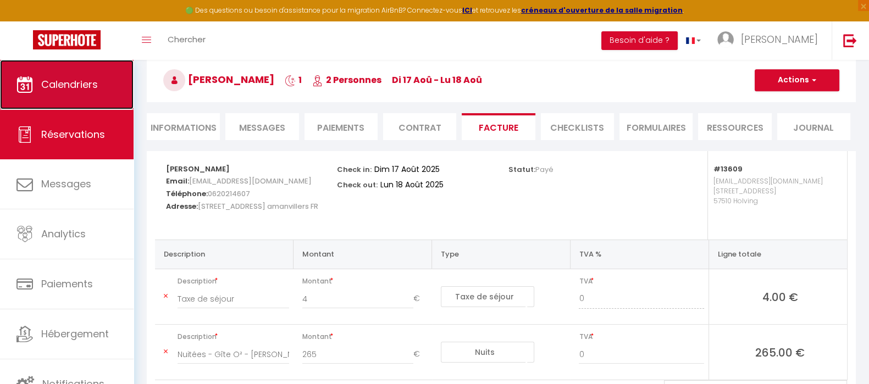
click at [70, 92] on link "Calendriers" at bounding box center [67, 84] width 134 height 49
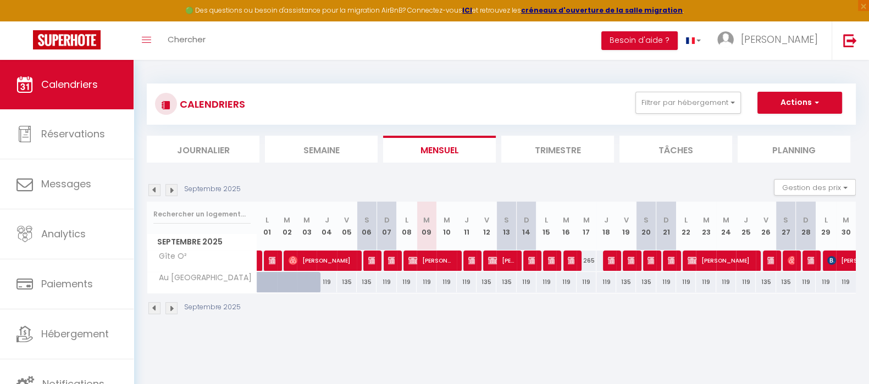
click at [154, 189] on img at bounding box center [154, 190] width 12 height 12
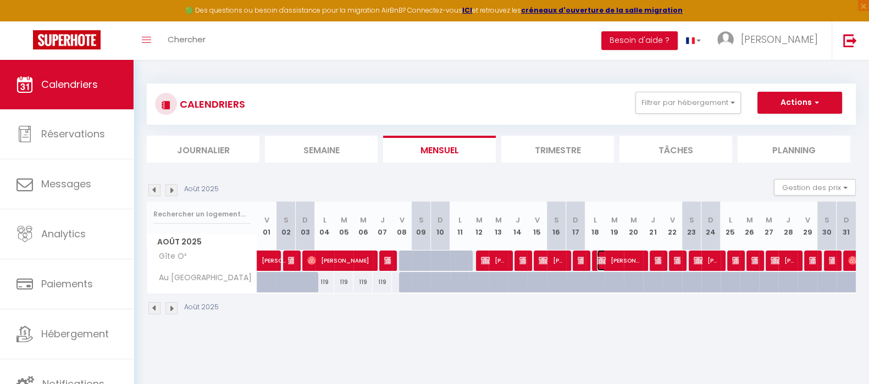
click at [610, 257] on span "Maylis Guiet" at bounding box center [619, 260] width 45 height 21
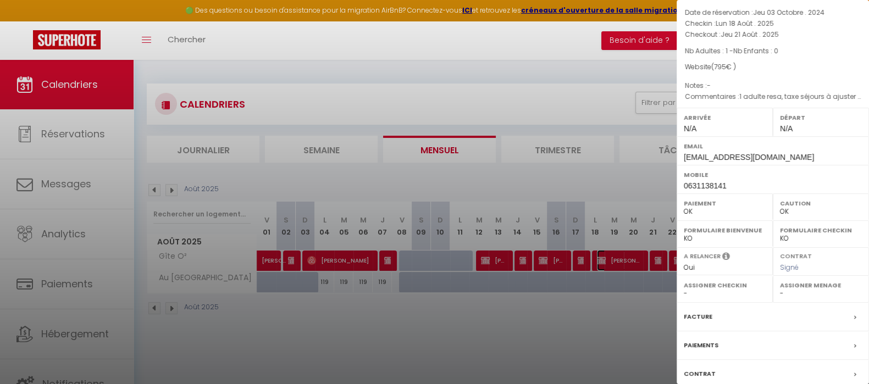
scroll to position [126, 0]
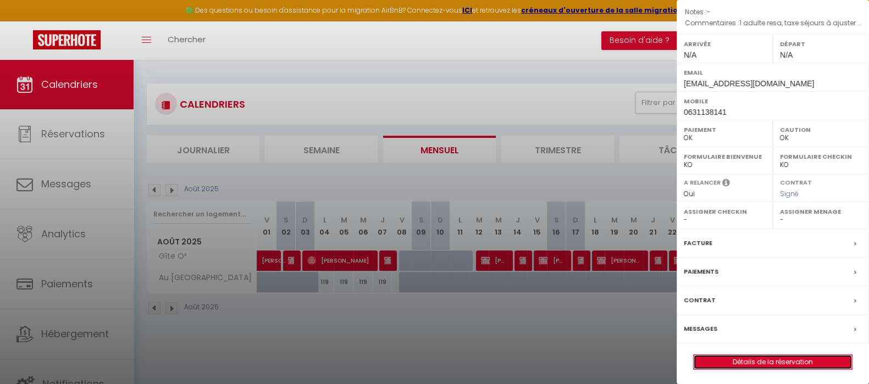
click at [794, 358] on link "Détails de la réservation" at bounding box center [773, 362] width 158 height 14
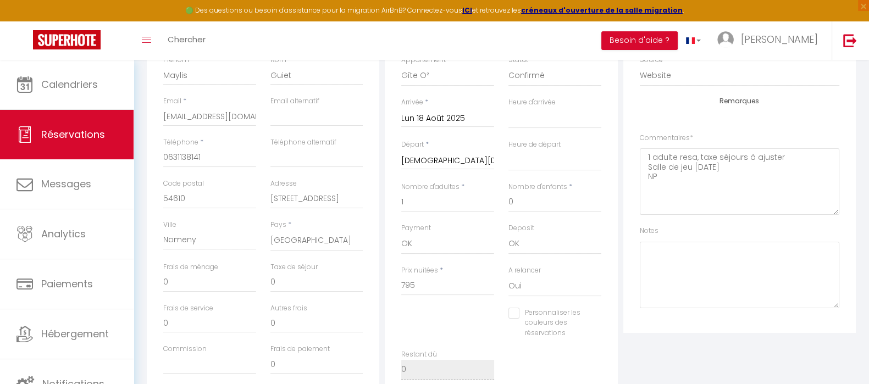
scroll to position [129, 0]
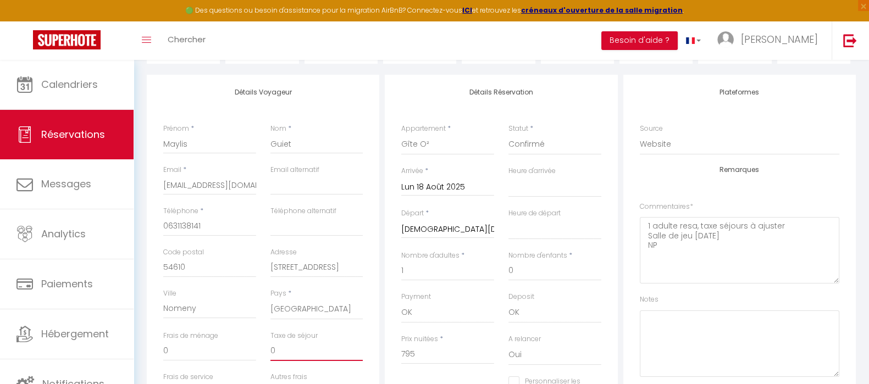
click at [324, 349] on input "0" at bounding box center [316, 351] width 93 height 20
click at [324, 350] on input "0" at bounding box center [316, 351] width 93 height 20
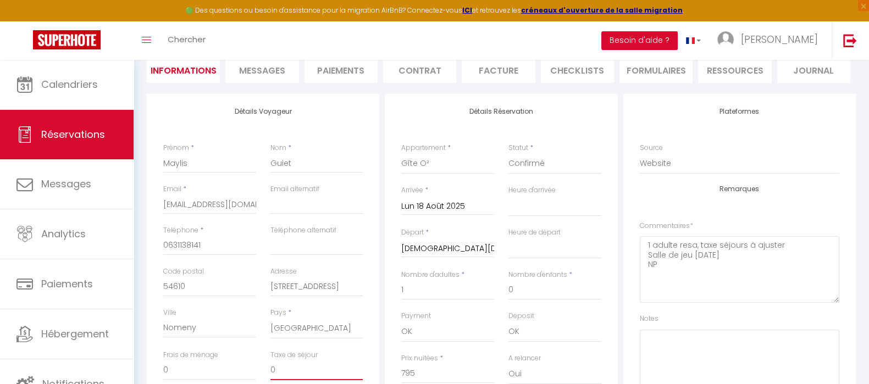
scroll to position [206, 0]
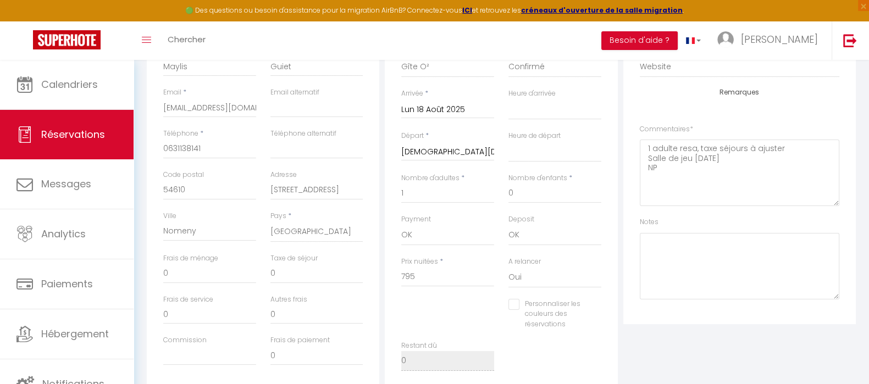
click at [487, 254] on div "Payment OK KO" at bounding box center [447, 235] width 107 height 42
click at [422, 279] on input "795" at bounding box center [447, 277] width 93 height 20
click at [342, 279] on input "0" at bounding box center [316, 274] width 93 height 20
click at [723, 311] on div "Plateformes Source Direct Airbnb.com Booking.com Chalet montagne Expedia Gite d…" at bounding box center [739, 160] width 232 height 327
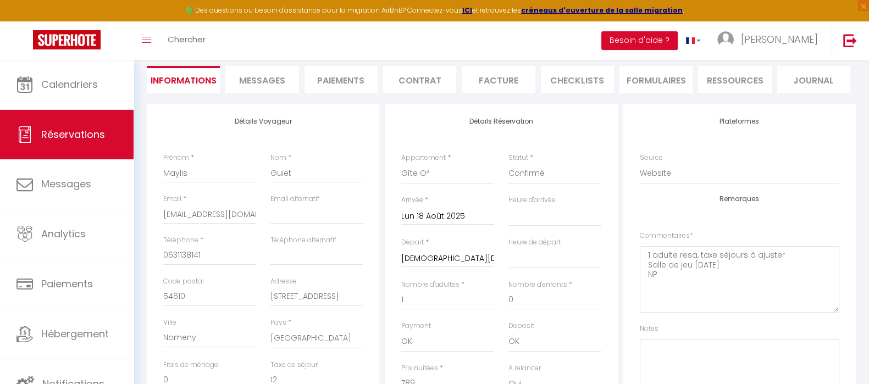
scroll to position [0, 0]
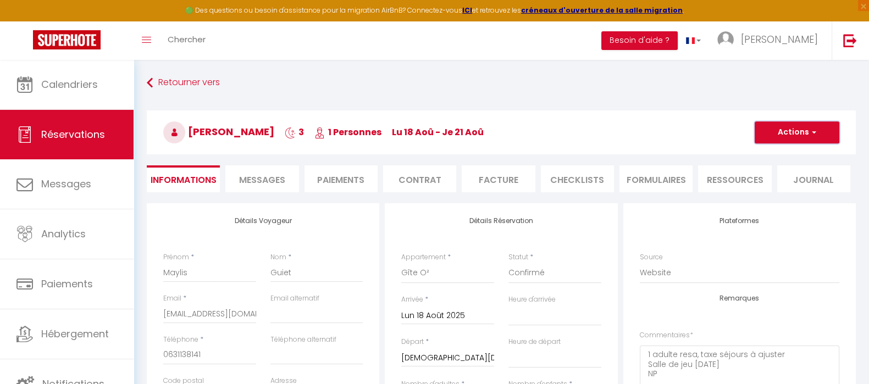
click at [783, 132] on button "Actions" at bounding box center [797, 132] width 85 height 22
click at [781, 152] on link "Enregistrer" at bounding box center [785, 156] width 87 height 14
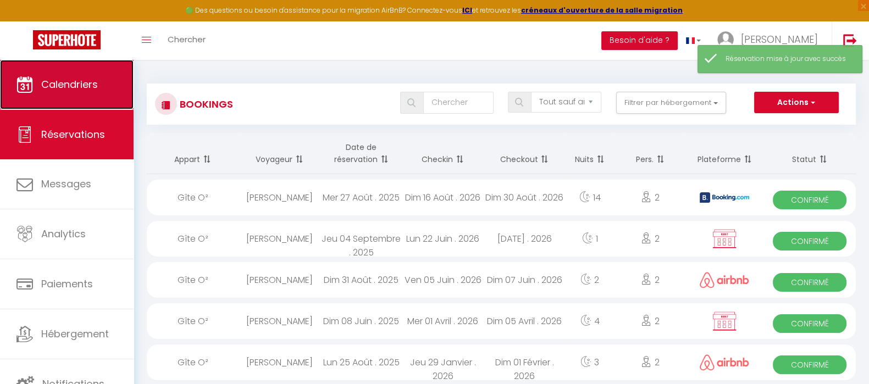
click at [87, 82] on span "Calendriers" at bounding box center [69, 84] width 57 height 14
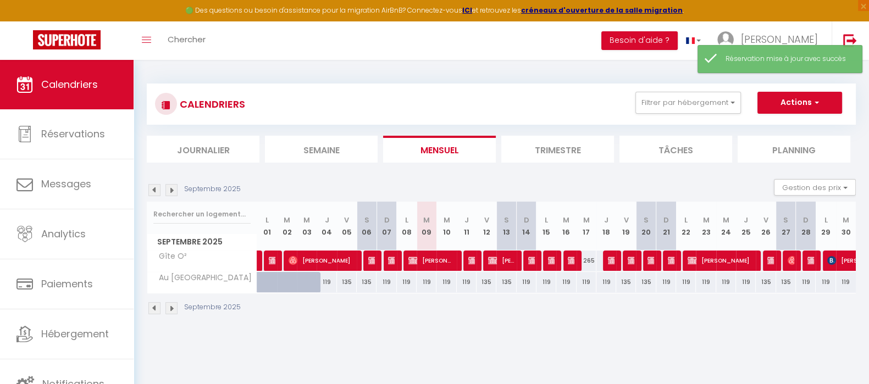
click at [153, 188] on img at bounding box center [154, 190] width 12 height 12
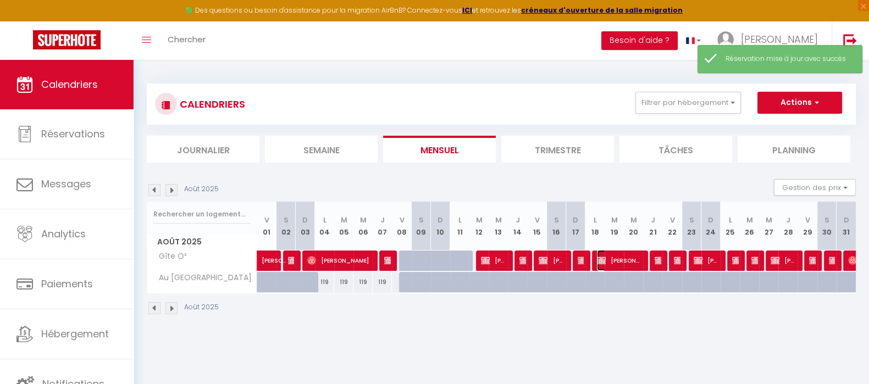
click at [618, 254] on span "Maylis Guiet" at bounding box center [619, 260] width 45 height 21
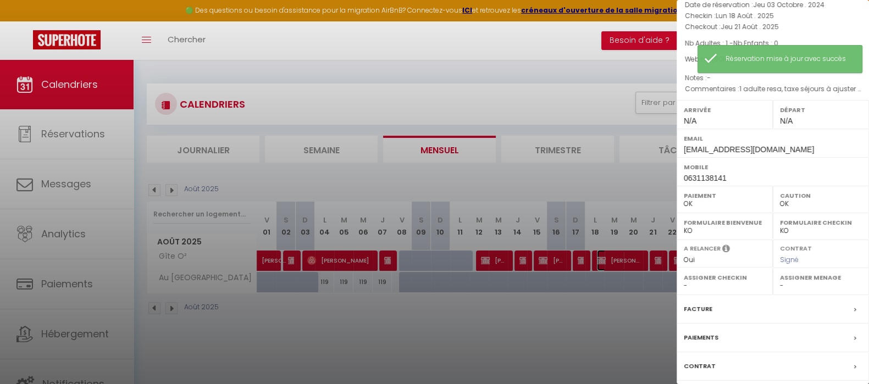
scroll to position [126, 0]
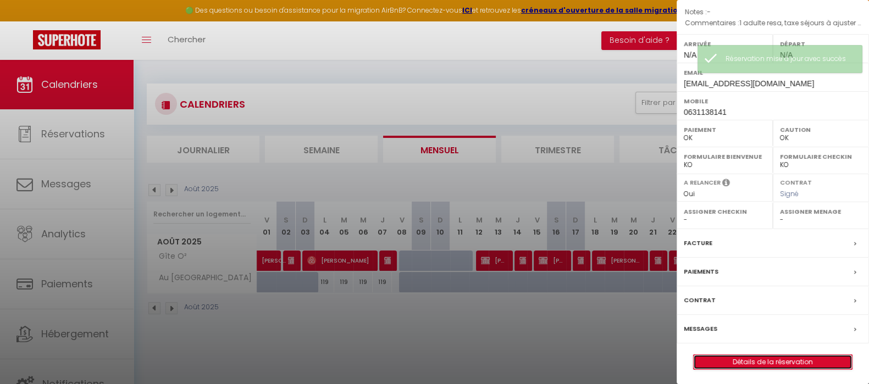
click at [769, 361] on link "Détails de la réservation" at bounding box center [773, 362] width 158 height 14
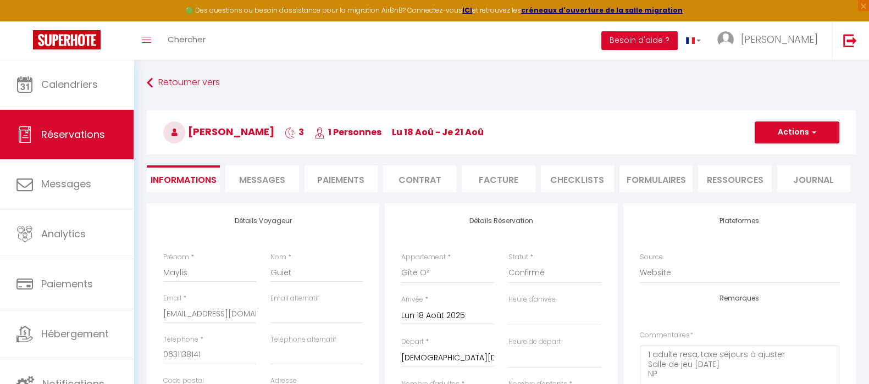
click at [493, 174] on li "Facture" at bounding box center [498, 178] width 73 height 27
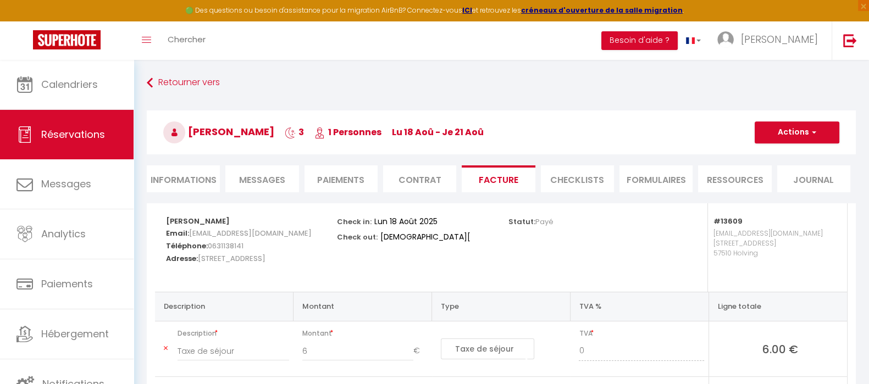
scroll to position [121, 0]
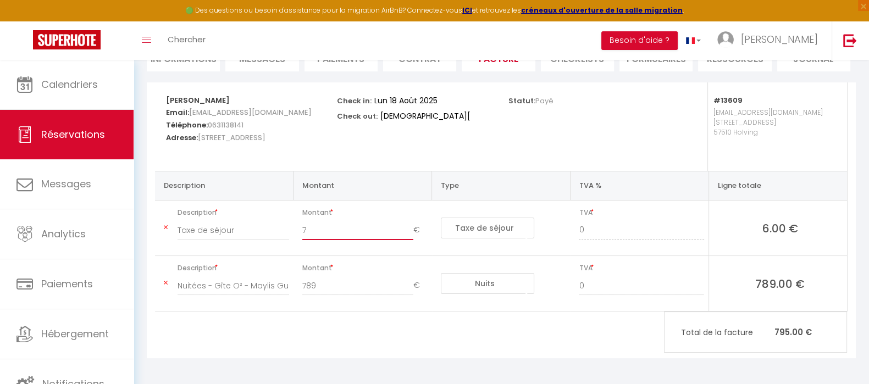
click at [409, 226] on input "7" at bounding box center [357, 230] width 111 height 20
click at [409, 226] on input "8" at bounding box center [357, 230] width 111 height 20
click at [409, 226] on input "9" at bounding box center [357, 230] width 111 height 20
click at [409, 226] on input "10" at bounding box center [357, 230] width 111 height 20
click at [409, 226] on input "11" at bounding box center [357, 230] width 111 height 20
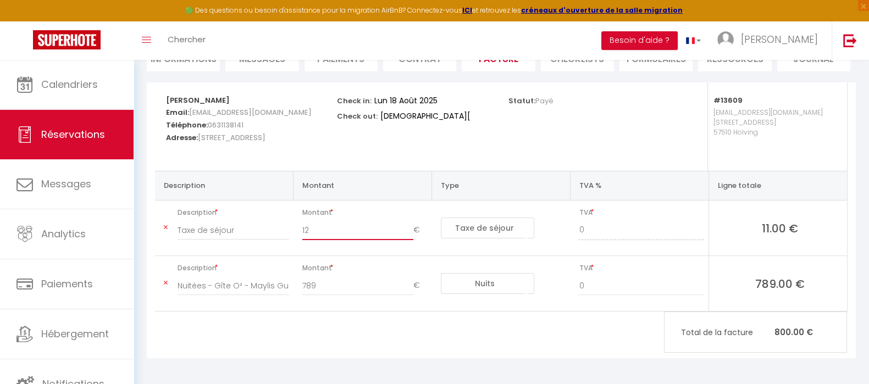
click at [409, 226] on input "12" at bounding box center [357, 230] width 111 height 20
click at [491, 144] on div "Check in: Lun 18 Août 2025 Check out: Jeu 21 Août 2025" at bounding box center [415, 126] width 171 height 88
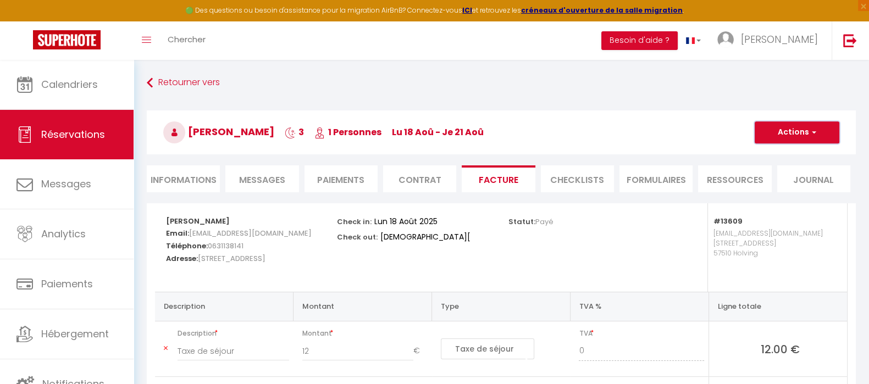
click at [791, 134] on button "Actions" at bounding box center [797, 132] width 85 height 22
click at [789, 156] on link "Enregistrer" at bounding box center [788, 156] width 92 height 14
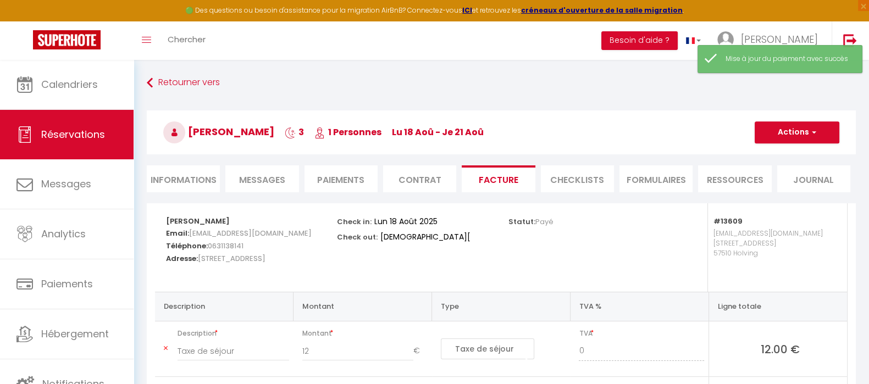
drag, startPoint x: 175, startPoint y: 178, endPoint x: 200, endPoint y: 177, distance: 25.3
click at [174, 177] on li "Informations" at bounding box center [183, 178] width 73 height 27
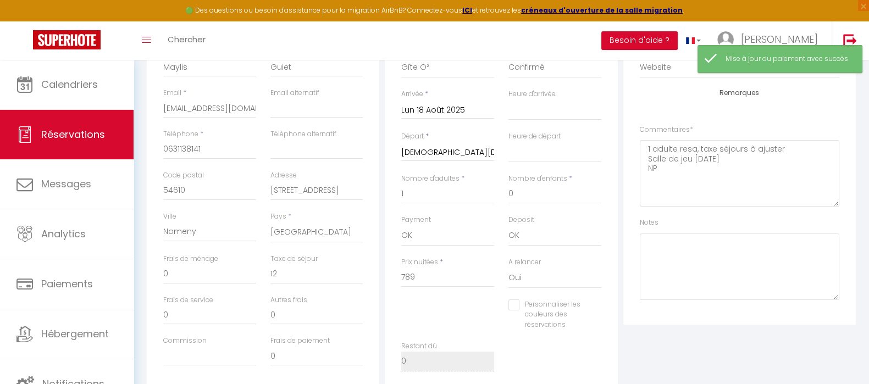
scroll to position [206, 0]
drag, startPoint x: 415, startPoint y: 191, endPoint x: 393, endPoint y: 197, distance: 22.4
click at [394, 197] on div "Nombre d'adultes * 1" at bounding box center [447, 193] width 107 height 41
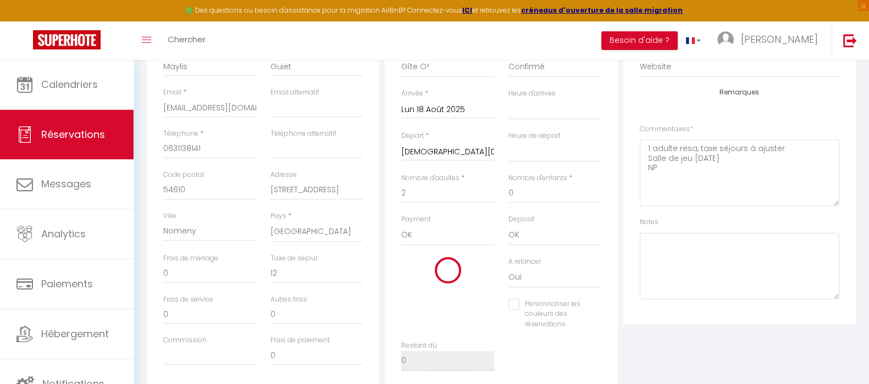
click at [448, 210] on div "Nombre d'adultes * 2" at bounding box center [447, 193] width 107 height 41
drag, startPoint x: 491, startPoint y: 270, endPoint x: 483, endPoint y: 270, distance: 7.7
click at [490, 270] on input "795" at bounding box center [447, 277] width 93 height 20
click at [461, 298] on div "Prix nuitées * 789" at bounding box center [447, 278] width 107 height 42
click at [289, 275] on input "0" at bounding box center [316, 274] width 93 height 20
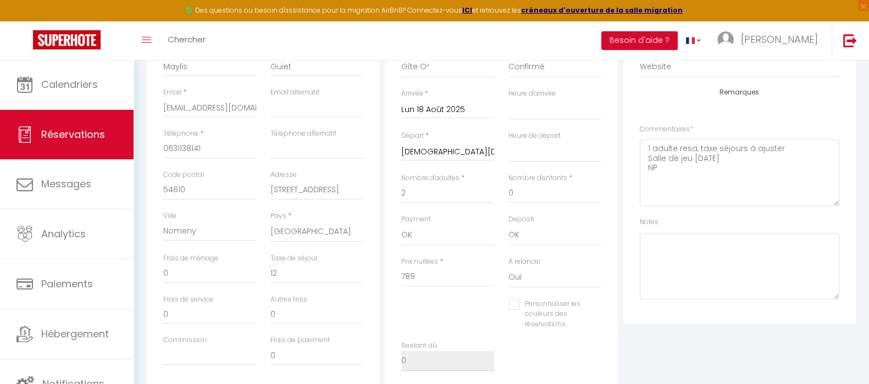
click at [431, 308] on div "Personnaliser les couleurs des réservations #D7092E" at bounding box center [501, 320] width 214 height 42
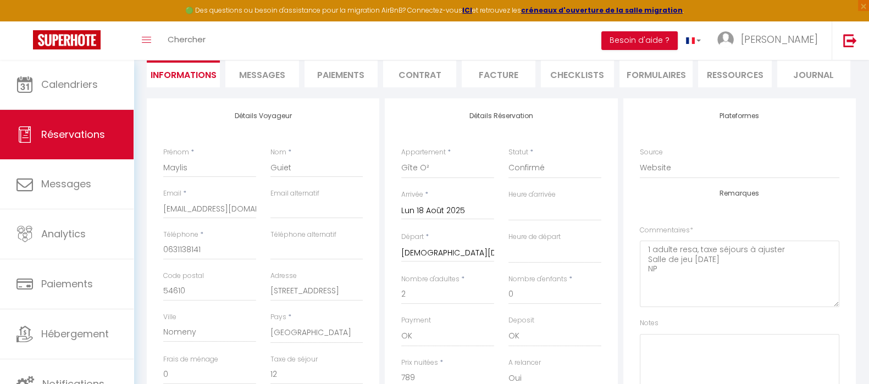
scroll to position [0, 0]
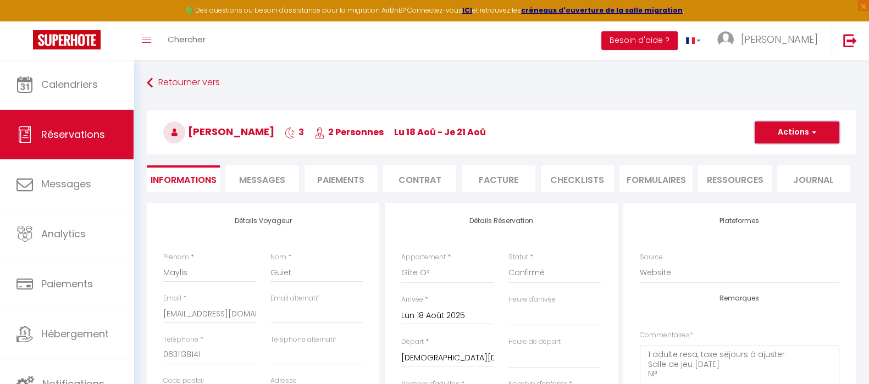
click at [827, 134] on button "Actions" at bounding box center [797, 132] width 85 height 22
click at [800, 154] on link "Enregistrer" at bounding box center [785, 156] width 87 height 14
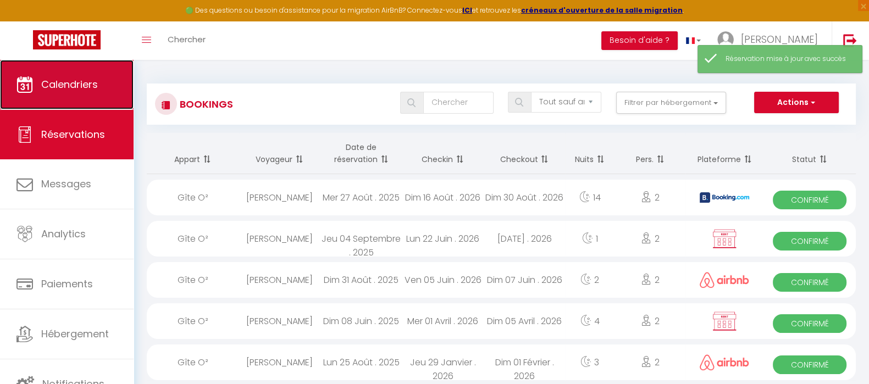
click at [54, 85] on span "Calendriers" at bounding box center [69, 84] width 57 height 14
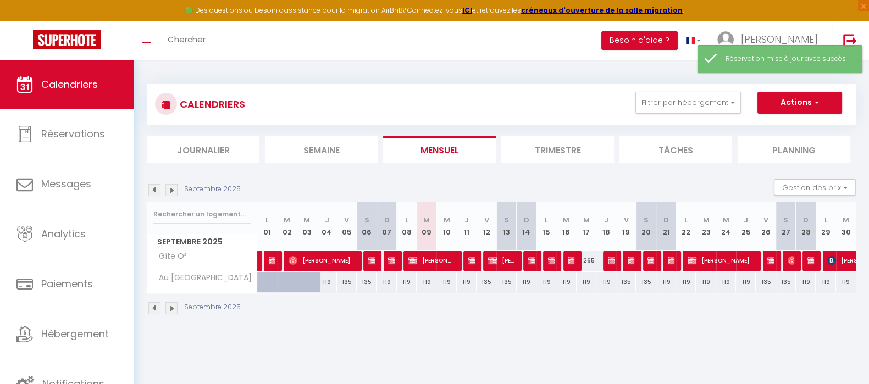
click at [153, 187] on img at bounding box center [154, 190] width 12 height 12
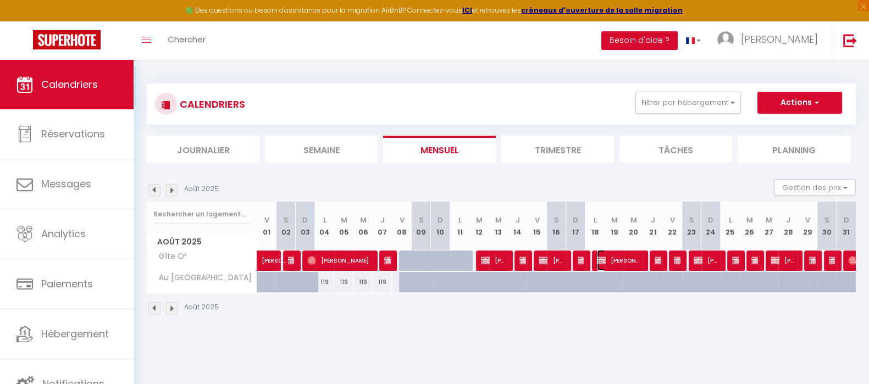
click at [611, 258] on span "Maylis Guiet" at bounding box center [619, 260] width 45 height 21
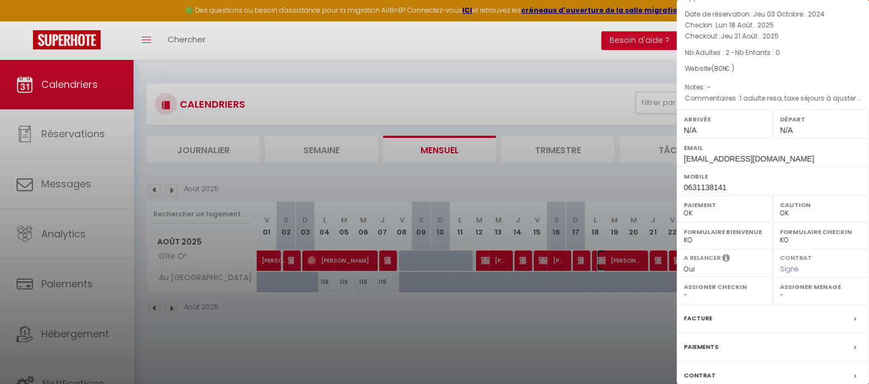
scroll to position [126, 0]
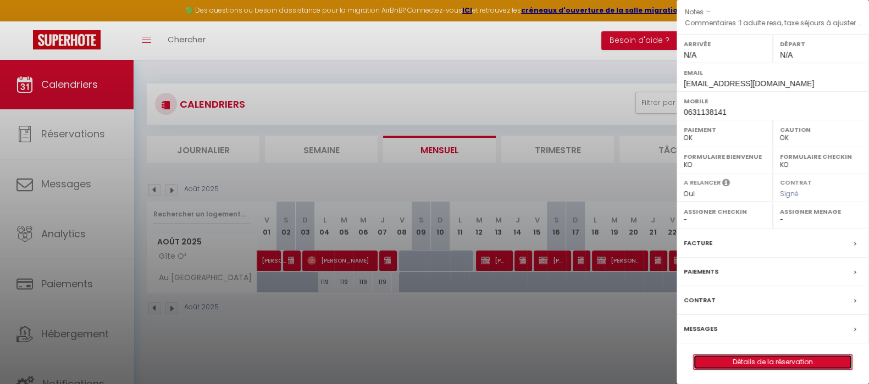
click at [745, 361] on link "Détails de la réservation" at bounding box center [773, 362] width 158 height 14
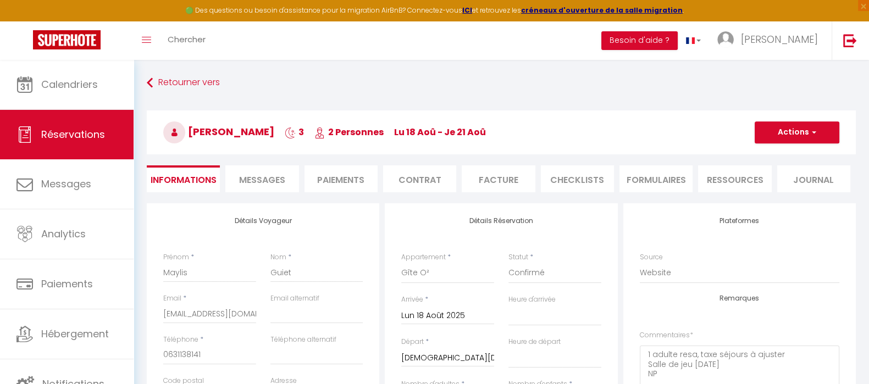
click at [500, 179] on li "Facture" at bounding box center [498, 178] width 73 height 27
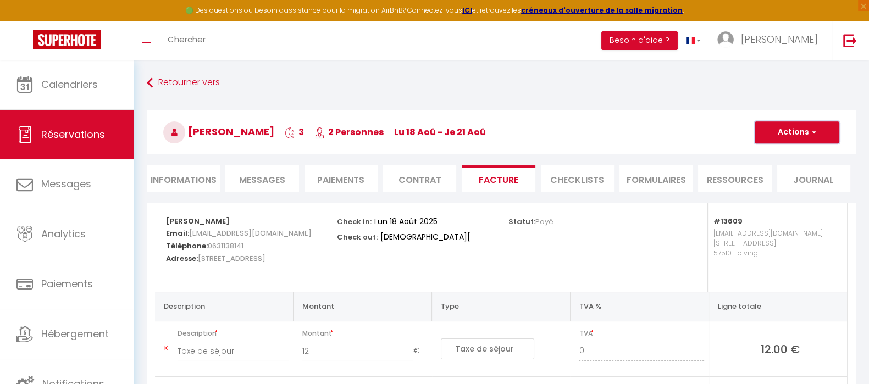
click at [800, 131] on button "Actions" at bounding box center [797, 132] width 85 height 22
click at [791, 170] on link "Aperçu et éditer" at bounding box center [788, 171] width 92 height 14
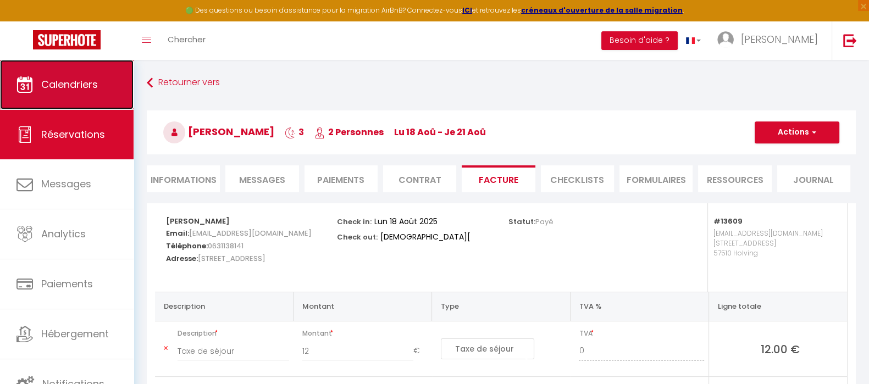
click at [31, 88] on icon at bounding box center [24, 84] width 16 height 16
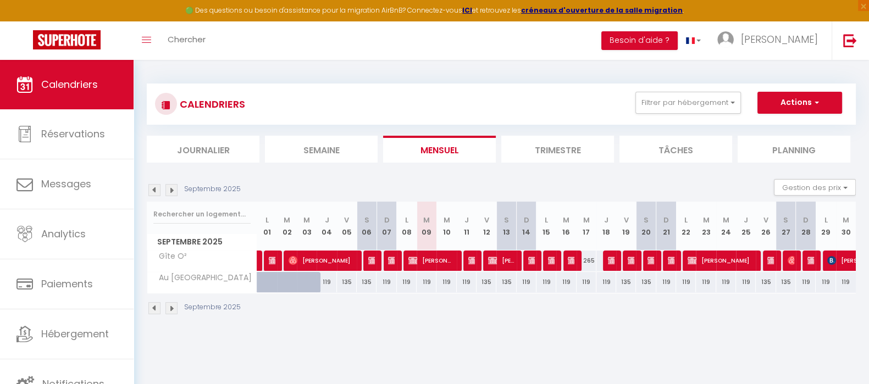
click at [153, 189] on img at bounding box center [154, 190] width 12 height 12
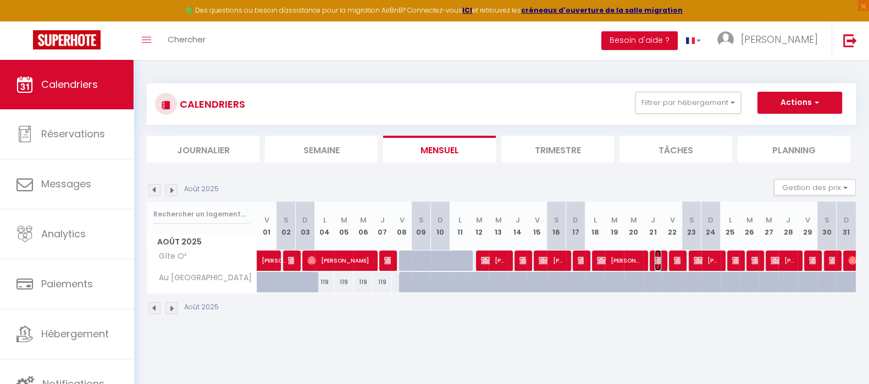
click at [656, 258] on img at bounding box center [659, 260] width 9 height 9
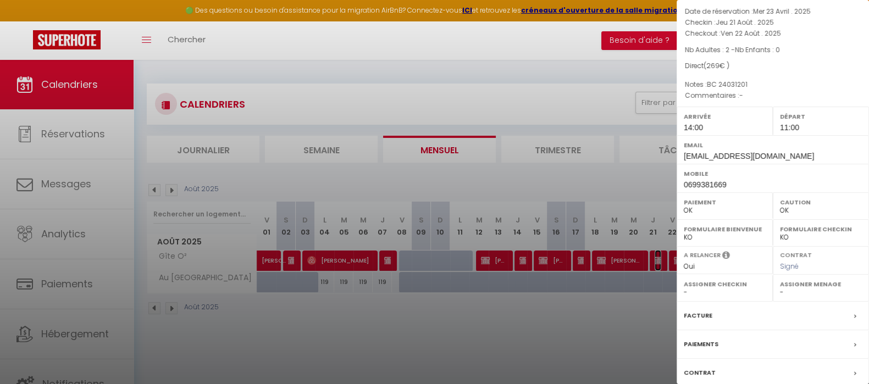
scroll to position [126, 0]
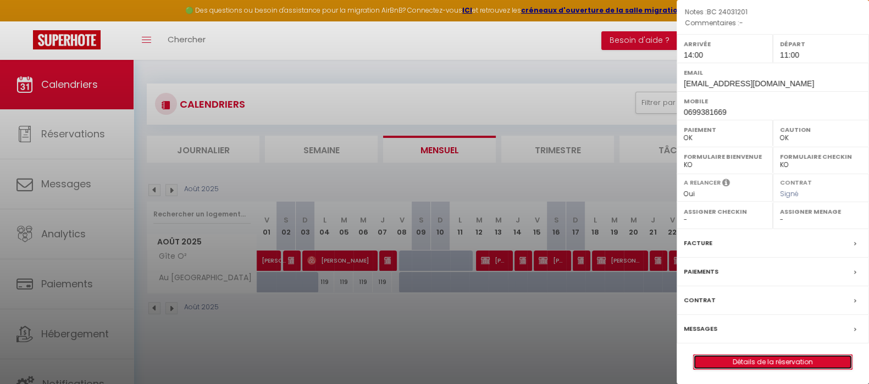
click at [780, 357] on link "Détails de la réservation" at bounding box center [773, 362] width 158 height 14
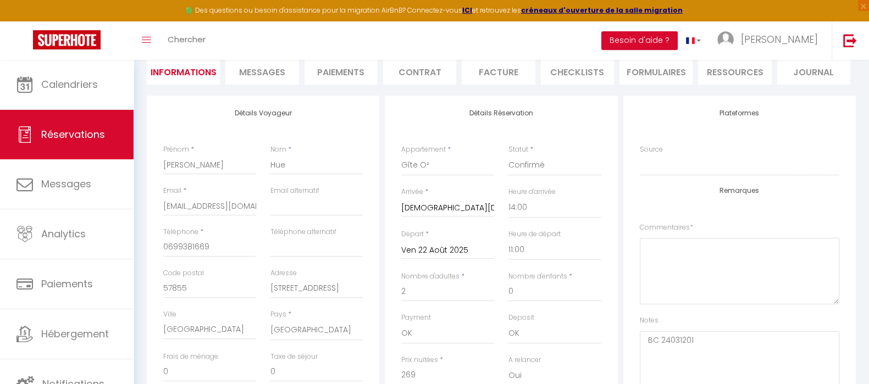
scroll to position [137, 0]
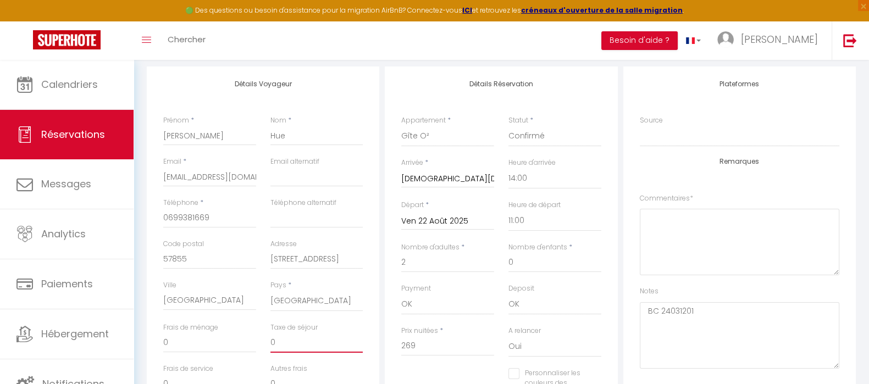
drag, startPoint x: 300, startPoint y: 338, endPoint x: 235, endPoint y: 340, distance: 64.3
click at [235, 340] on div "Frais de ménage 0 Taxe de séjour 0" at bounding box center [263, 343] width 214 height 41
click at [349, 287] on div "Pays * France Portugal Afghanistan Albania Algeria American Samoa Andorra Angol…" at bounding box center [316, 295] width 93 height 31
click at [687, 309] on textarea "BC 24031201" at bounding box center [739, 335] width 199 height 66
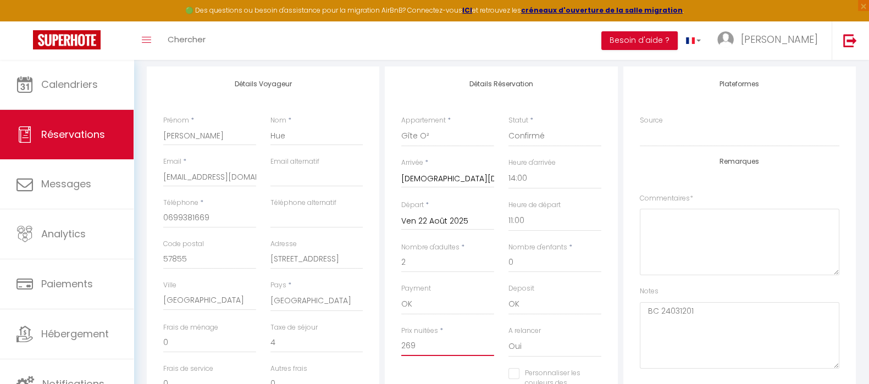
drag, startPoint x: 420, startPoint y: 345, endPoint x: 386, endPoint y: 347, distance: 34.2
click at [386, 347] on div "Détails Réservation Appartement * Gîte O² Au Jardin du Levant Statut * Confirmé…" at bounding box center [501, 265] width 232 height 398
click at [352, 345] on input "0" at bounding box center [316, 343] width 93 height 20
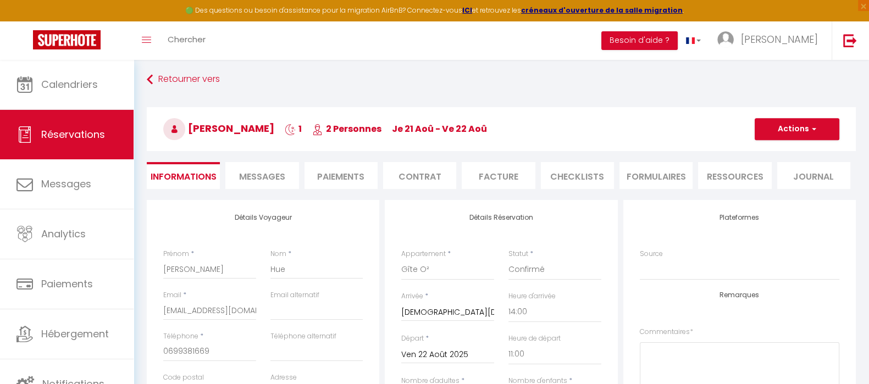
scroll to position [0, 0]
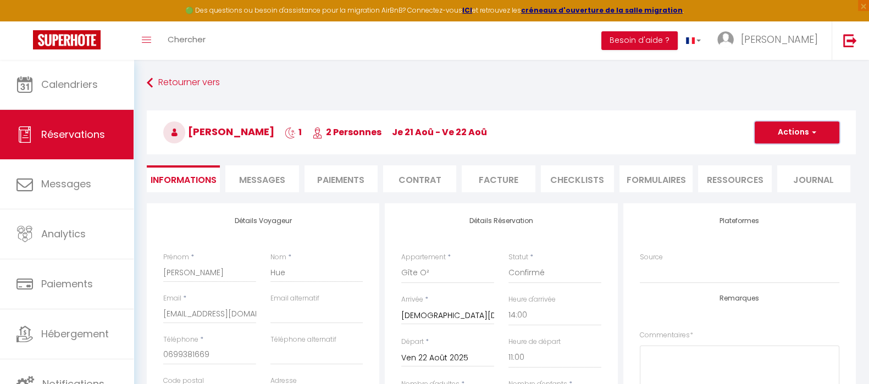
click at [805, 124] on button "Actions" at bounding box center [797, 132] width 85 height 22
click at [788, 154] on link "Enregistrer" at bounding box center [785, 156] width 87 height 14
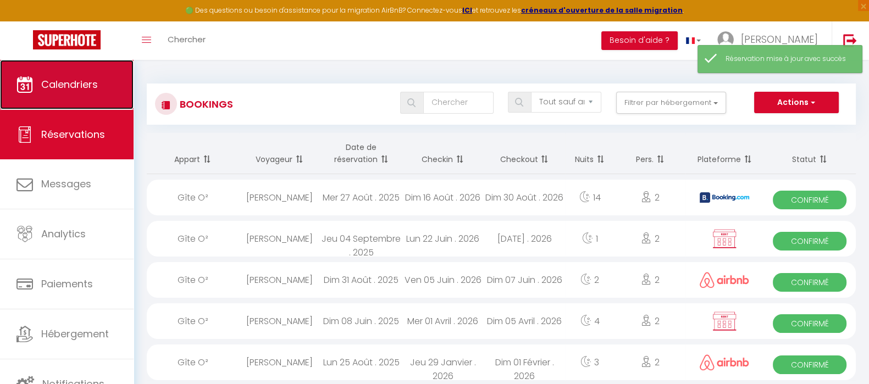
click at [78, 87] on span "Calendriers" at bounding box center [69, 84] width 57 height 14
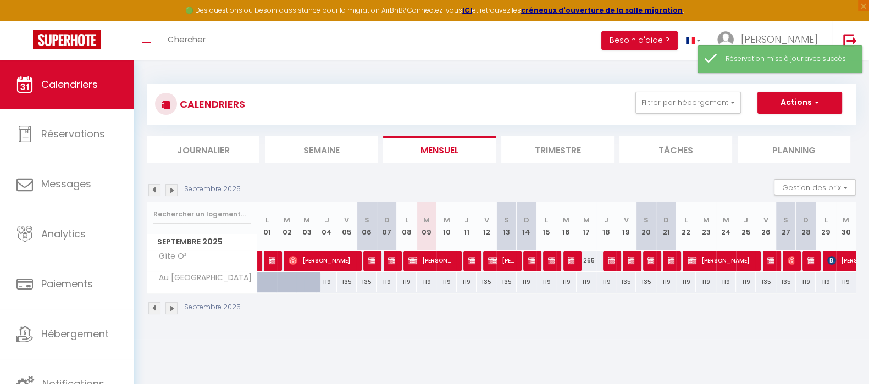
click at [156, 191] on img at bounding box center [154, 190] width 12 height 12
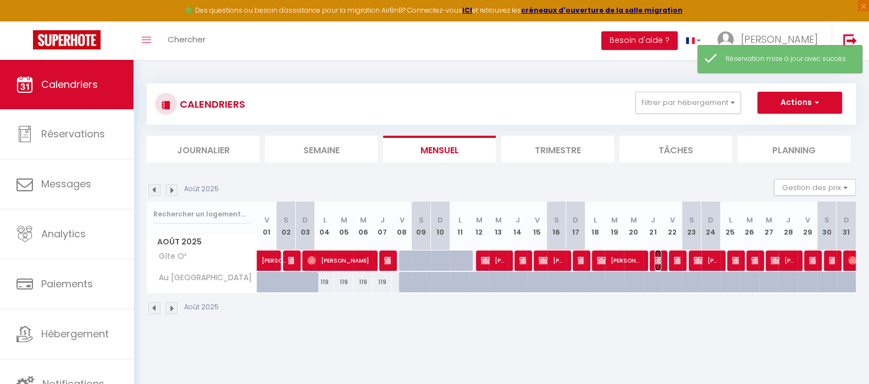
click at [658, 259] on img at bounding box center [659, 260] width 9 height 9
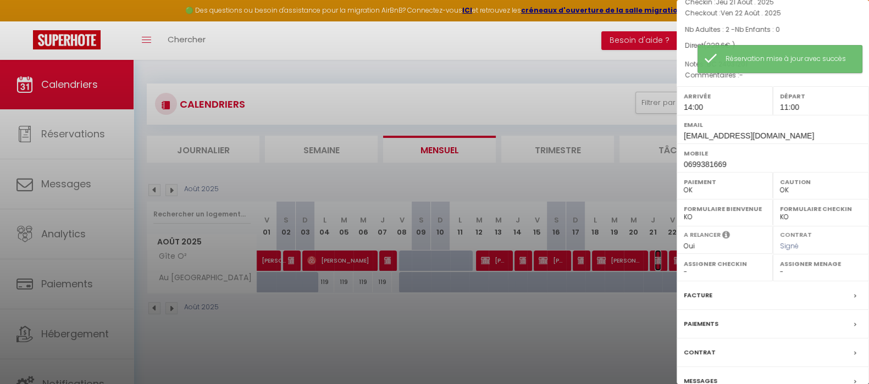
scroll to position [126, 0]
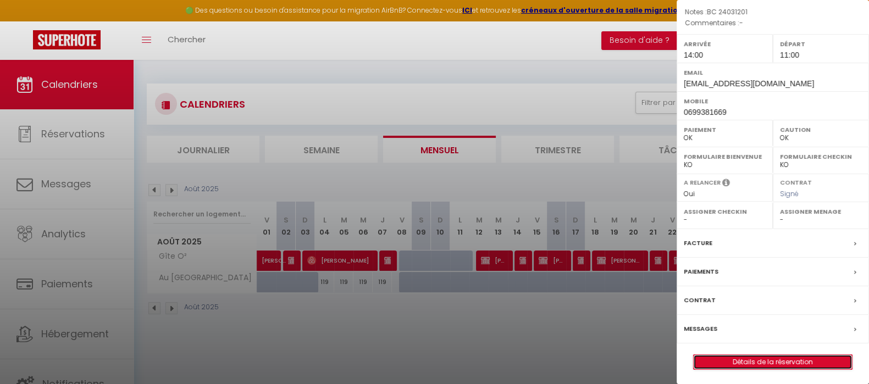
click at [800, 358] on link "Détails de la réservation" at bounding box center [773, 362] width 158 height 14
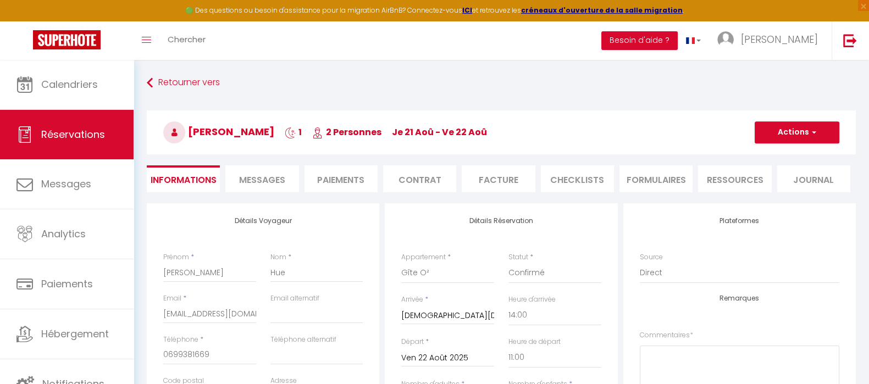
click at [475, 180] on li "Facture" at bounding box center [498, 178] width 73 height 27
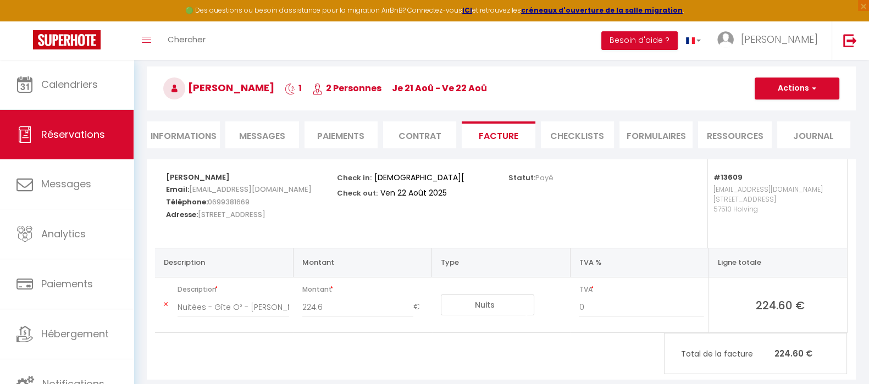
scroll to position [65, 0]
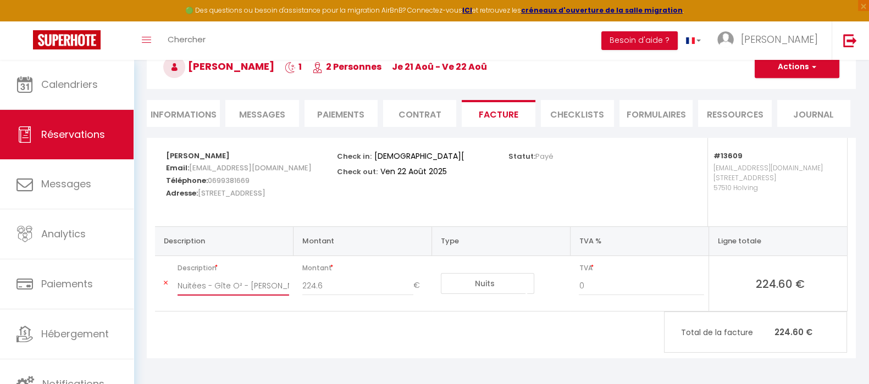
drag, startPoint x: 206, startPoint y: 284, endPoint x: 315, endPoint y: 273, distance: 109.4
click at [207, 284] on input "Nuitées - Gîte O² - Nadine Hue" at bounding box center [234, 286] width 112 height 20
click at [314, 284] on input "224.6" at bounding box center [357, 286] width 111 height 20
click at [382, 327] on div "Nadine Hue Email: nad.64@neuf.fr Téléphone: 0699381669 Adresse: 39 rue de jaumo…" at bounding box center [501, 248] width 709 height 220
click at [818, 68] on button "Actions" at bounding box center [797, 67] width 85 height 22
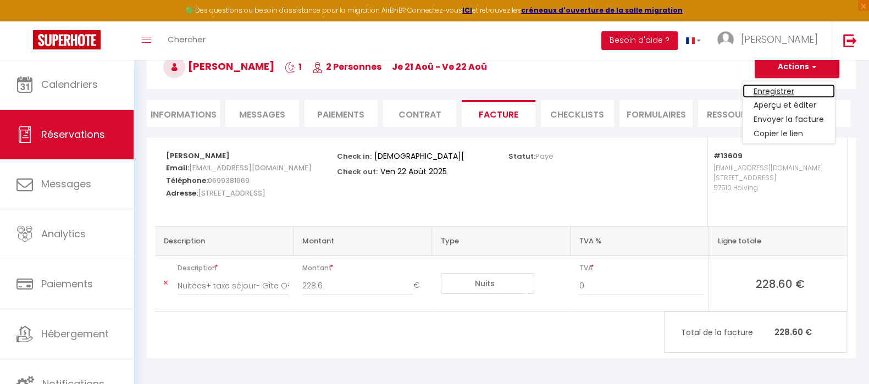
click at [802, 90] on link "Enregistrer" at bounding box center [788, 91] width 92 height 14
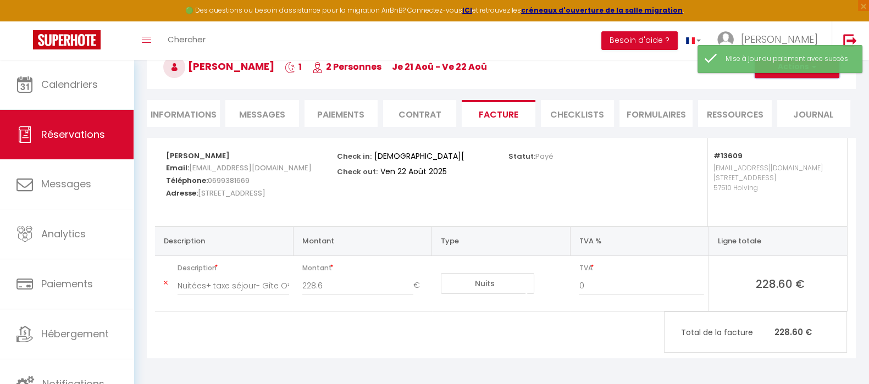
click at [803, 77] on button "Actions" at bounding box center [797, 67] width 85 height 22
click at [800, 103] on link "Aperçu et éditer" at bounding box center [788, 105] width 92 height 14
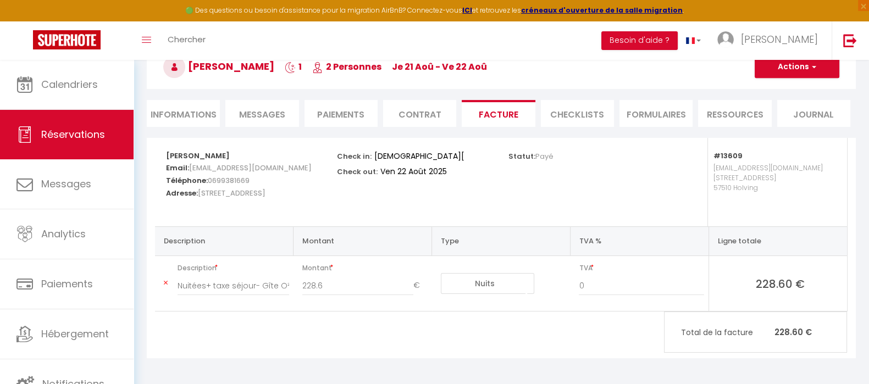
click at [185, 114] on li "Informations" at bounding box center [183, 113] width 73 height 27
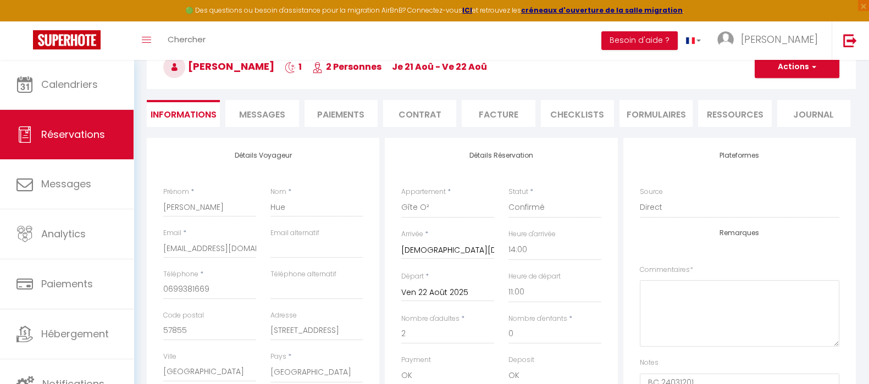
scroll to position [134, 0]
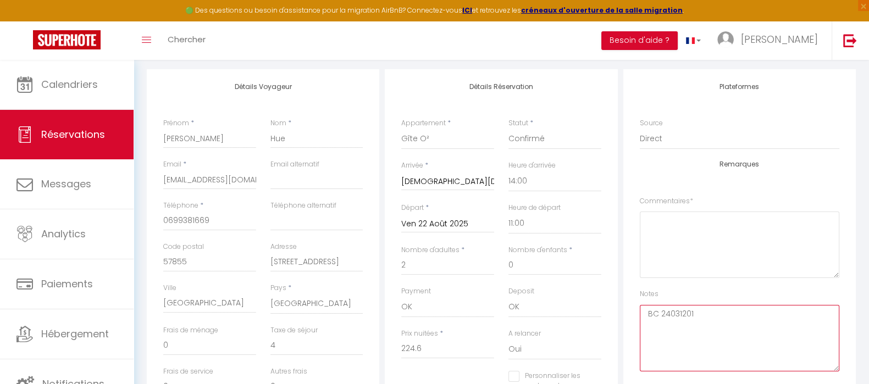
click at [681, 312] on textarea "BC 24031201" at bounding box center [739, 338] width 199 height 66
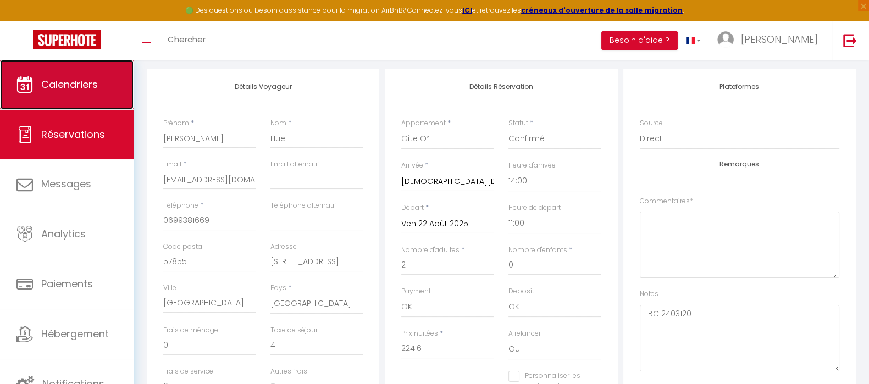
click at [63, 90] on span "Calendriers" at bounding box center [69, 84] width 57 height 14
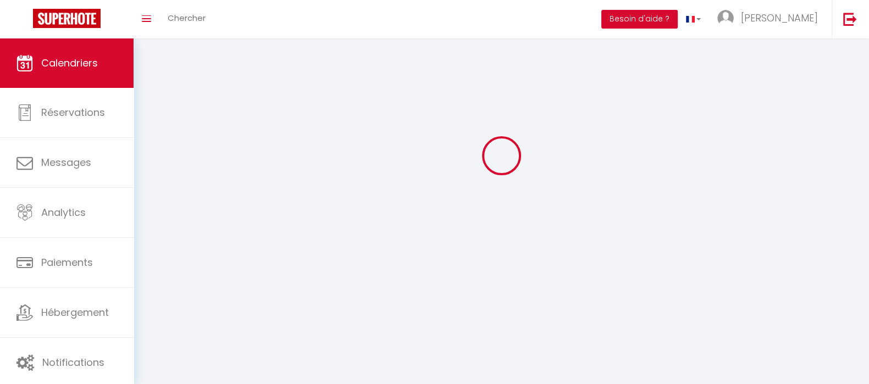
scroll to position [60, 0]
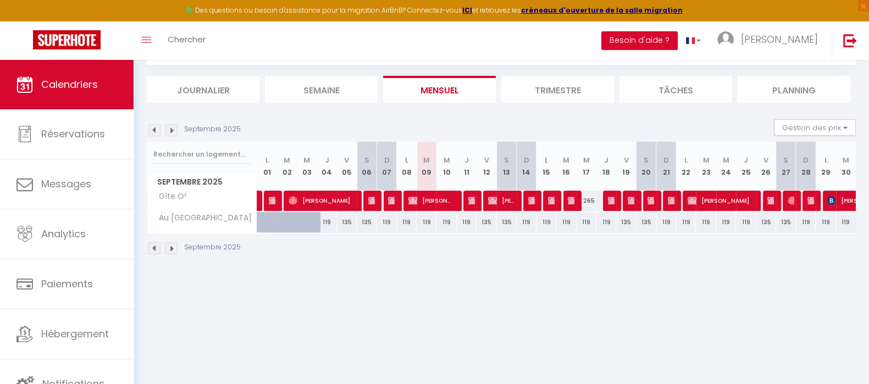
click at [152, 130] on img at bounding box center [154, 130] width 12 height 12
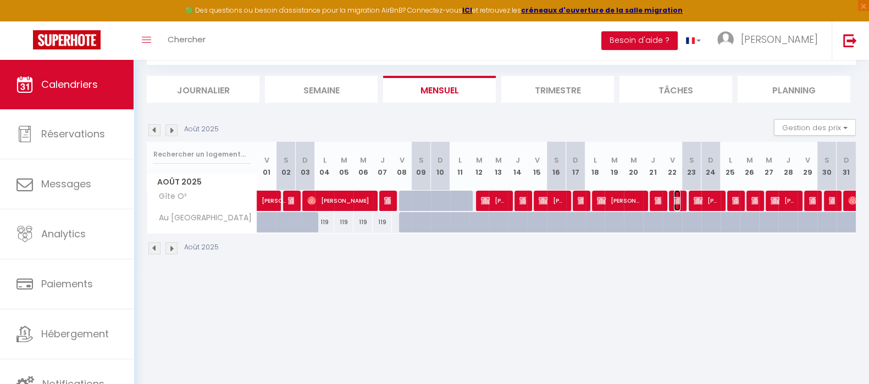
click at [678, 196] on img at bounding box center [678, 200] width 9 height 9
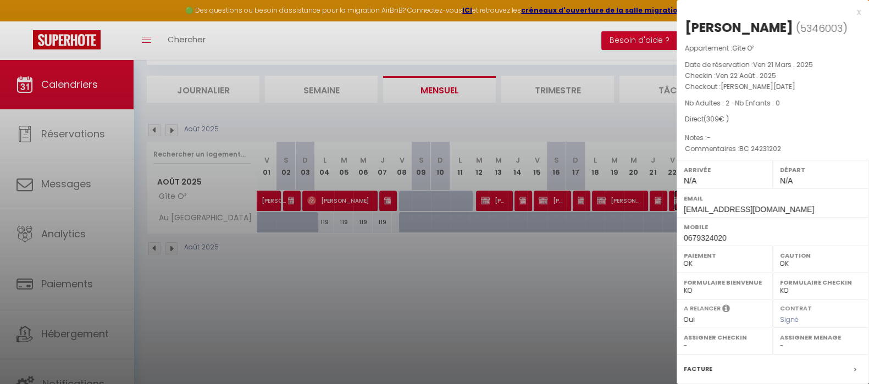
scroll to position [126, 0]
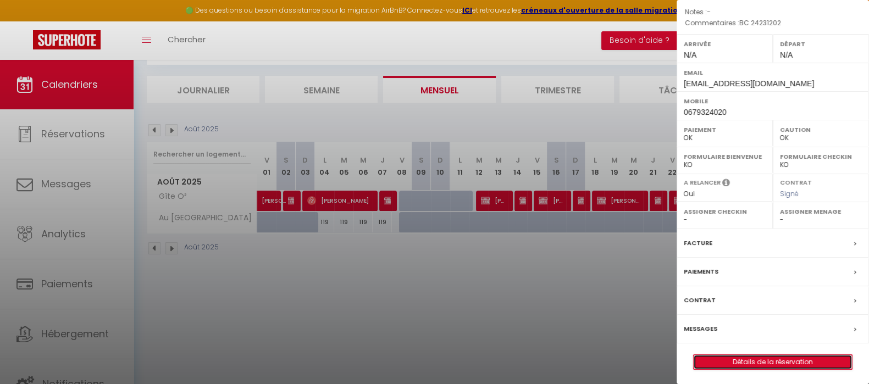
click at [758, 360] on link "Détails de la réservation" at bounding box center [773, 362] width 158 height 14
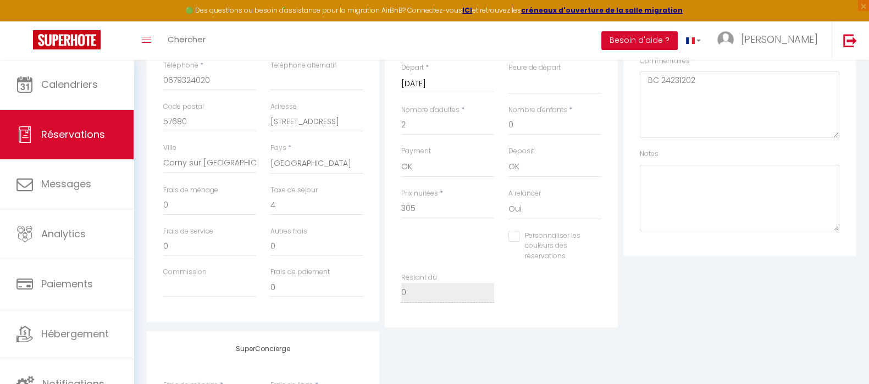
scroll to position [206, 0]
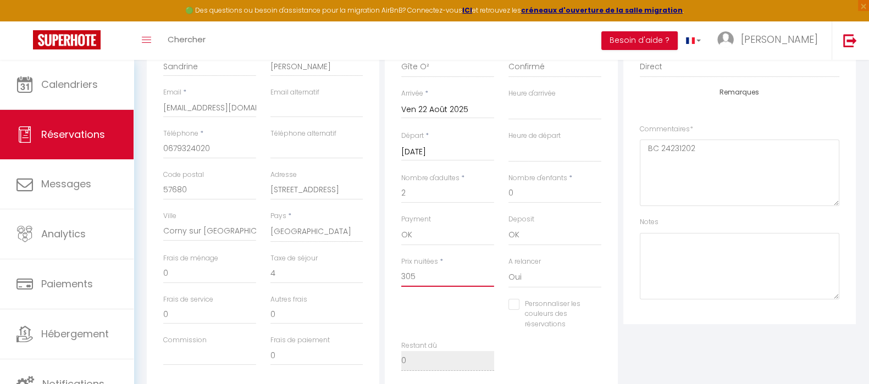
click at [419, 278] on input "305" at bounding box center [447, 277] width 93 height 20
click at [329, 271] on input "0" at bounding box center [316, 274] width 93 height 20
click at [437, 306] on div "Personnaliser les couleurs des réservations #D7092E" at bounding box center [501, 320] width 214 height 42
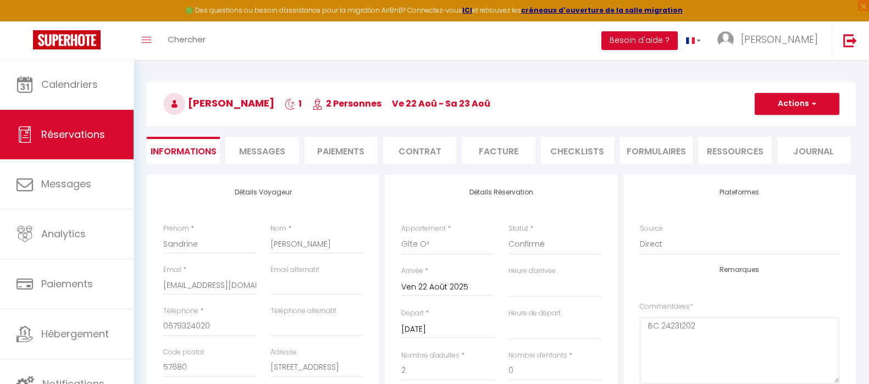
scroll to position [0, 0]
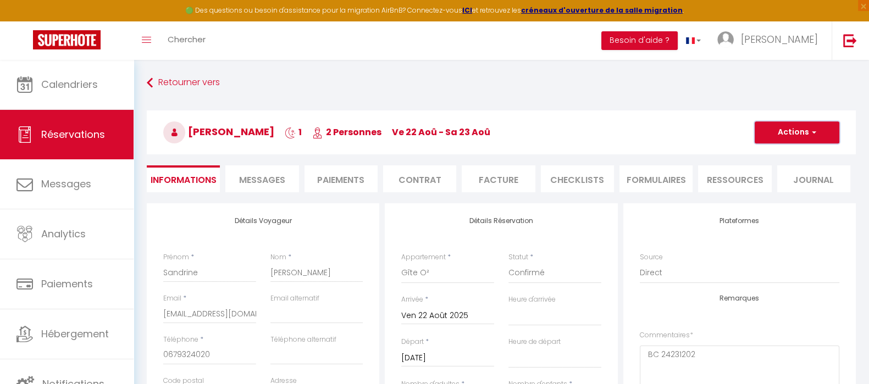
click at [784, 132] on button "Actions" at bounding box center [797, 132] width 85 height 22
click at [780, 153] on link "Enregistrer" at bounding box center [785, 156] width 87 height 14
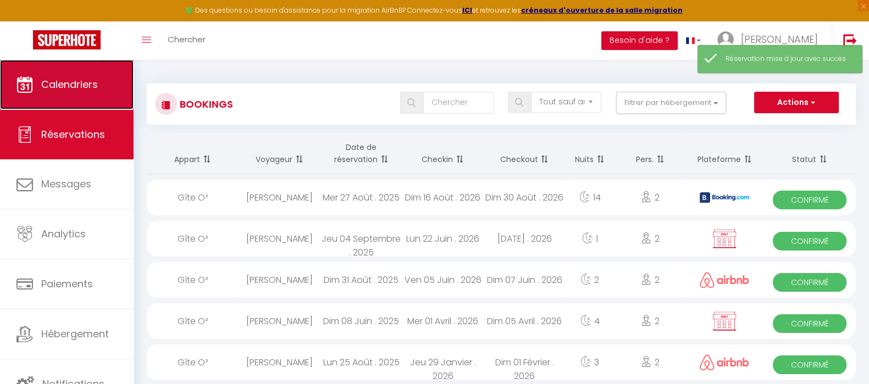
click at [60, 84] on span "Calendriers" at bounding box center [69, 84] width 57 height 14
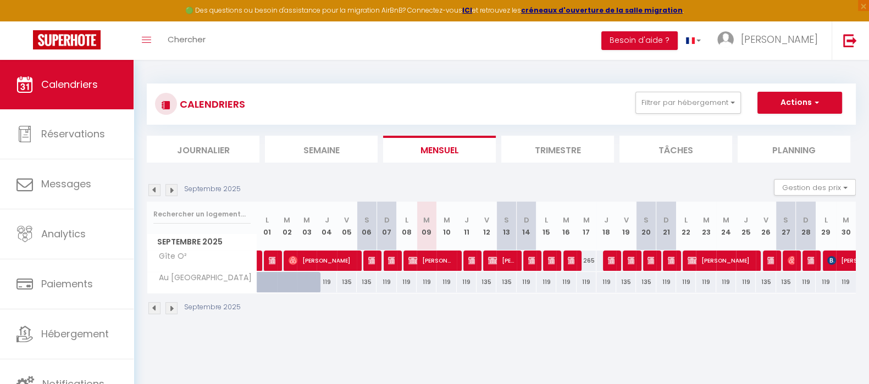
click at [155, 188] on img at bounding box center [154, 190] width 12 height 12
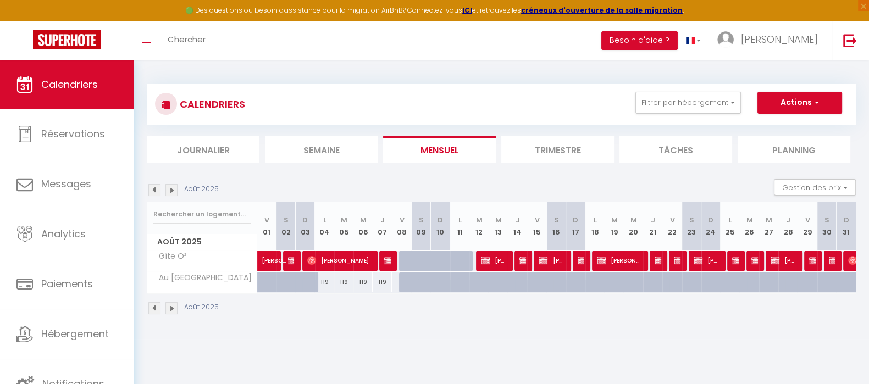
click at [680, 257] on div at bounding box center [678, 261] width 19 height 21
click at [674, 259] on img at bounding box center [678, 260] width 9 height 9
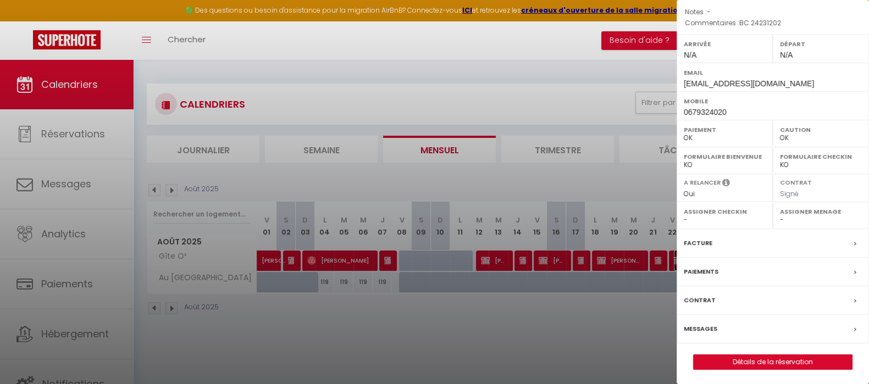
scroll to position [126, 0]
click at [785, 363] on link "Détails de la réservation" at bounding box center [773, 362] width 158 height 14
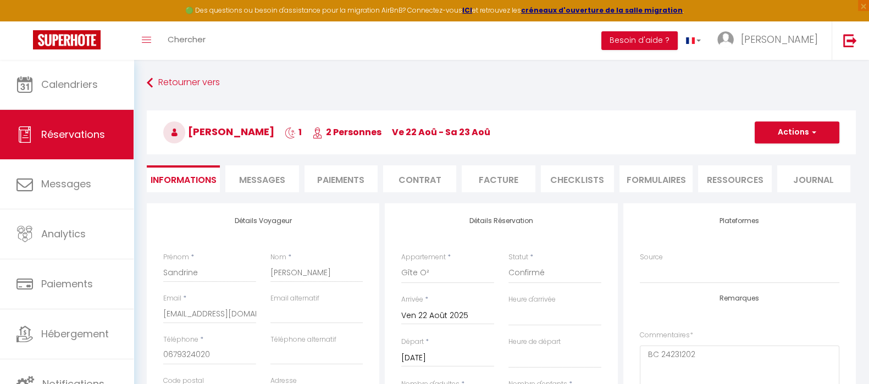
click at [506, 179] on li "Facture" at bounding box center [498, 178] width 73 height 27
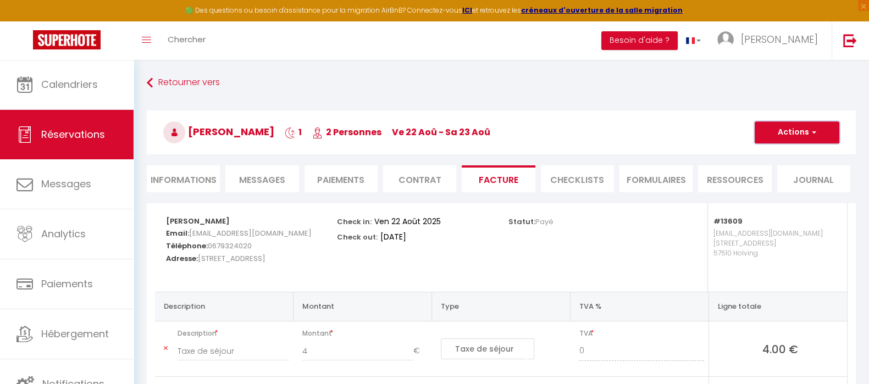
click at [816, 136] on span "button" at bounding box center [812, 132] width 7 height 10
click at [801, 171] on link "Aperçu et éditer" at bounding box center [788, 171] width 92 height 14
click at [200, 175] on li "Informations" at bounding box center [183, 178] width 73 height 27
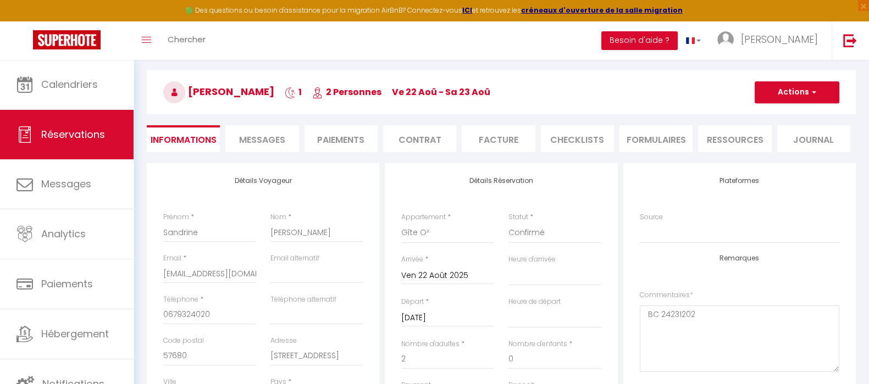
scroll to position [68, 0]
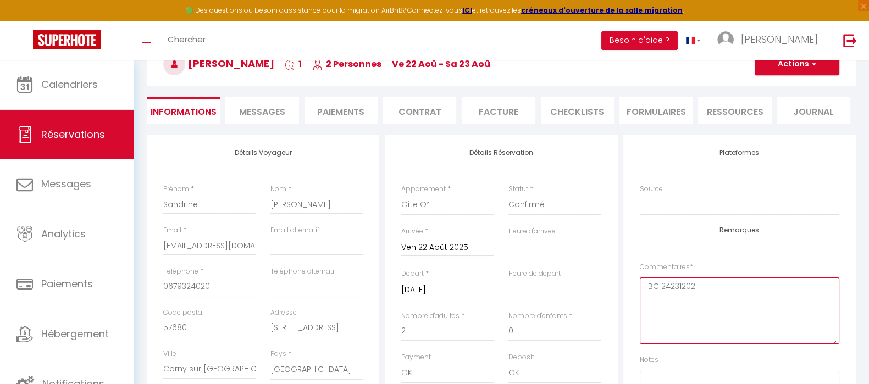
click at [684, 281] on textarea "BC 24231202" at bounding box center [739, 311] width 199 height 66
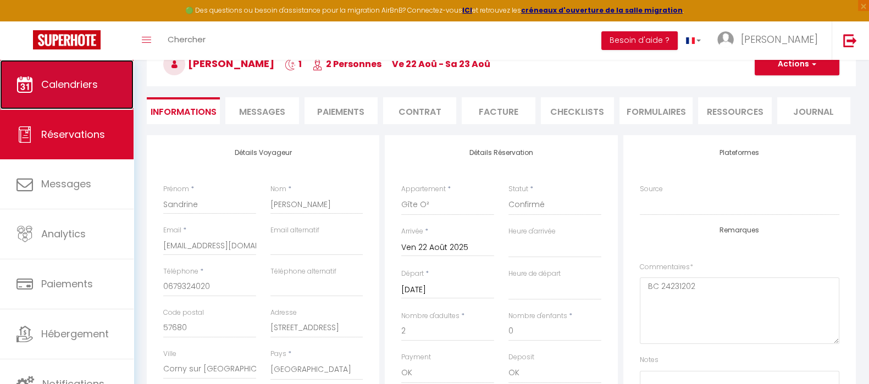
click at [55, 84] on span "Calendriers" at bounding box center [69, 84] width 57 height 14
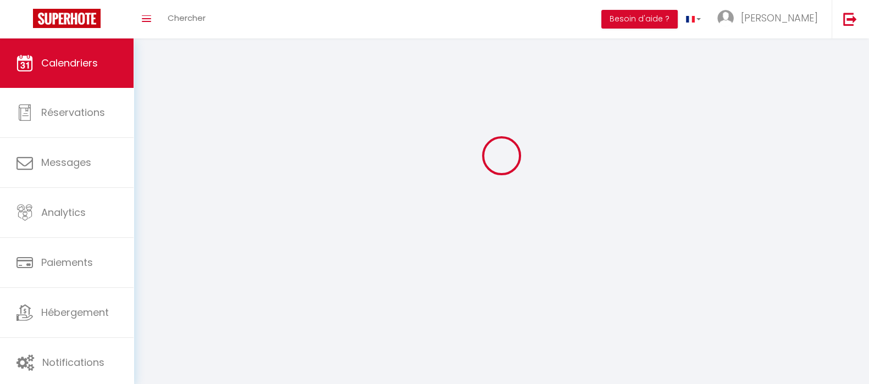
scroll to position [60, 0]
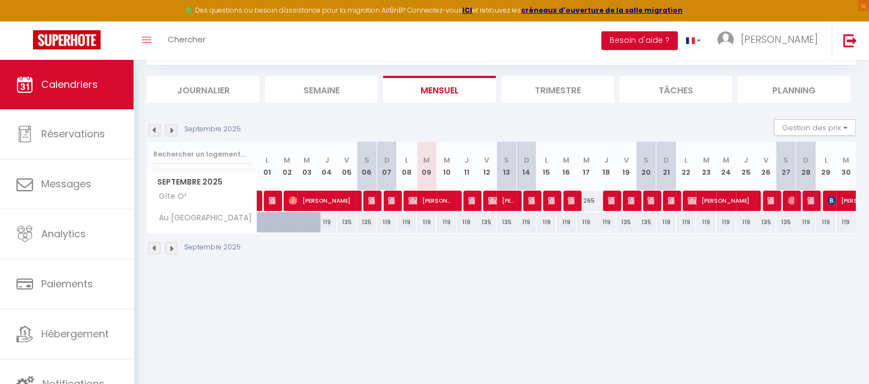
click at [155, 130] on img at bounding box center [154, 130] width 12 height 12
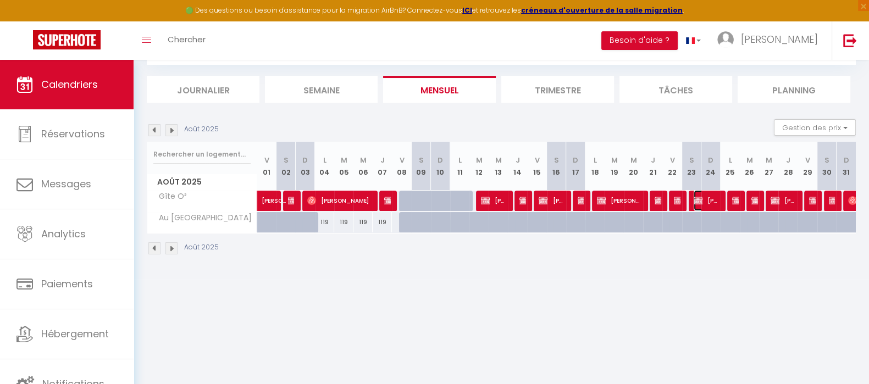
click at [704, 198] on span "Peter Wendel" at bounding box center [707, 200] width 26 height 21
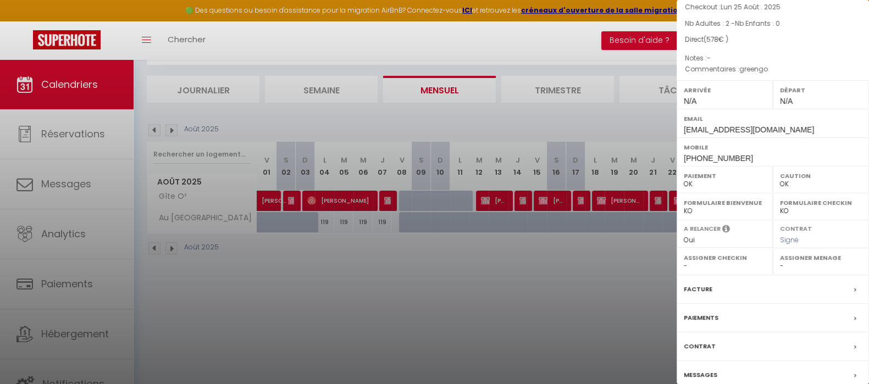
scroll to position [126, 0]
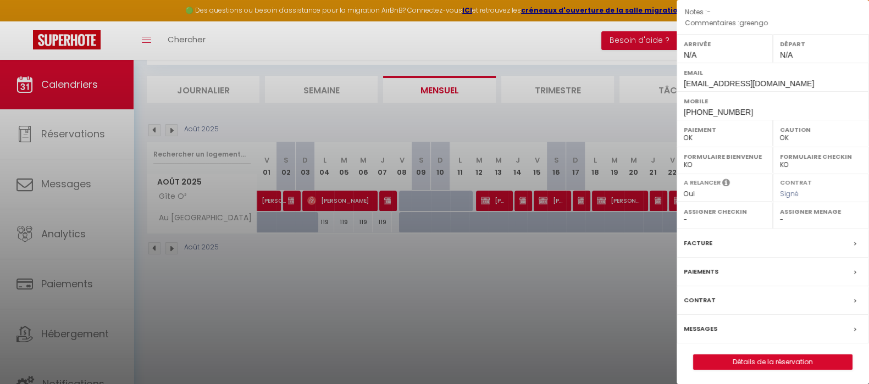
click at [544, 321] on div at bounding box center [434, 192] width 869 height 384
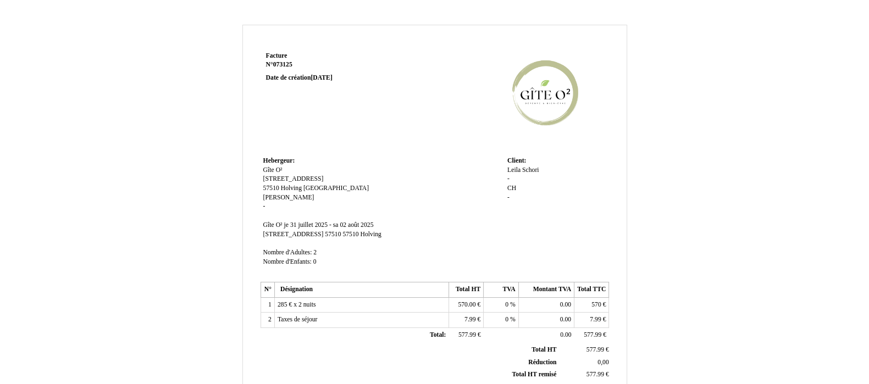
click at [287, 64] on span "073125" at bounding box center [282, 64] width 19 height 7
drag, startPoint x: 308, startPoint y: 64, endPoint x: 275, endPoint y: 67, distance: 32.5
click at [275, 70] on input "073125" at bounding box center [330, 75] width 129 height 11
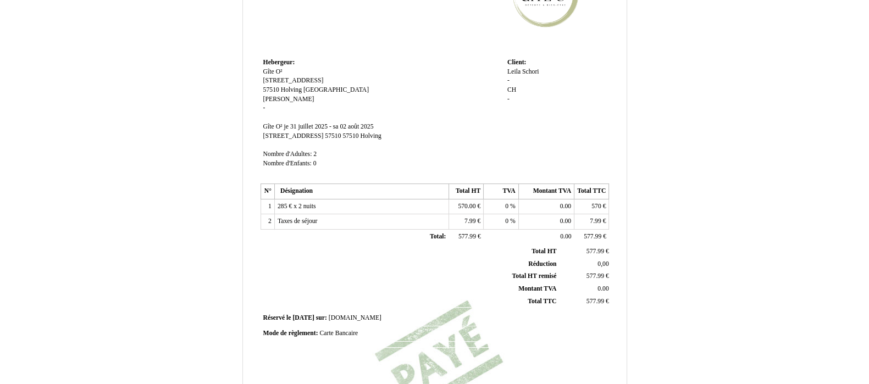
scroll to position [137, 0]
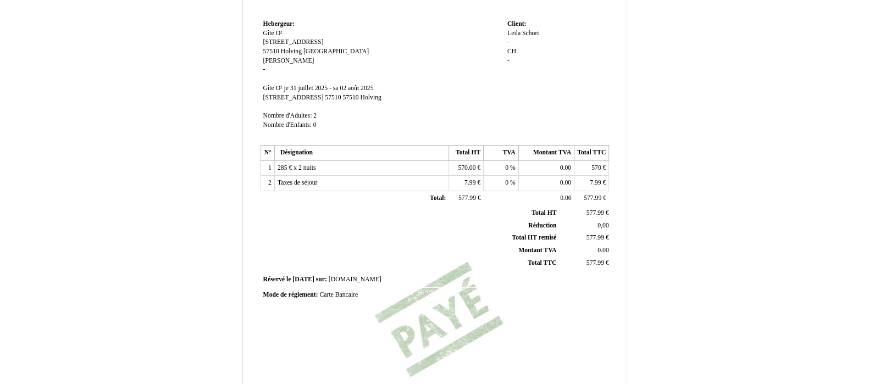
click at [357, 297] on span "Carte Bancaire" at bounding box center [338, 294] width 38 height 7
drag, startPoint x: 374, startPoint y: 295, endPoint x: 322, endPoint y: 299, distance: 51.8
click at [322, 299] on input "Carte Bancaire" at bounding box center [382, 297] width 126 height 12
type input "549,50€ le 04/08/25 VIR AIRBNB"
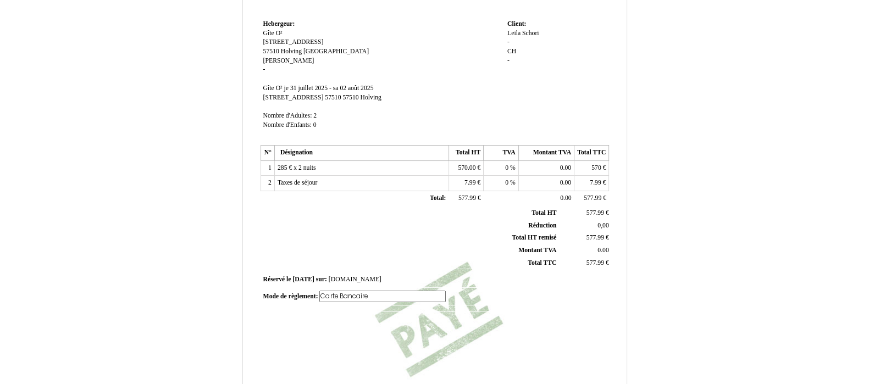
click at [489, 330] on div "Facture Facture N° 073125 073125 Date de création 21 March 2025 Hebergeur: Hebe…" at bounding box center [434, 171] width 352 height 519
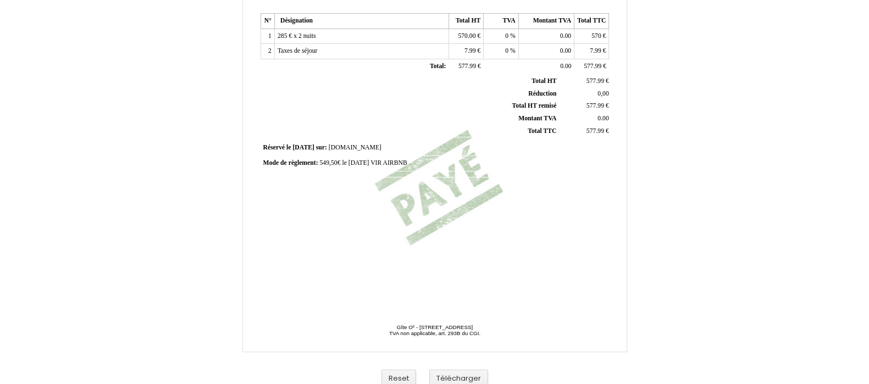
scroll to position [274, 0]
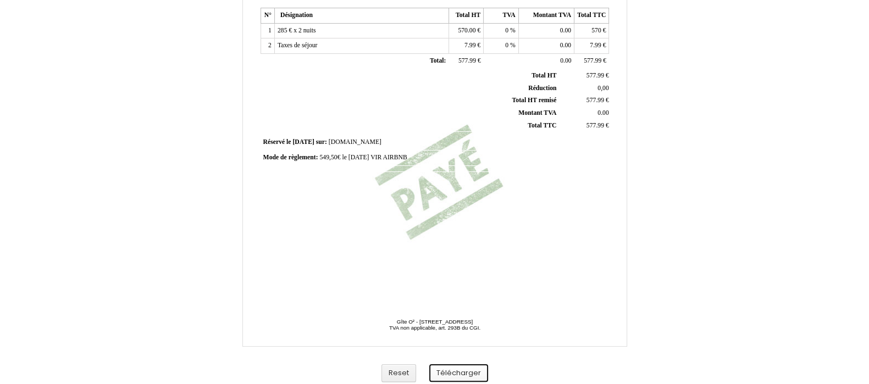
click at [463, 370] on button "Télécharger" at bounding box center [458, 373] width 59 height 18
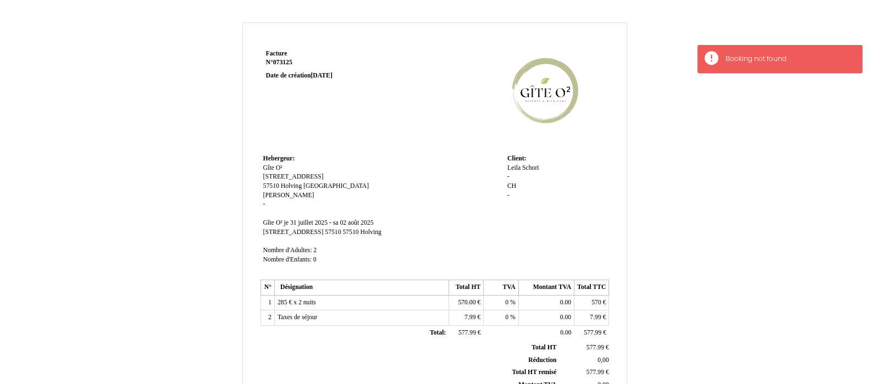
scroll to position [0, 0]
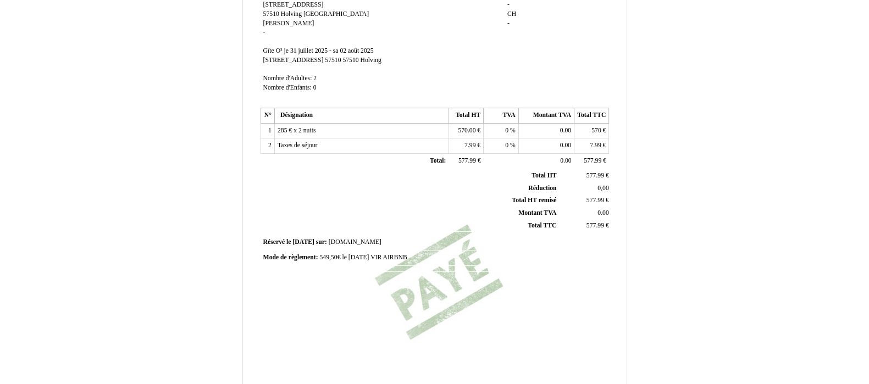
scroll to position [279, 0]
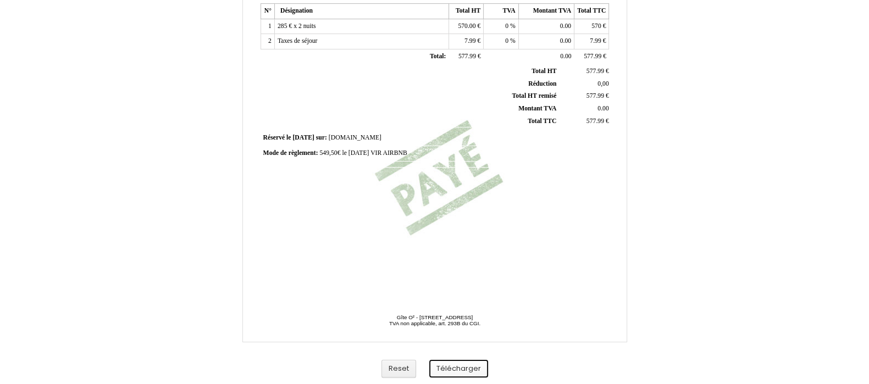
click at [445, 369] on button "Télécharger" at bounding box center [458, 369] width 59 height 18
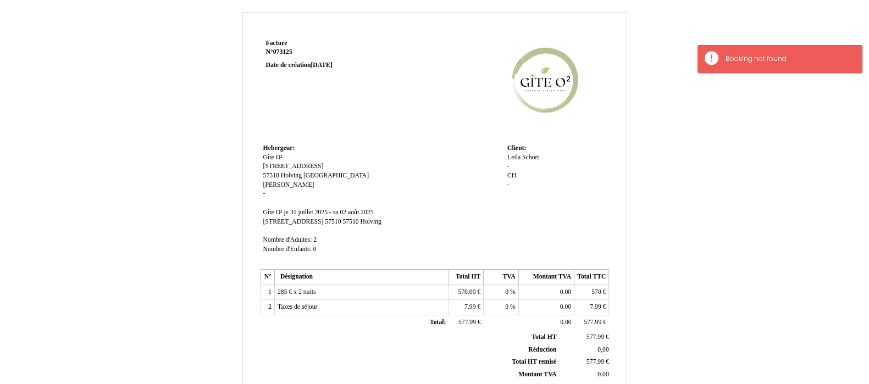
scroll to position [4, 0]
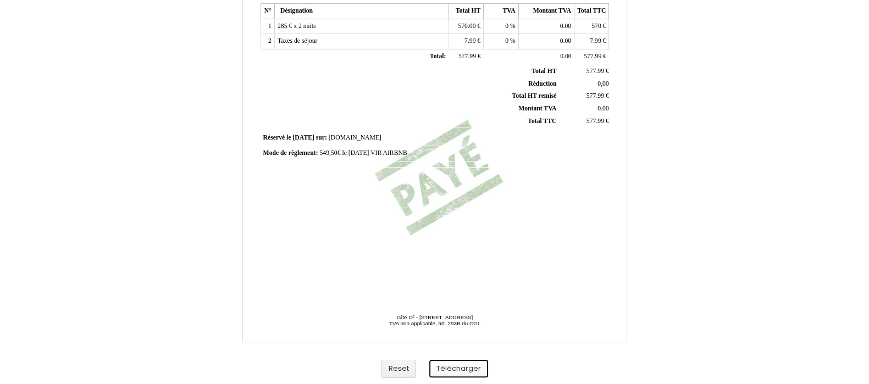
click at [457, 369] on button "Télécharger" at bounding box center [458, 369] width 59 height 18
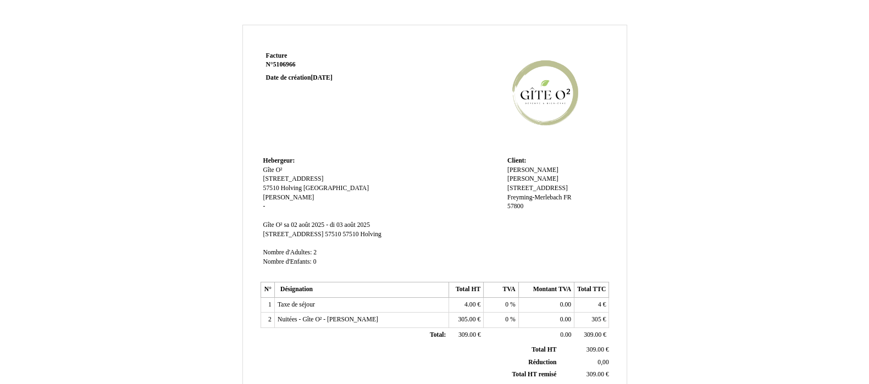
click at [292, 65] on span "5106966" at bounding box center [284, 64] width 23 height 7
click at [0, 0] on input "5106966" at bounding box center [0, 0] width 0 height 0
type input "080225"
click at [404, 130] on td at bounding box center [504, 101] width 209 height 105
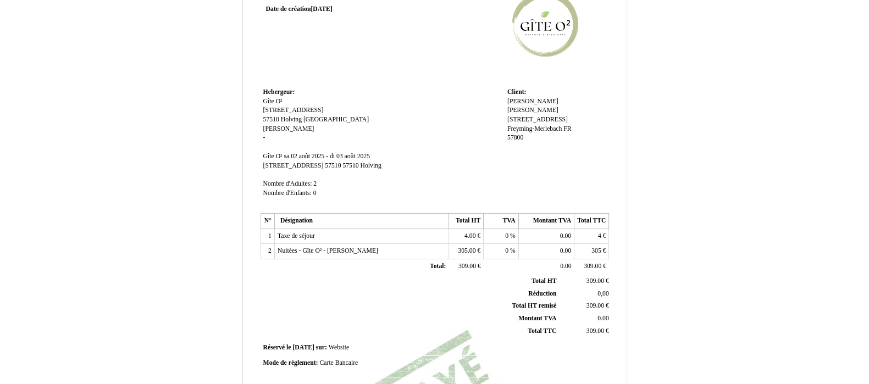
scroll to position [137, 0]
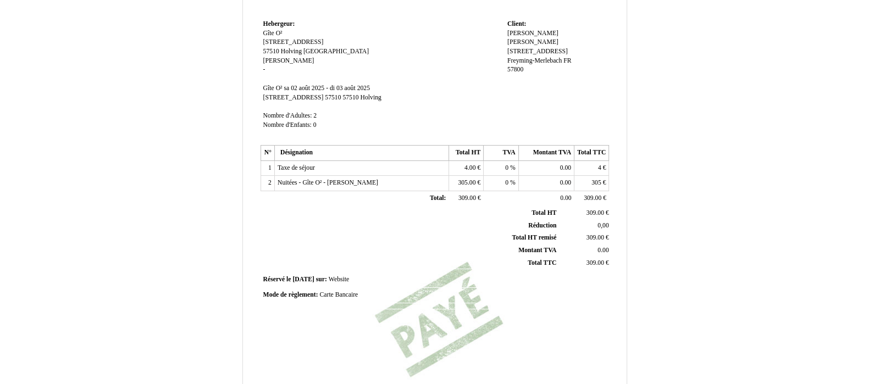
click at [354, 292] on span "Carte Bancaire" at bounding box center [338, 294] width 38 height 7
click at [354, 292] on input "Carte Bancaire" at bounding box center [382, 297] width 126 height 12
type input "CB LE 11/02/25"
click at [453, 292] on div "Mode de règlement: Mode de règlement: Carte Bancaire Carte Bancaire" at bounding box center [434, 297] width 343 height 12
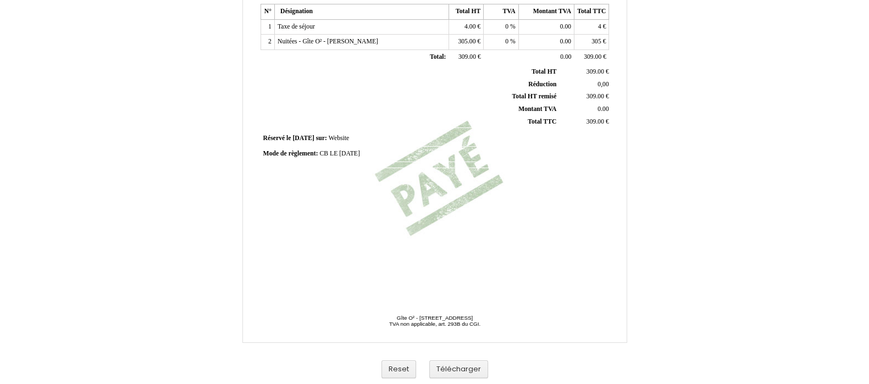
scroll to position [279, 0]
click at [470, 367] on button "Télécharger" at bounding box center [458, 369] width 59 height 18
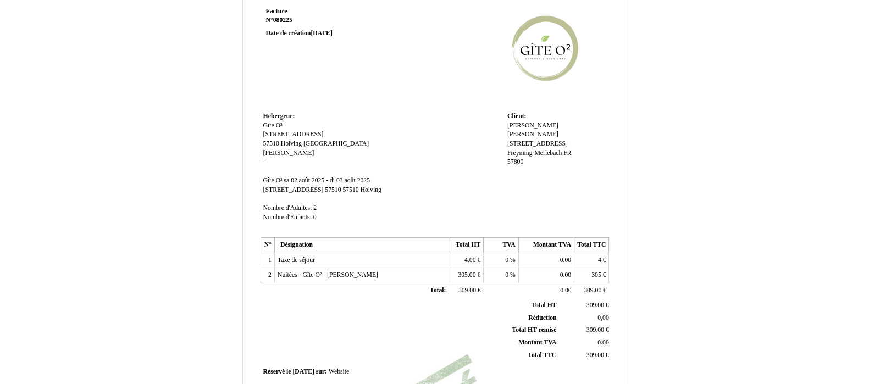
scroll to position [4, 0]
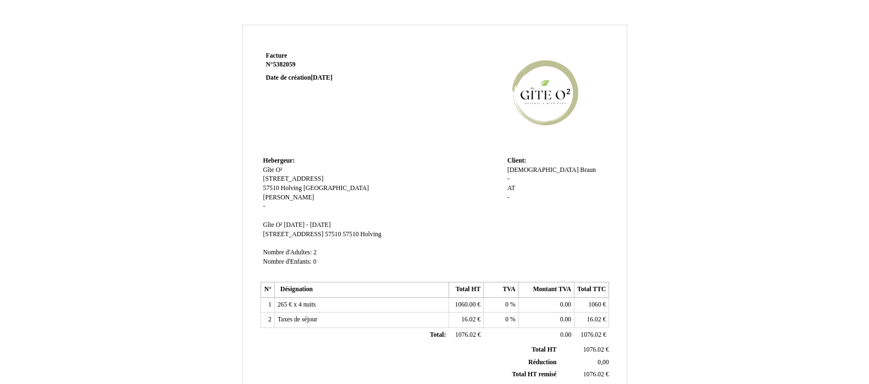
click at [292, 65] on span "5382059" at bounding box center [284, 64] width 23 height 7
click at [0, 0] on input "5382059" at bounding box center [0, 0] width 0 height 0
type input "080325"
click at [373, 125] on td "Facture Facture N° 5382059 5382059 Date de création [DATE]" at bounding box center [330, 101] width 140 height 105
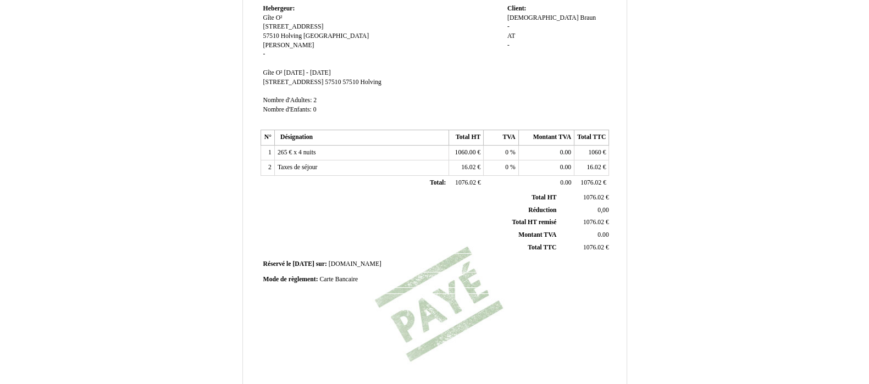
scroll to position [206, 0]
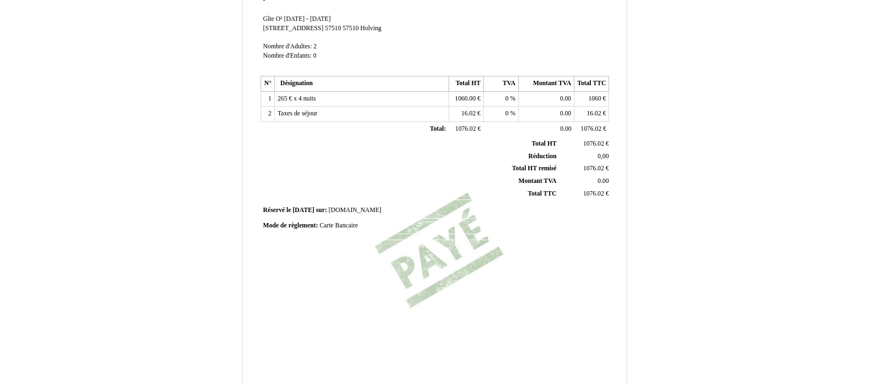
click at [349, 225] on span "Carte Bancaire" at bounding box center [338, 225] width 38 height 7
click at [0, 0] on input "Carte Bancaire" at bounding box center [0, 0] width 0 height 0
click at [348, 225] on input "Carte Bancaire" at bounding box center [382, 227] width 126 height 12
click at [321, 224] on span "1021,84€ LE" at bounding box center [336, 225] width 34 height 7
click at [321, 224] on input "1021,84€ LE" at bounding box center [382, 227] width 126 height 12
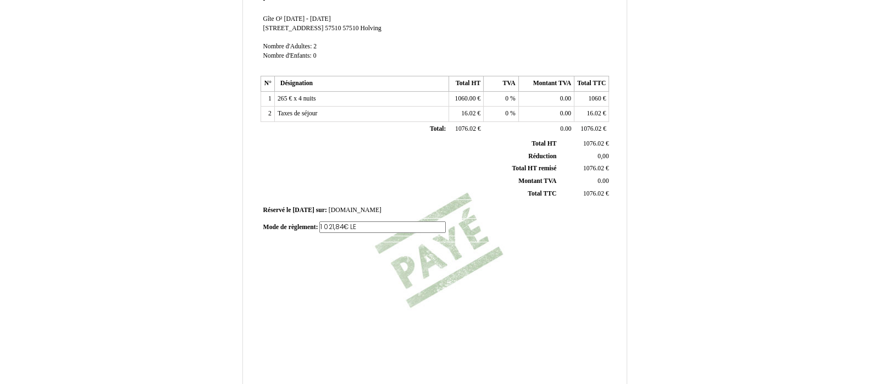
click at [379, 224] on input "1 021,84€ LE" at bounding box center [382, 227] width 126 height 12
click at [383, 221] on div "Mode de règlement: Mode de règlement: 1 021,84€ LE 1 021,84€ LE" at bounding box center [434, 225] width 343 height 9
click at [364, 223] on div "Mode de règlement: Mode de règlement: 1 021,84€ LE 1 021,84€ LE" at bounding box center [434, 225] width 343 height 9
click at [360, 225] on div "Mode de règlement: Mode de règlement: 1 021,84€ LE 1 021,84€ LE" at bounding box center [434, 225] width 343 height 9
click at [354, 226] on div "Mode de règlement: Mode de règlement: 1 021,84€ LE 1 021,84€ LE" at bounding box center [434, 225] width 343 height 9
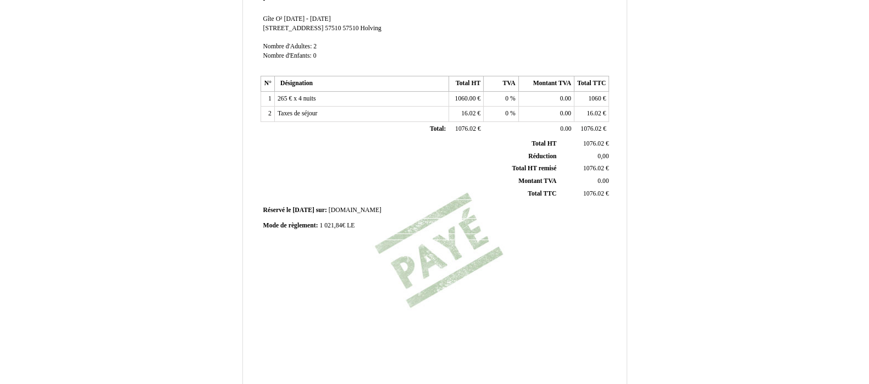
click at [352, 225] on span "1 021,84€ LE" at bounding box center [336, 225] width 35 height 7
type input "1 021,84€ LE 05/08/25 VIR AIRBNB"
click at [484, 225] on div "Mode de règlement: Mode de règlement: 1 021,84€ LE 1 021,84€ LE" at bounding box center [434, 225] width 343 height 9
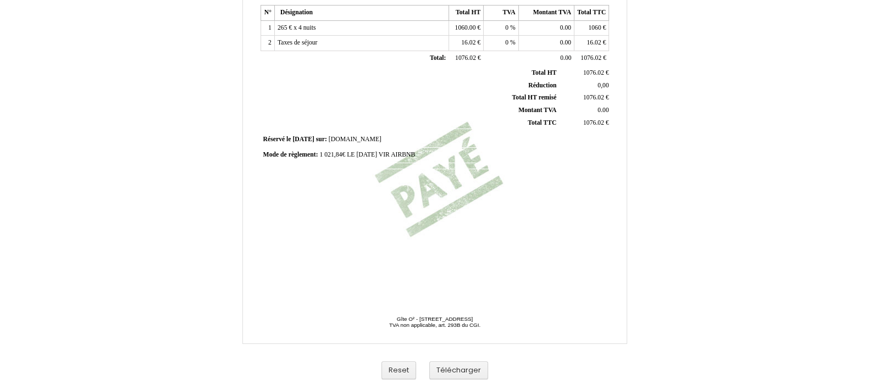
scroll to position [279, 0]
click at [476, 368] on button "Télécharger" at bounding box center [458, 369] width 59 height 18
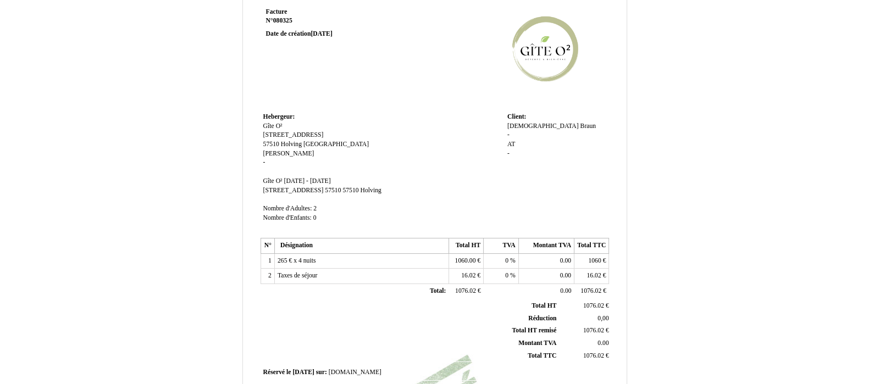
scroll to position [4, 0]
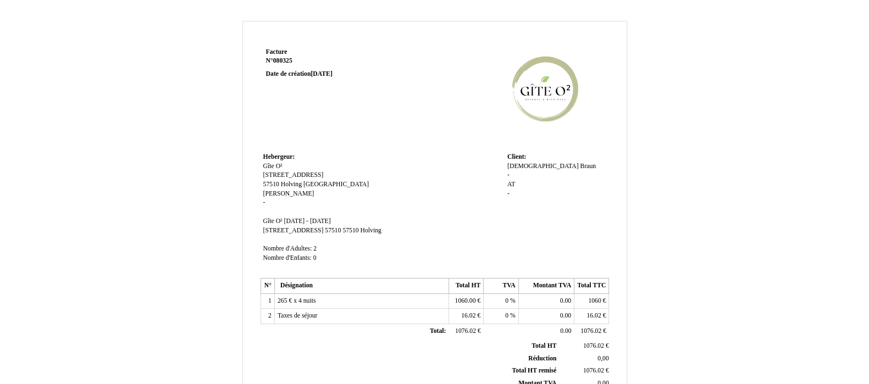
click at [377, 350] on th "Total HT Total HT" at bounding box center [410, 346] width 297 height 12
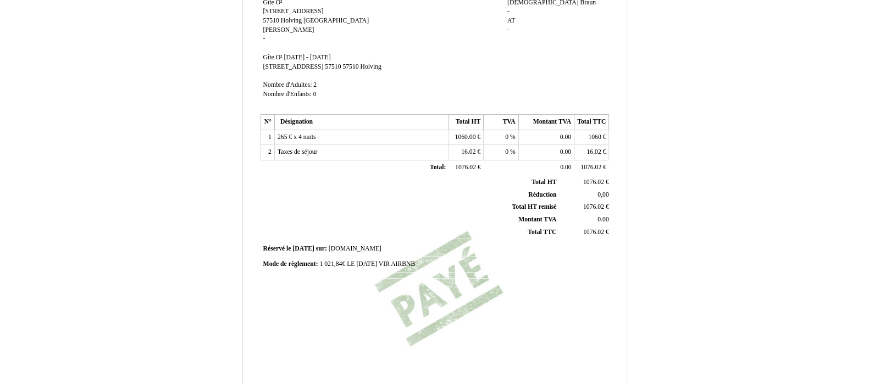
scroll to position [279, 0]
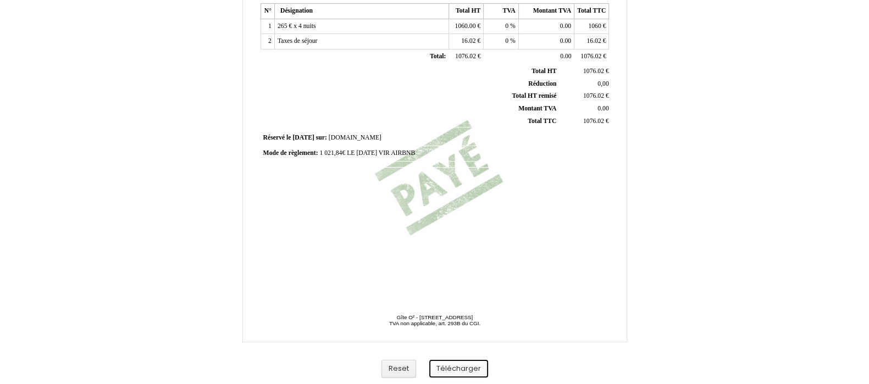
click at [459, 367] on button "Télécharger" at bounding box center [458, 369] width 59 height 18
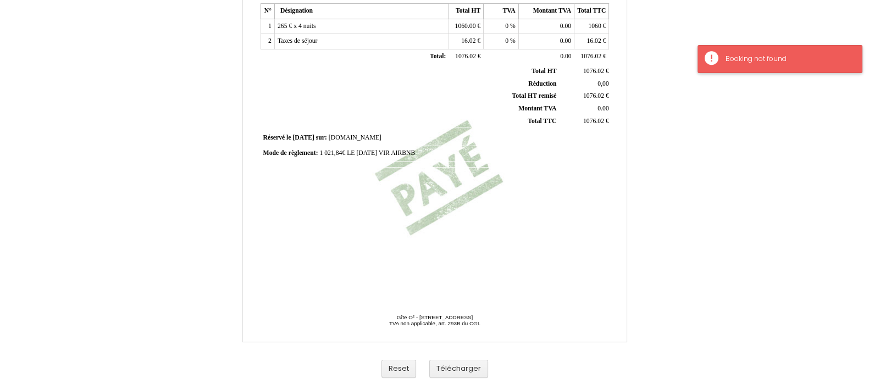
drag, startPoint x: 764, startPoint y: 152, endPoint x: 717, endPoint y: 52, distance: 110.9
click at [765, 149] on div "Facture Facture N° 080325 080325 Date de création 25 March 2025 Hebergeur: Hebe…" at bounding box center [434, 60] width 869 height 650
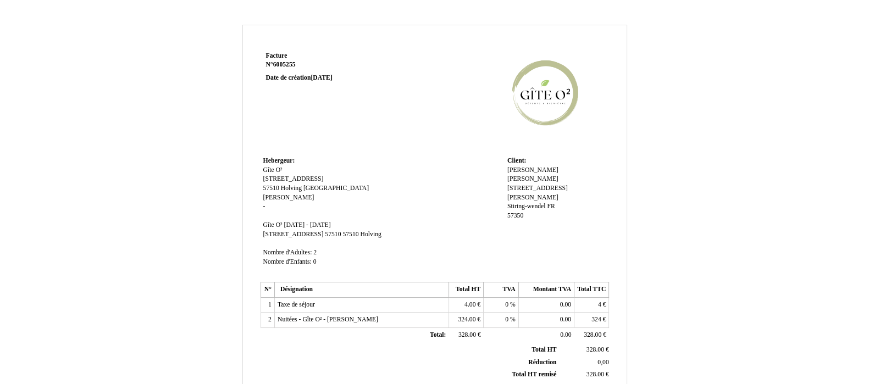
click at [292, 64] on span "6005255" at bounding box center [284, 64] width 23 height 7
click at [292, 70] on input "6005255" at bounding box center [330, 75] width 129 height 11
type input "080725"
click at [378, 123] on td "Facture Facture N° 6005255 6005255 Date de création 16 June 2025" at bounding box center [330, 101] width 140 height 105
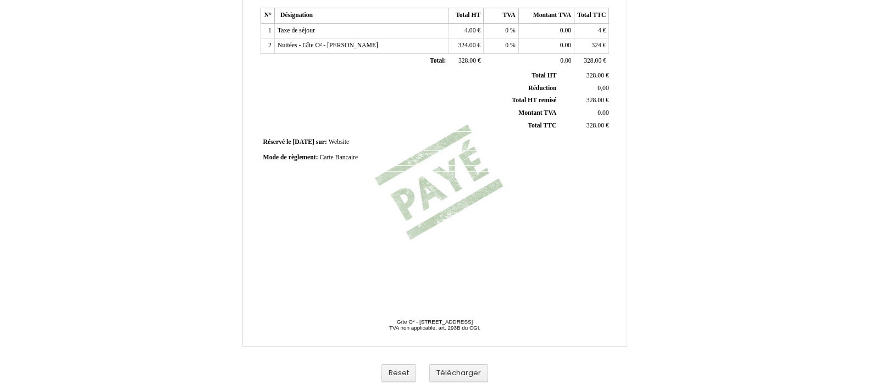
scroll to position [206, 0]
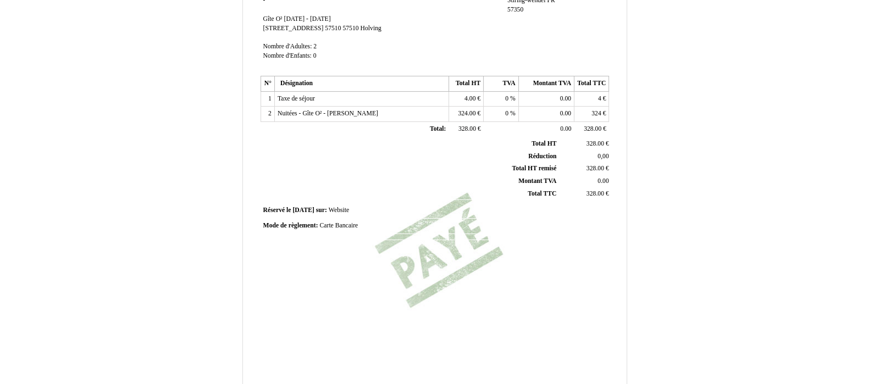
click at [351, 224] on span "Carte Bancaire" at bounding box center [338, 225] width 38 height 7
click at [351, 224] on input "Carte Bancaire" at bounding box center [382, 227] width 126 height 12
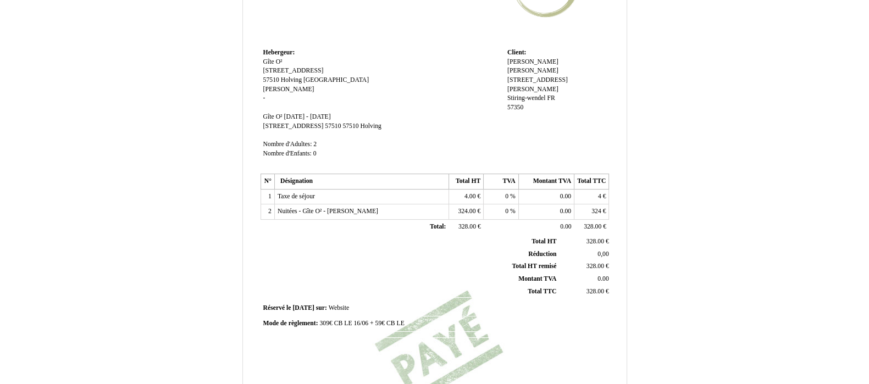
scroll to position [137, 0]
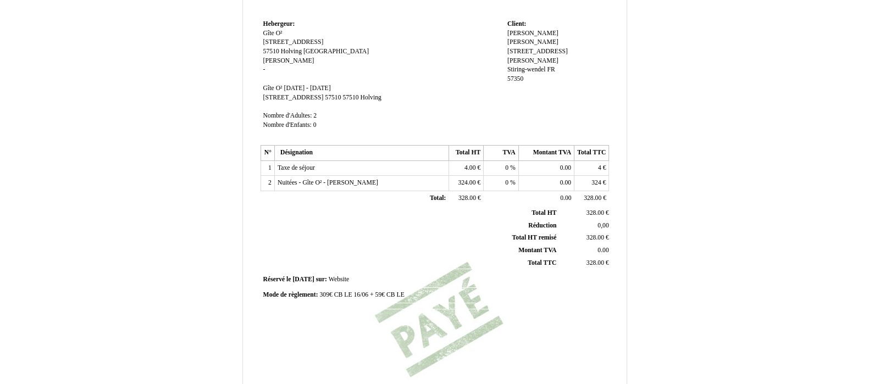
click at [406, 292] on div "Mode de règlement: Mode de règlement: 309€ CB LE 16/06 + 59€ CB LE 309€ CB LE 1…" at bounding box center [434, 295] width 343 height 9
click at [401, 292] on span "309€ CB LE 16/06 + 59€ CB LE" at bounding box center [361, 294] width 85 height 7
type input "309€ CB LE 16/06 + 59€ CB LE 17/06"
click at [567, 314] on div "Facture Facture N° 080725 080725 Date de création 16 June 2025 Hebergeur: Heber…" at bounding box center [434, 171] width 352 height 519
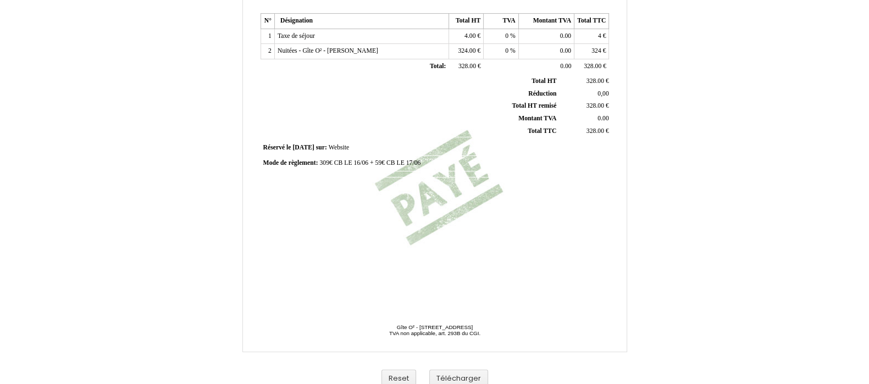
scroll to position [279, 0]
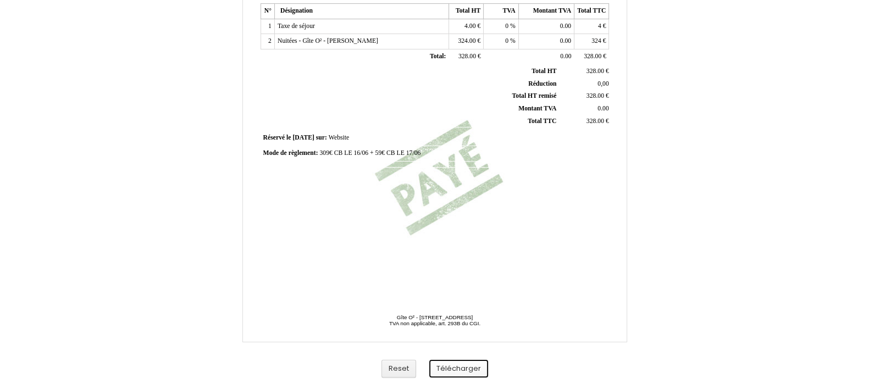
click at [468, 372] on button "Télécharger" at bounding box center [458, 369] width 59 height 18
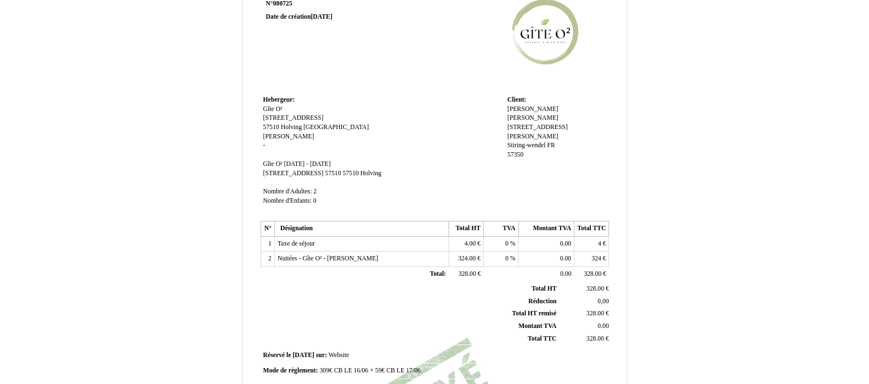
scroll to position [4, 0]
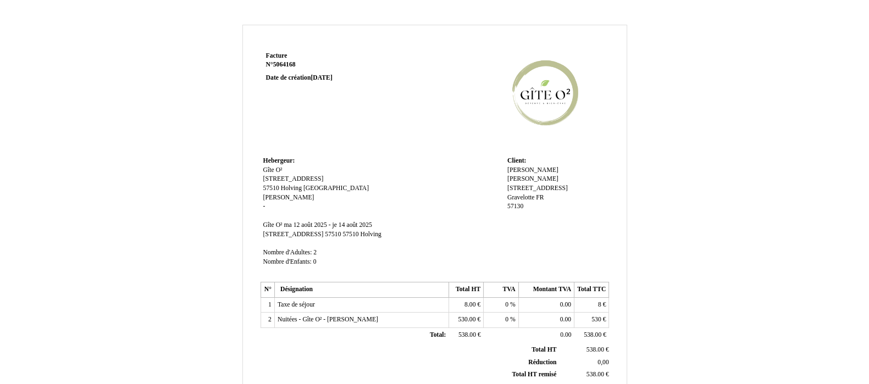
click at [291, 64] on span "5064168" at bounding box center [284, 64] width 23 height 7
click at [0, 0] on input "5064168" at bounding box center [0, 0] width 0 height 0
type input "081225"
click at [418, 151] on td at bounding box center [504, 101] width 209 height 105
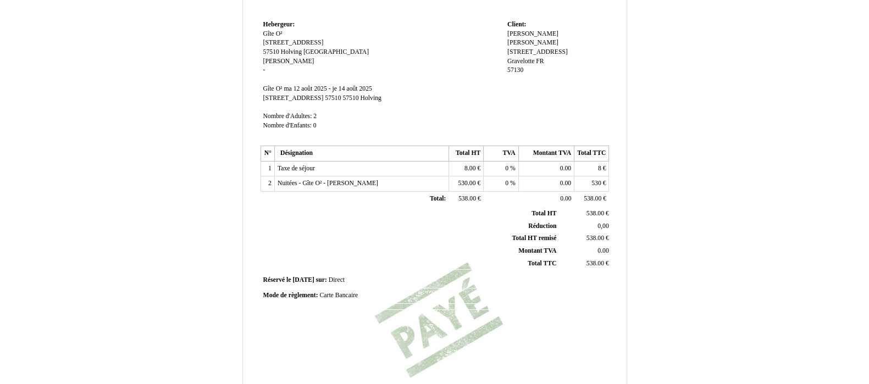
scroll to position [137, 0]
click at [343, 292] on span "Carte Bancaire" at bounding box center [338, 294] width 38 height 7
click at [343, 292] on input "Carte Bancaire" at bounding box center [382, 297] width 126 height 12
click at [344, 293] on input "Carte Bancaire" at bounding box center [382, 297] width 126 height 12
click at [336, 291] on div "Mode de règlement: Mode de règlement: BC BC" at bounding box center [434, 295] width 343 height 9
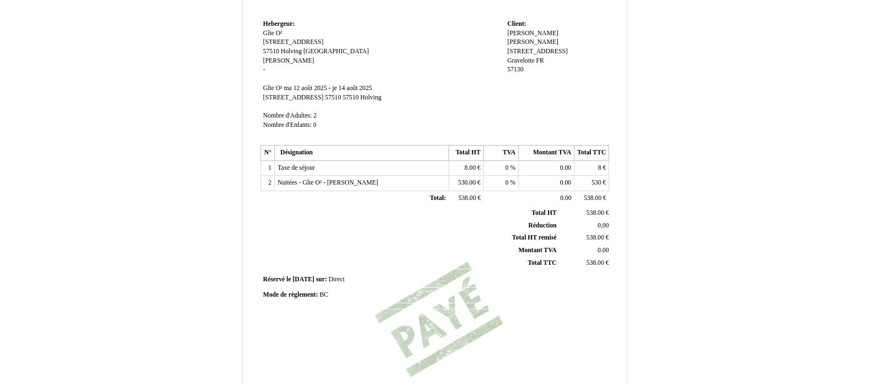
click at [326, 295] on span "BC" at bounding box center [323, 294] width 9 height 7
paste input "24191201"
click at [403, 293] on div "Mode de règlement: Mode de règlement: BC 24191201 + 238€ VIR LE BC 24191201 + 2…" at bounding box center [434, 295] width 343 height 9
click at [398, 292] on div "Mode de règlement: Mode de règlement: BC 24191201 + 238€ VIR LE BC 24191201 + 2…" at bounding box center [434, 295] width 343 height 9
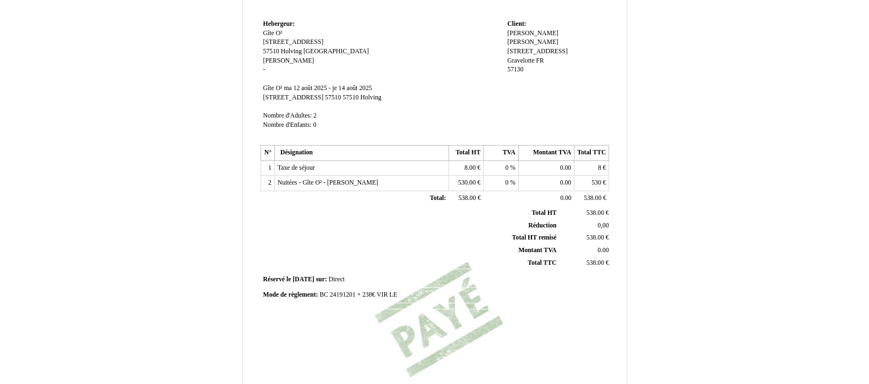
click at [393, 291] on span "BC 24191201 + 238€ VIR LE" at bounding box center [357, 294] width 77 height 7
type input "BC 24191201 + 238€ VIR LE [DATE]"
click at [524, 291] on div "Mode de règlement: Mode de règlement: BC 24191201 + 238€ VIR LE BC 24191201 + 2…" at bounding box center [434, 295] width 343 height 9
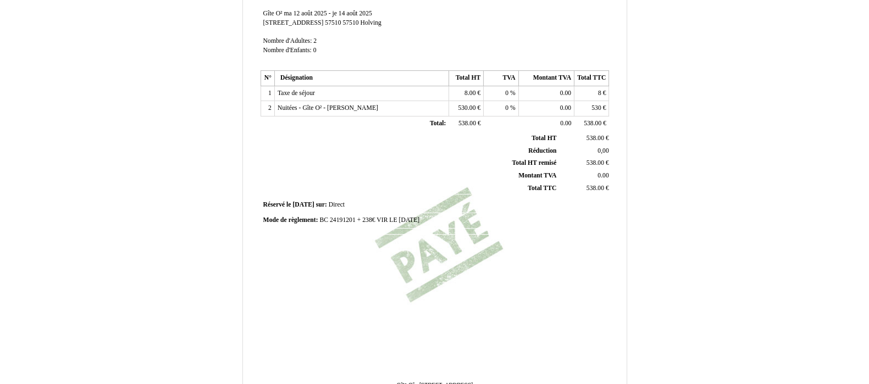
scroll to position [279, 0]
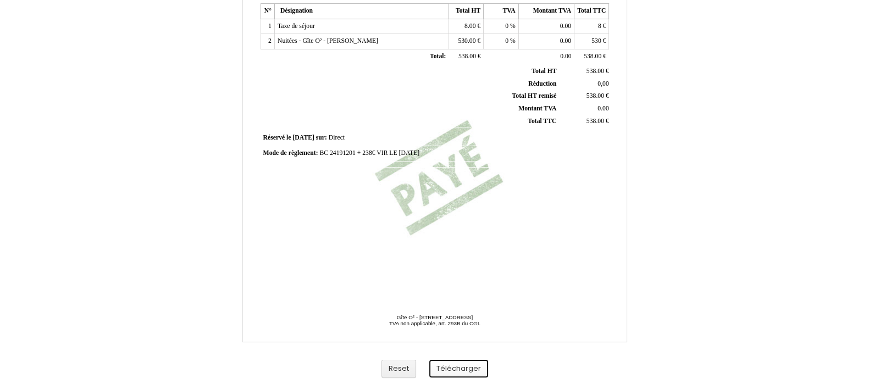
click at [475, 367] on button "Télécharger" at bounding box center [458, 369] width 59 height 18
click at [451, 370] on button "Télécharger" at bounding box center [458, 369] width 59 height 18
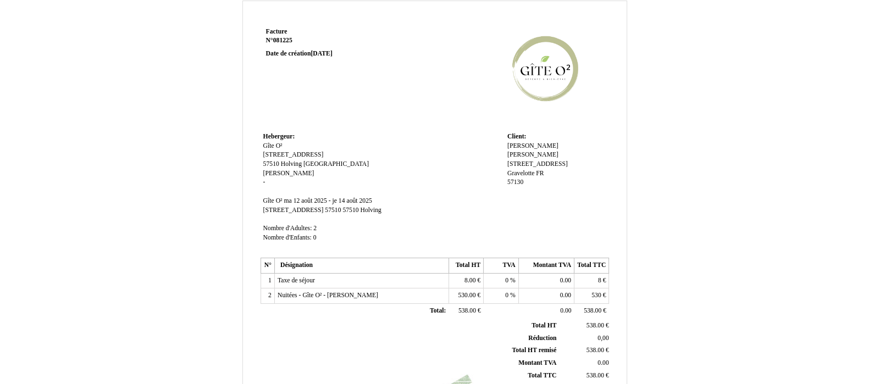
scroll to position [0, 0]
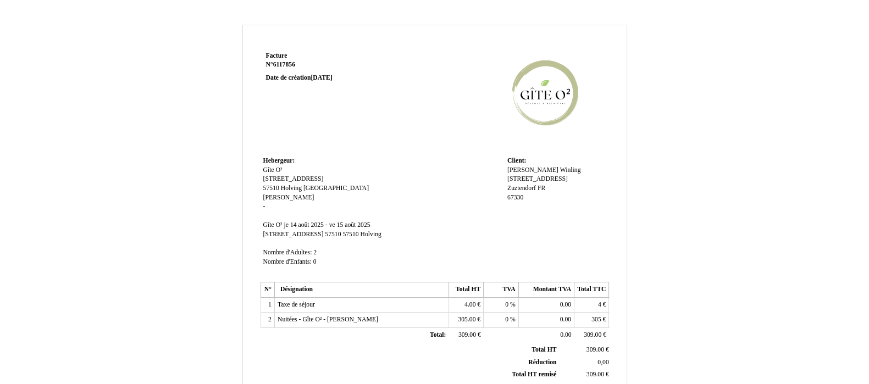
click at [285, 62] on span "6117856" at bounding box center [284, 64] width 22 height 7
click at [285, 70] on input "6117856" at bounding box center [330, 75] width 129 height 11
type input "081425"
click at [401, 135] on td at bounding box center [504, 101] width 209 height 105
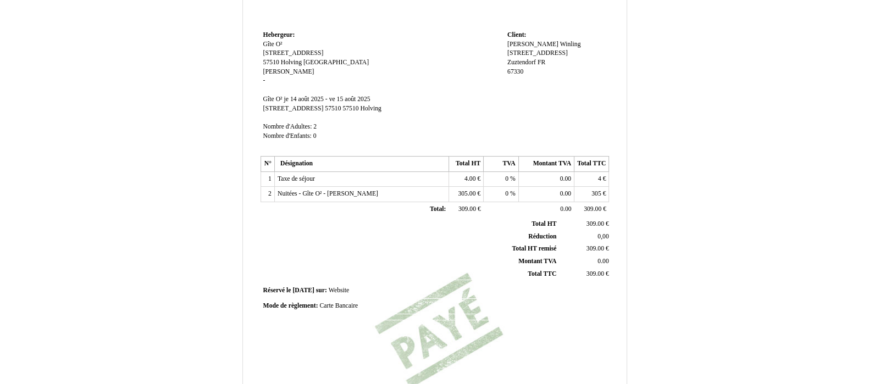
scroll to position [137, 0]
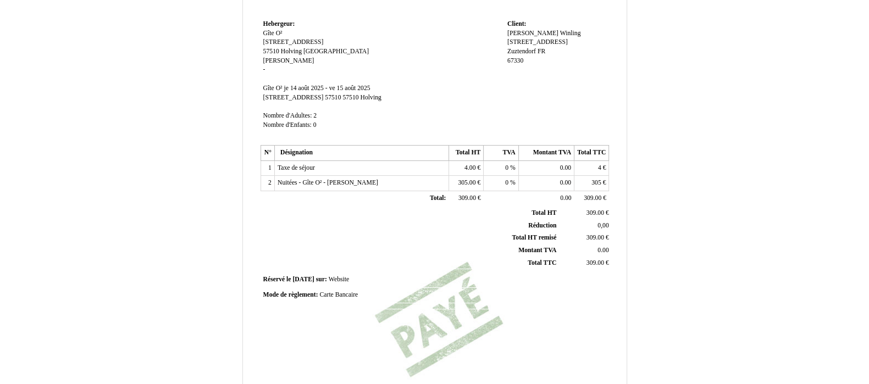
click at [354, 295] on span "Carte Bancaire" at bounding box center [338, 294] width 38 height 7
click at [354, 295] on input "Carte Bancaire" at bounding box center [382, 297] width 126 height 12
type input "T"
type input "CB LE 02/07/25"
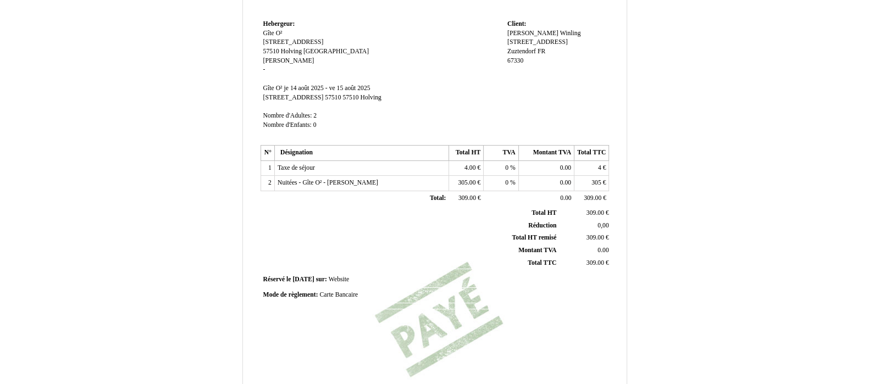
click at [452, 306] on td at bounding box center [522, 306] width 174 height 6
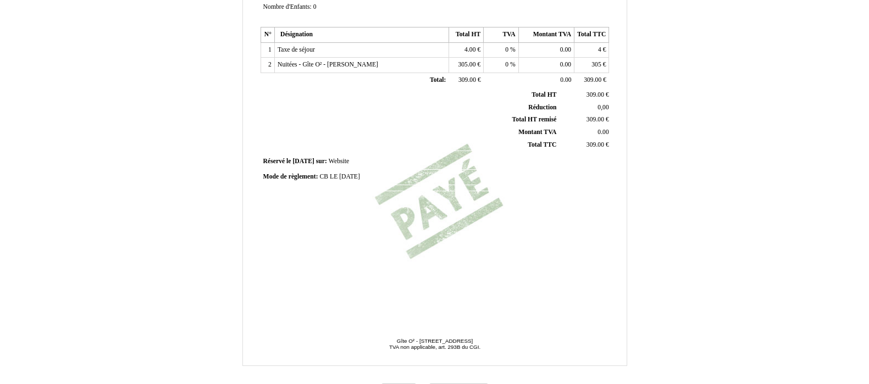
scroll to position [279, 0]
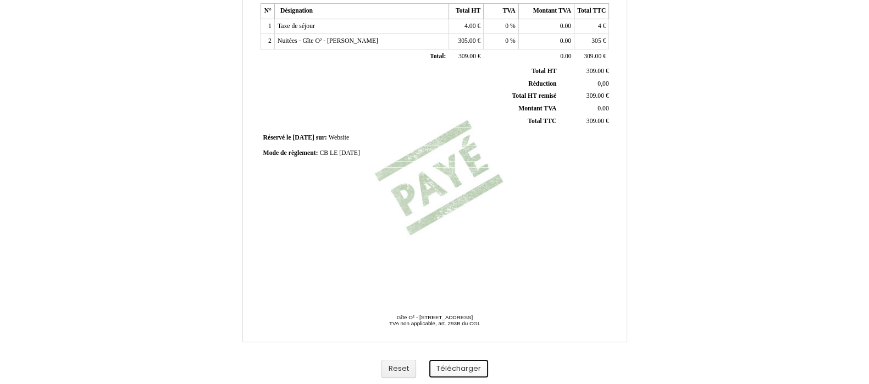
click at [459, 368] on button "Télécharger" at bounding box center [458, 369] width 59 height 18
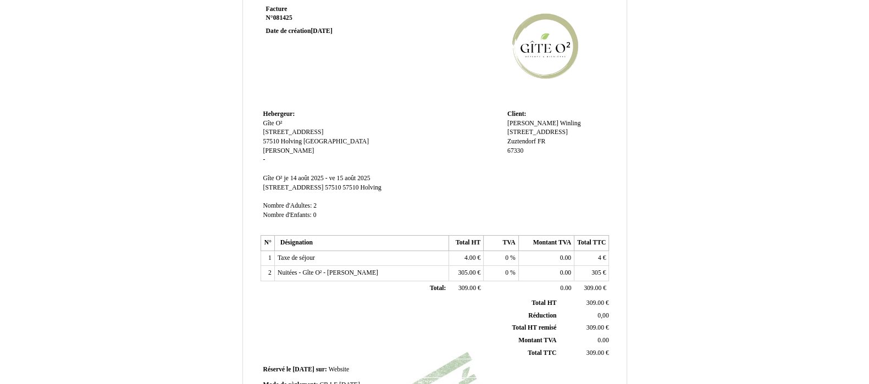
scroll to position [68, 0]
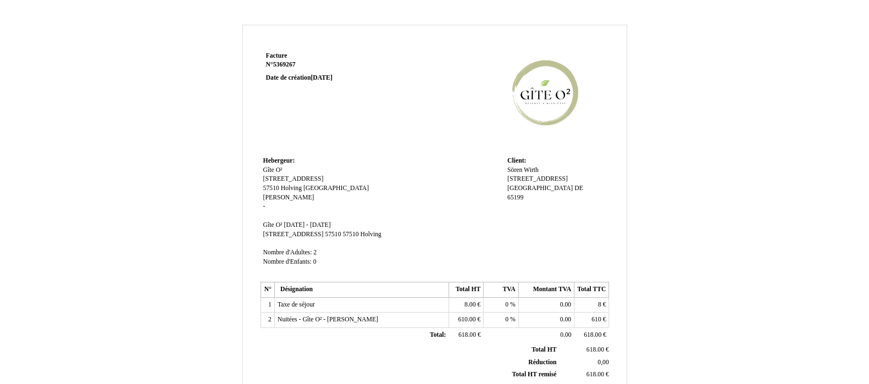
click at [290, 65] on span "5369267" at bounding box center [284, 64] width 23 height 7
click at [290, 70] on input "5369267" at bounding box center [330, 75] width 129 height 11
type input "081525"
click at [355, 88] on p at bounding box center [331, 90] width 131 height 9
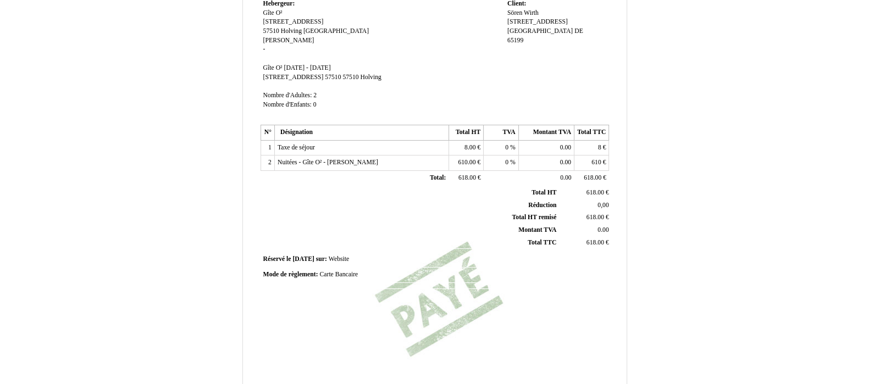
scroll to position [274, 0]
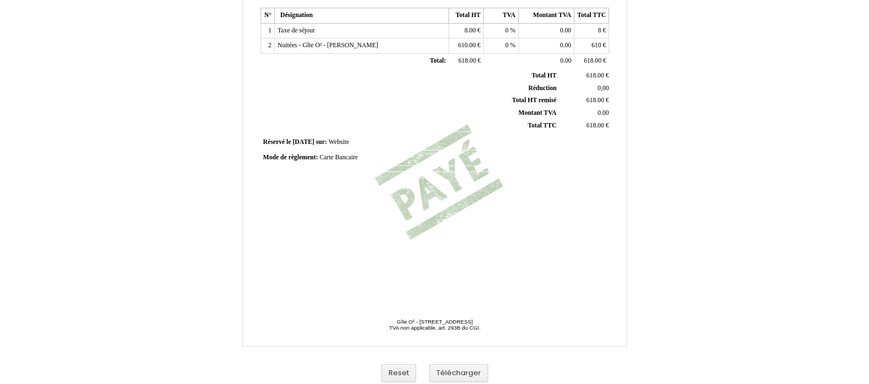
click at [343, 154] on span "Carte Bancaire" at bounding box center [338, 157] width 38 height 7
click at [341, 157] on input "Carte Bancaire" at bounding box center [382, 159] width 126 height 12
click at [347, 158] on input "CB LE 2403/25" at bounding box center [382, 159] width 126 height 12
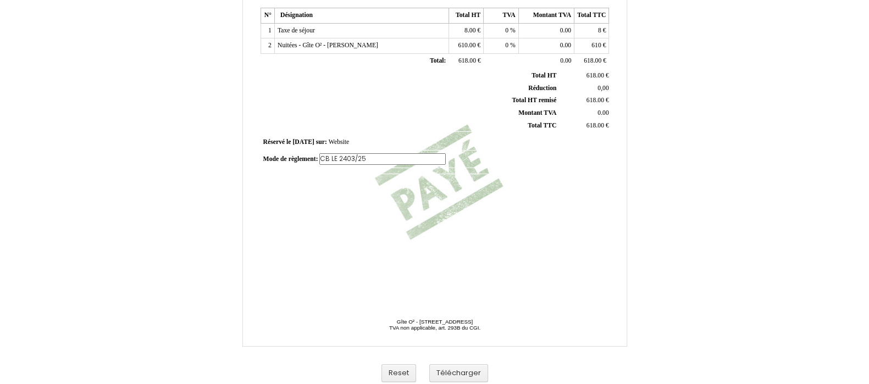
type input "CB LE 24/03/25"
click at [642, 221] on div "Facture Facture N° 081525 081525 Date de création 24 March 2025 Hebergeur: Hebe…" at bounding box center [434, 70] width 643 height 638
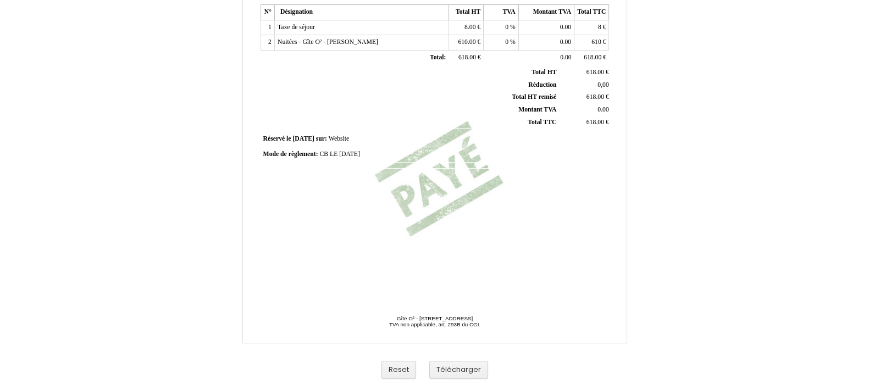
scroll to position [279, 0]
click at [459, 371] on button "Télécharger" at bounding box center [458, 369] width 59 height 18
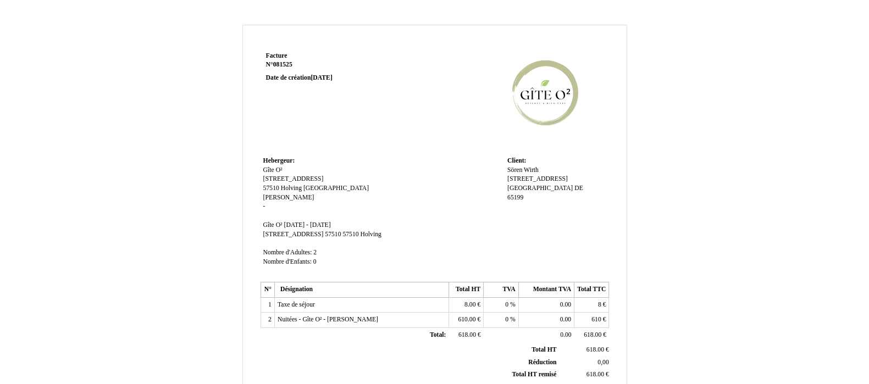
scroll to position [0, 0]
click at [377, 170] on td "Hebergeur: Hebergeur: Gîte O² Gîte O² 34 Rue Montmoreau 34 Rue Montmoreau 57510…" at bounding box center [382, 216] width 244 height 125
click at [280, 65] on span "6247564" at bounding box center [284, 64] width 23 height 7
click at [280, 70] on input "6247564" at bounding box center [330, 75] width 129 height 11
type input "081725"
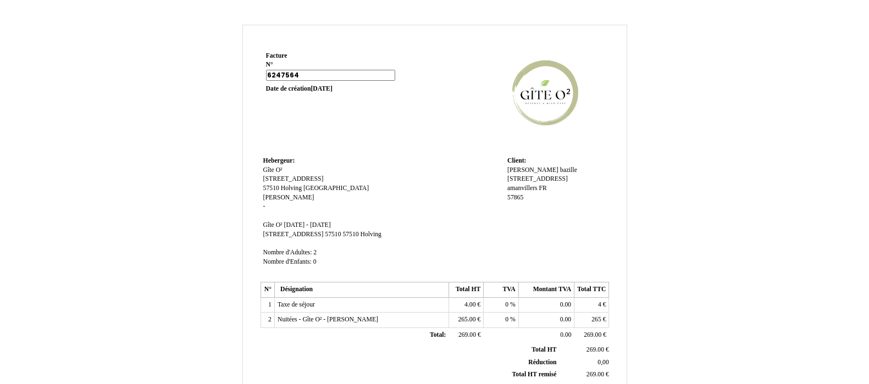
click at [371, 136] on td "Facture Facture N° 6247564 6247564 Date de création 19 July 2025" at bounding box center [330, 101] width 140 height 105
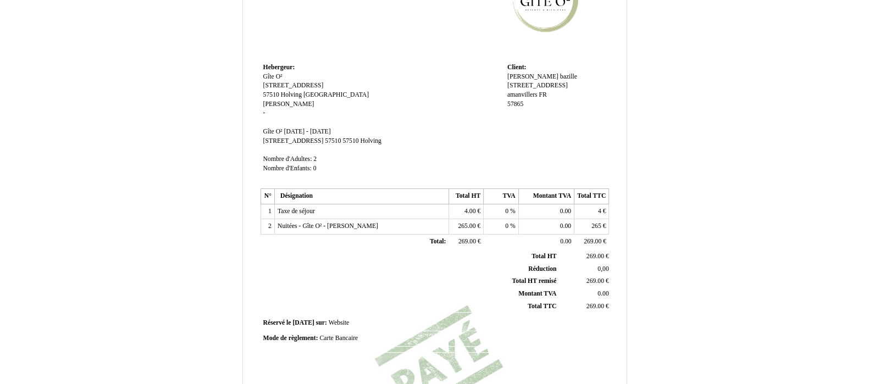
scroll to position [206, 0]
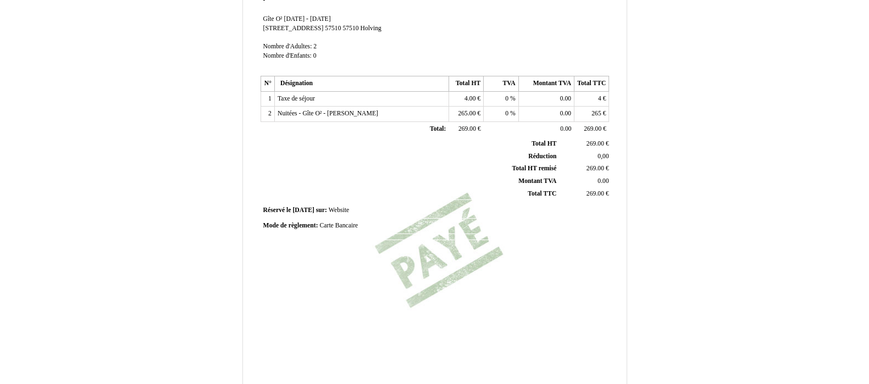
click at [339, 225] on span "Carte Bancaire" at bounding box center [338, 225] width 38 height 7
click at [339, 225] on input "Carte Bancaire" at bounding box center [382, 227] width 126 height 12
type input "CB LE 19/07/25"
click at [476, 266] on div "Facture Facture N° 081725 081725 Date de création 19 July 2025 Hebergeur: Heber…" at bounding box center [434, 102] width 352 height 519
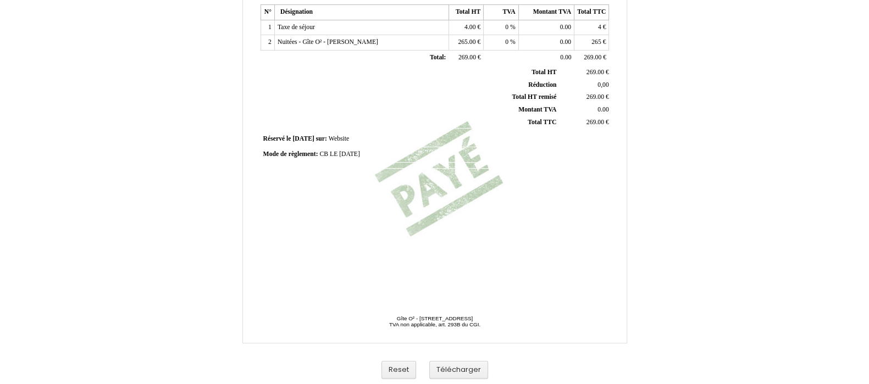
scroll to position [279, 0]
click at [462, 367] on button "Télécharger" at bounding box center [458, 369] width 59 height 18
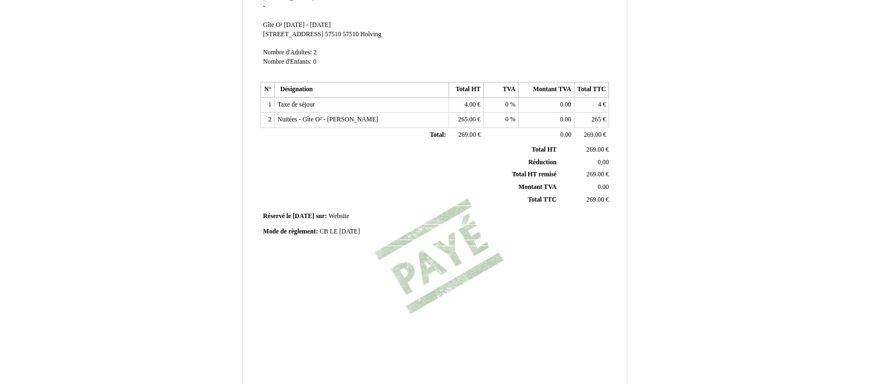
scroll to position [73, 0]
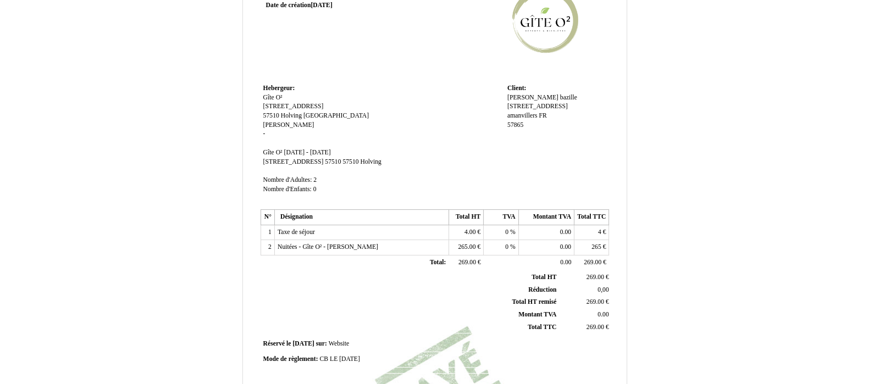
click at [408, 125] on td "Hebergeur: Hebergeur: Gîte O² Gîte O² 34 Rue Montmoreau 34 Rue Montmoreau 57510…" at bounding box center [382, 143] width 244 height 125
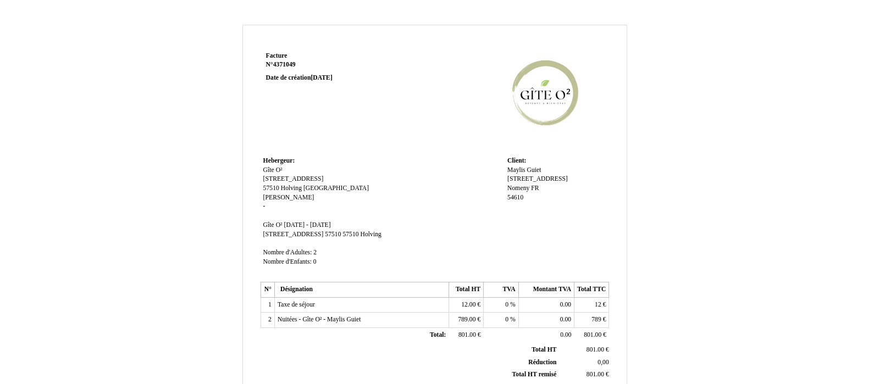
click at [297, 66] on strong "N° 4371049 4371049" at bounding box center [331, 64] width 131 height 9
click at [291, 64] on span "4371049" at bounding box center [284, 64] width 23 height 7
click at [291, 70] on input "4371049" at bounding box center [330, 75] width 129 height 11
type input "081825"
click at [353, 145] on td "Facture Facture N° 4371049 4371049 Date de création [DATE]" at bounding box center [330, 101] width 140 height 105
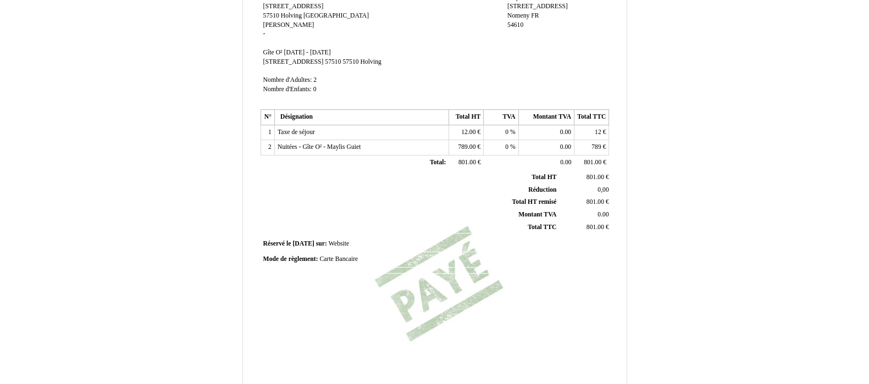
scroll to position [206, 0]
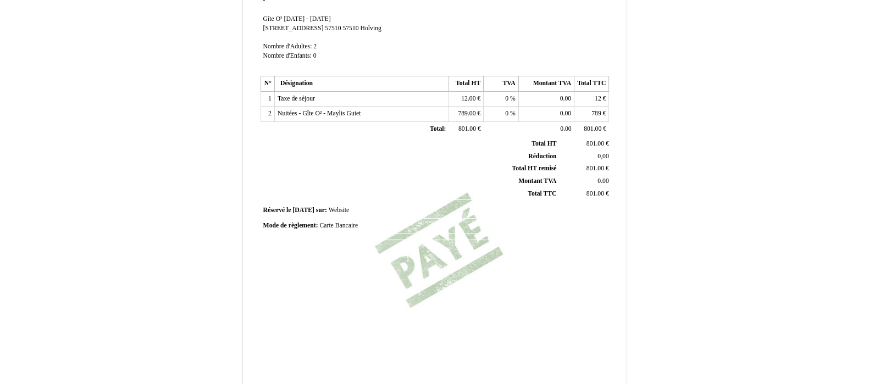
click at [345, 225] on span "Carte Bancaire" at bounding box center [338, 225] width 38 height 7
click at [345, 225] on input "Carte Bancaire" at bounding box center [382, 227] width 126 height 12
click at [335, 225] on td "Mode de règlement: Mode de règlement: Carte Bancaire Carte Bancaire" at bounding box center [434, 227] width 349 height 17
click at [348, 226] on span "Carte Bancaire" at bounding box center [338, 225] width 38 height 7
click at [348, 226] on input "Carte Bancaire" at bounding box center [382, 227] width 126 height 12
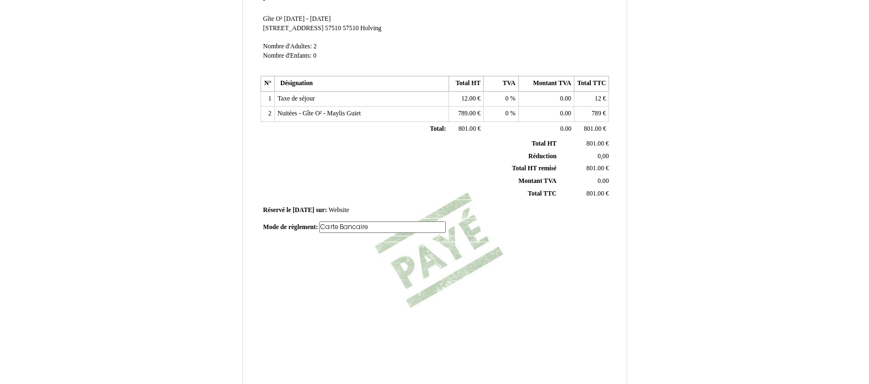
click at [348, 226] on input "Carte Bancaire" at bounding box center [382, 227] width 126 height 12
click at [435, 254] on div "Facture Facture N° 081825 081825 Date de création 03 October 2024 Hebergeur: He…" at bounding box center [434, 102] width 352 height 519
click at [330, 226] on span "CB 081825" at bounding box center [334, 225] width 30 height 7
click at [330, 228] on input "CB 081825" at bounding box center [382, 227] width 126 height 12
click at [346, 229] on input "CB LE 081825" at bounding box center [382, 227] width 126 height 12
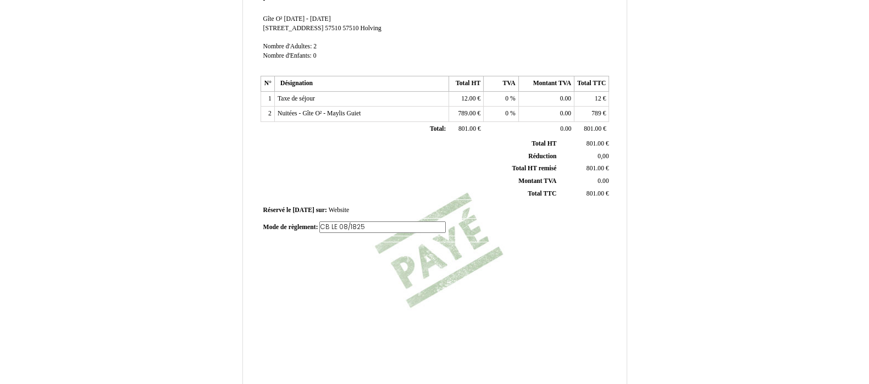
type input "CB LE 08/18/25"
click at [514, 217] on td "Réservé le Réservé le 2024-10-03 2024-10-03 sur: sur: Website Website" at bounding box center [434, 210] width 349 height 15
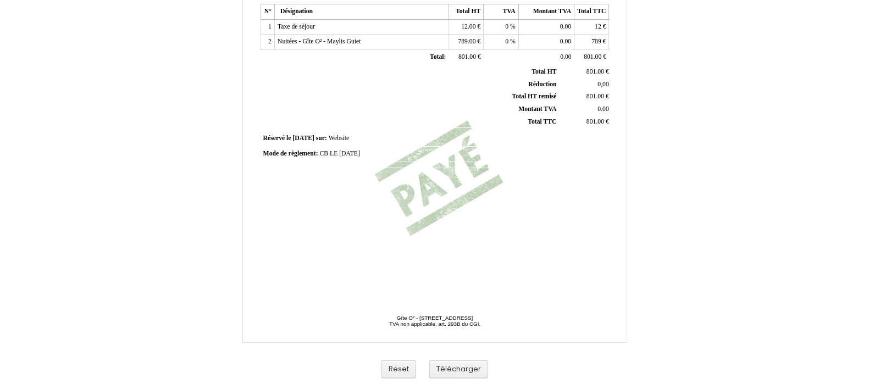
scroll to position [279, 0]
click at [469, 365] on button "Télécharger" at bounding box center [458, 369] width 59 height 18
click at [459, 368] on button "Télécharger" at bounding box center [458, 369] width 59 height 18
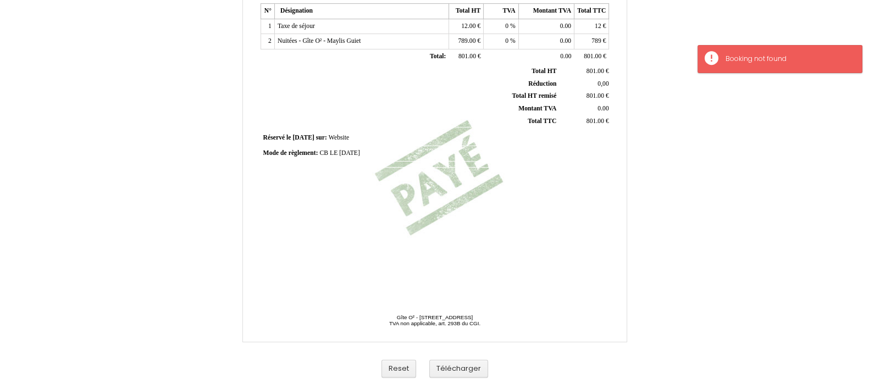
click at [764, 120] on div "Facture Facture N° 081825 081825 Date de création 03 October 2024 Hebergeur: He…" at bounding box center [434, 60] width 869 height 650
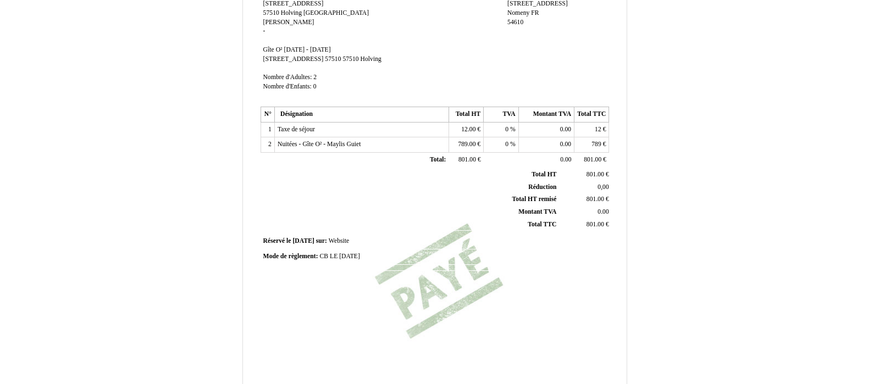
scroll to position [210, 0]
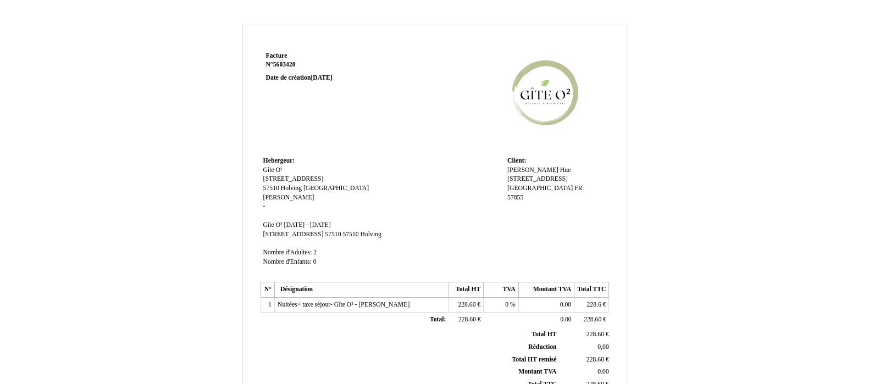
click at [289, 62] on span "5603420" at bounding box center [284, 64] width 23 height 7
click at [289, 70] on input "5603420" at bounding box center [330, 75] width 129 height 11
type input "082125"
click at [409, 170] on td "Hebergeur: Hebergeur: Gîte O² Gîte O² [STREET_ADDRESS] [STREET_ADDRESS] [PERSON…" at bounding box center [382, 216] width 244 height 125
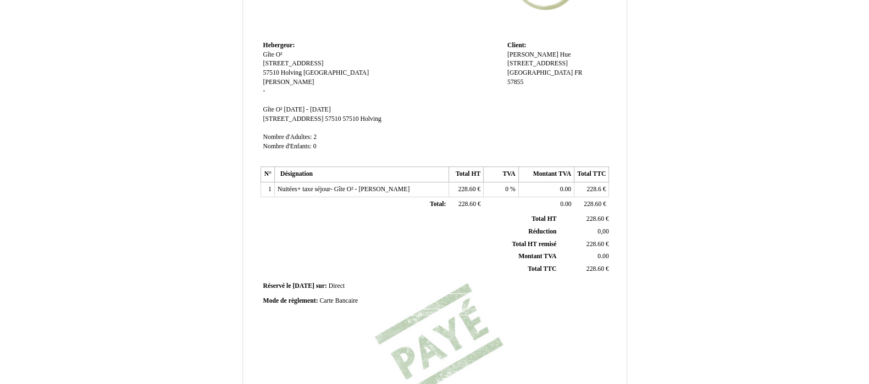
scroll to position [137, 0]
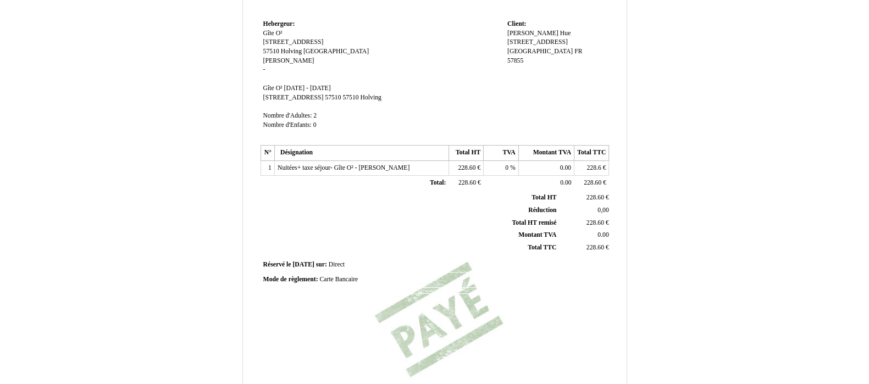
click at [342, 277] on span "Carte Bancaire" at bounding box center [338, 279] width 38 height 7
click at [342, 277] on input "Carte Bancaire" at bounding box center [382, 281] width 126 height 12
paste input "24031201"
type input "BC 24031201"
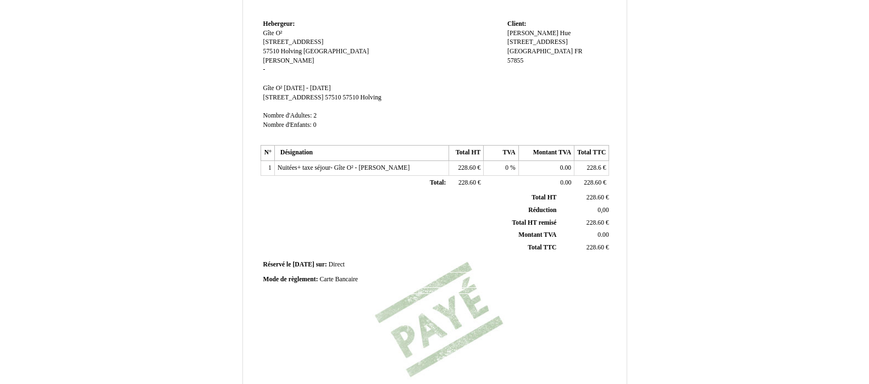
click at [492, 311] on div "Facture Facture N° 082125 082125 Date de création [DATE] Hebergeur: Hebergeur: …" at bounding box center [434, 171] width 352 height 519
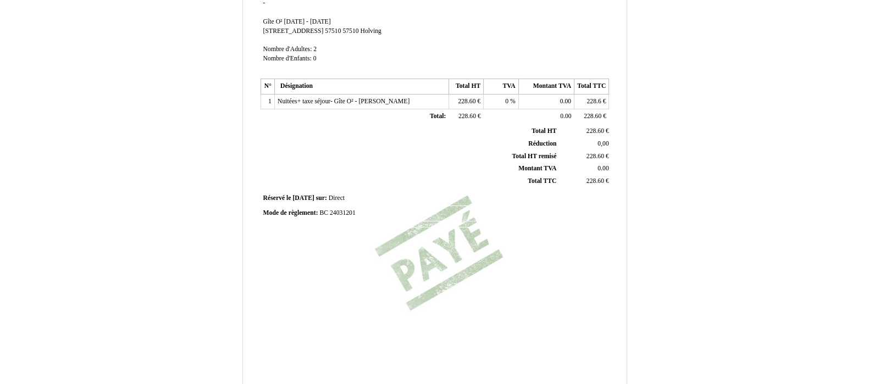
scroll to position [279, 0]
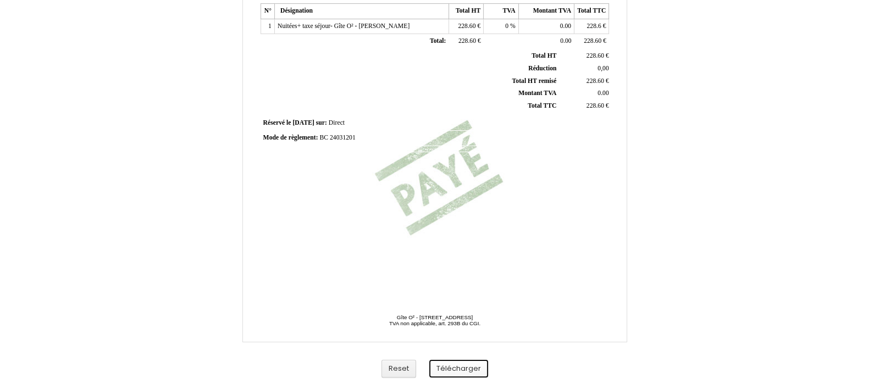
click at [467, 367] on button "Télécharger" at bounding box center [458, 369] width 59 height 18
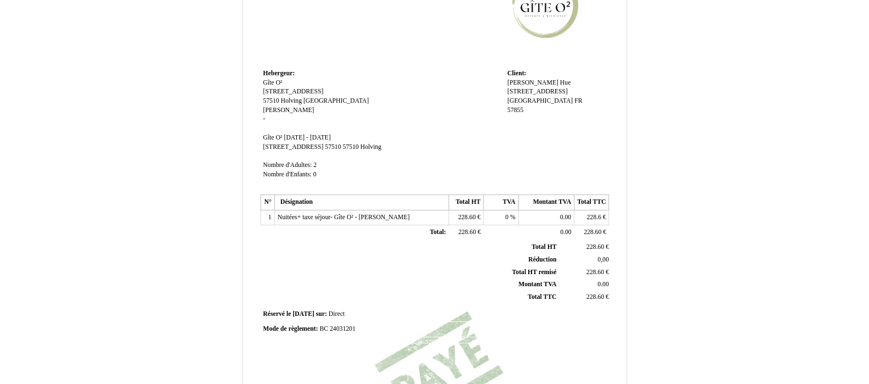
scroll to position [0, 0]
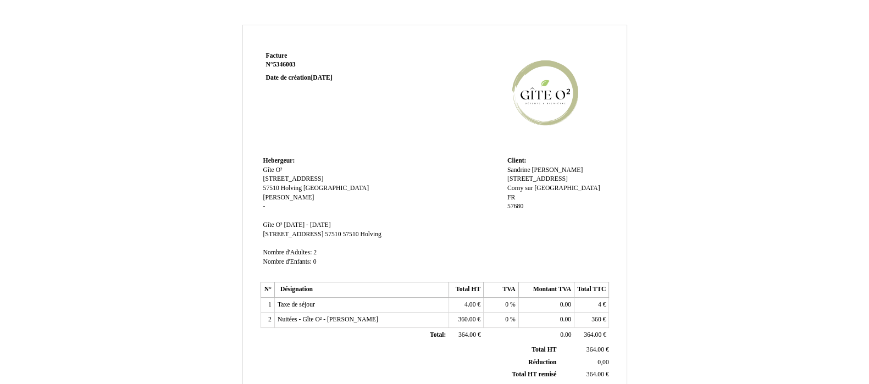
click at [290, 62] on span "5346003" at bounding box center [284, 64] width 23 height 7
click at [290, 70] on input "5346003" at bounding box center [330, 75] width 129 height 11
type input "082225"
click at [373, 119] on td "Facture Facture N° 5346003 5346003 Date de création [DATE]" at bounding box center [330, 101] width 140 height 105
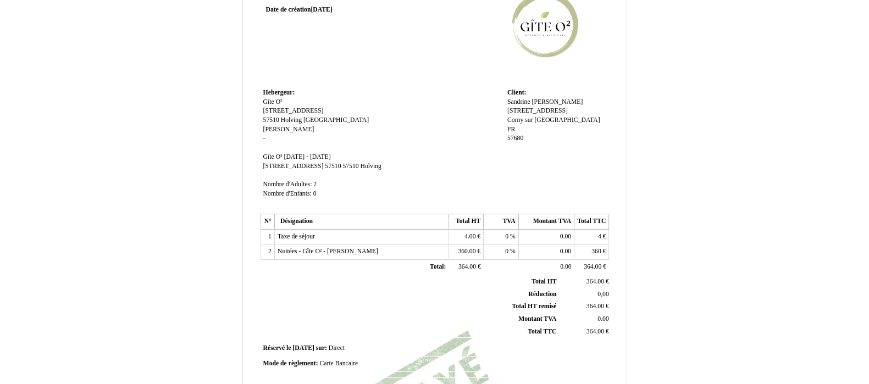
scroll to position [206, 0]
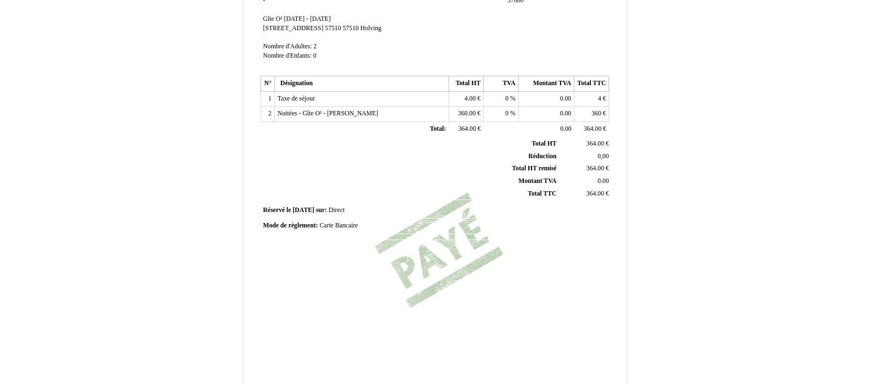
click at [352, 226] on span "Carte Bancaire" at bounding box center [338, 225] width 38 height 7
click at [352, 226] on input "Carte Bancaire" at bounding box center [382, 227] width 126 height 12
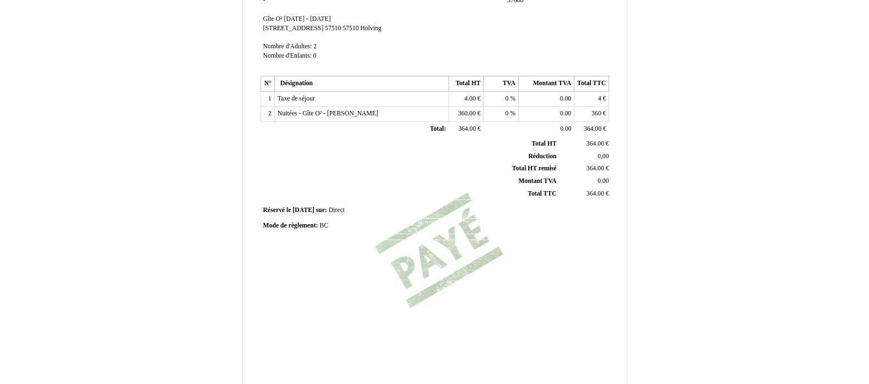
click at [335, 224] on div "Mode de règlement: Mode de règlement: BC BC" at bounding box center [434, 225] width 343 height 9
click at [330, 226] on div "Mode de règlement: Mode de règlement: BC BC" at bounding box center [434, 225] width 343 height 9
click at [327, 224] on span "BC" at bounding box center [323, 225] width 9 height 7
paste input "24231202"
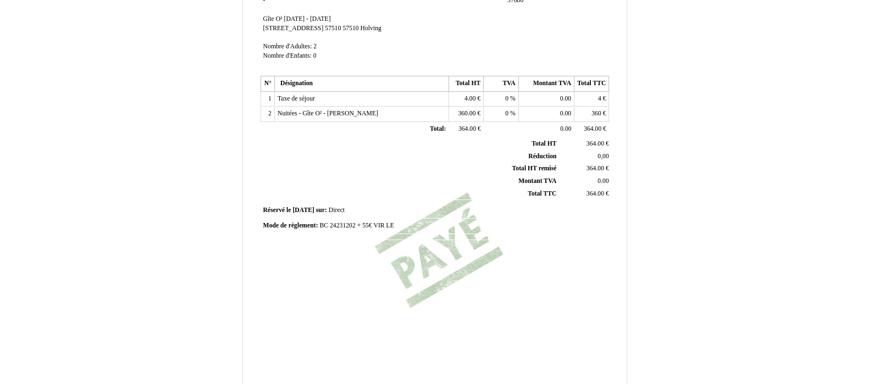
click at [396, 224] on div "Mode de règlement: Mode de règlement: BC 24231202 + 55€ VIR LE BC 24231202 + 55…" at bounding box center [434, 225] width 343 height 9
click at [396, 225] on div "Mode de règlement: Mode de règlement: BC 24231202 + 55€ VIR LE BC 24231202 + 55…" at bounding box center [434, 225] width 343 height 9
click at [392, 224] on span "BC 24231202 + 55€ VIR LE" at bounding box center [356, 225] width 74 height 7
type input "BC 24231202 + 55€ VIR LE [DATE]"
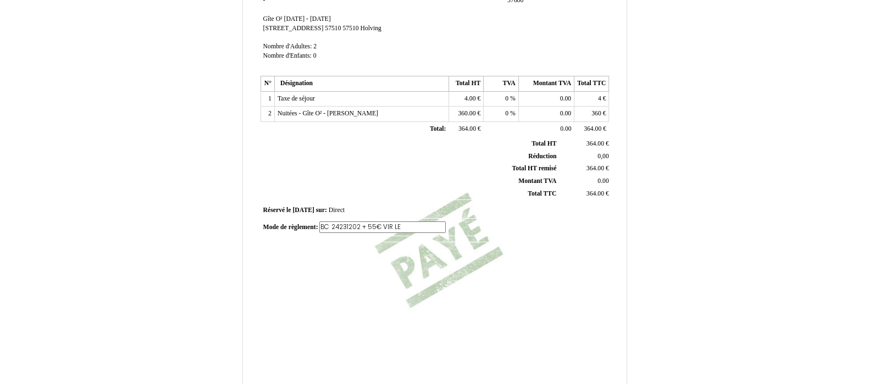
scroll to position [0, 0]
click at [448, 223] on div "Mode de règlement: Mode de règlement: BC 24231202 + 55€ VIR LE BC 24231202 + 55…" at bounding box center [434, 227] width 343 height 12
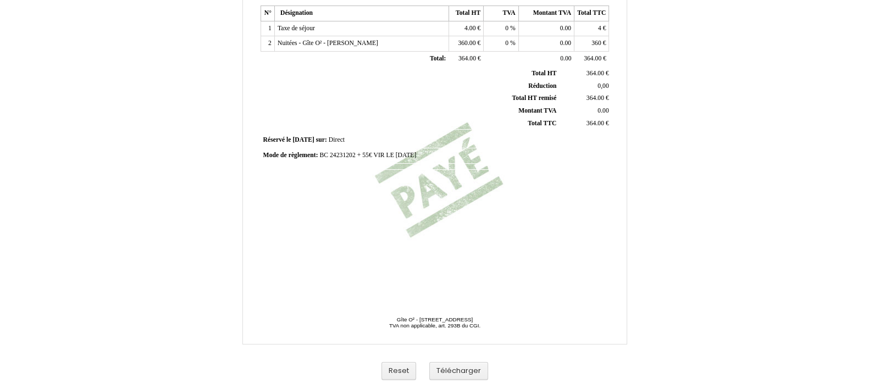
scroll to position [279, 0]
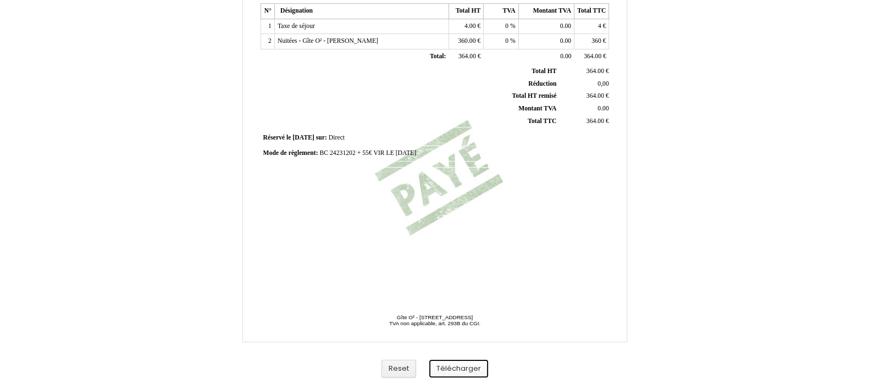
click at [467, 369] on button "Télécharger" at bounding box center [458, 369] width 59 height 18
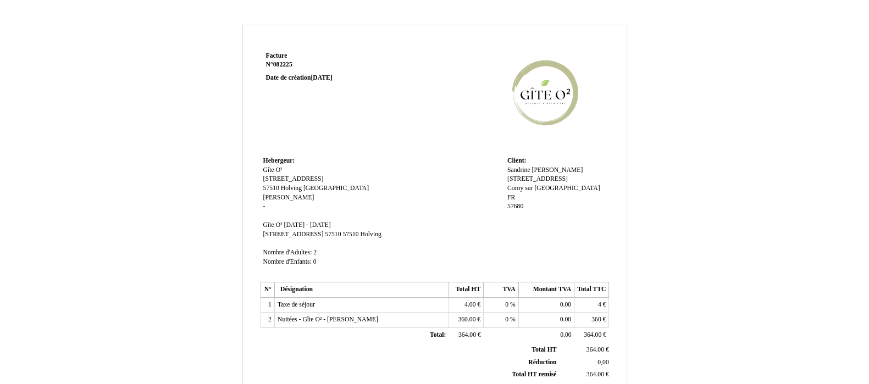
click at [385, 174] on td "Hebergeur: Hebergeur: Gîte O² Gîte O² [STREET_ADDRESS] [STREET_ADDRESS] [PERSON…" at bounding box center [382, 216] width 244 height 125
